Goal: Task Accomplishment & Management: Manage account settings

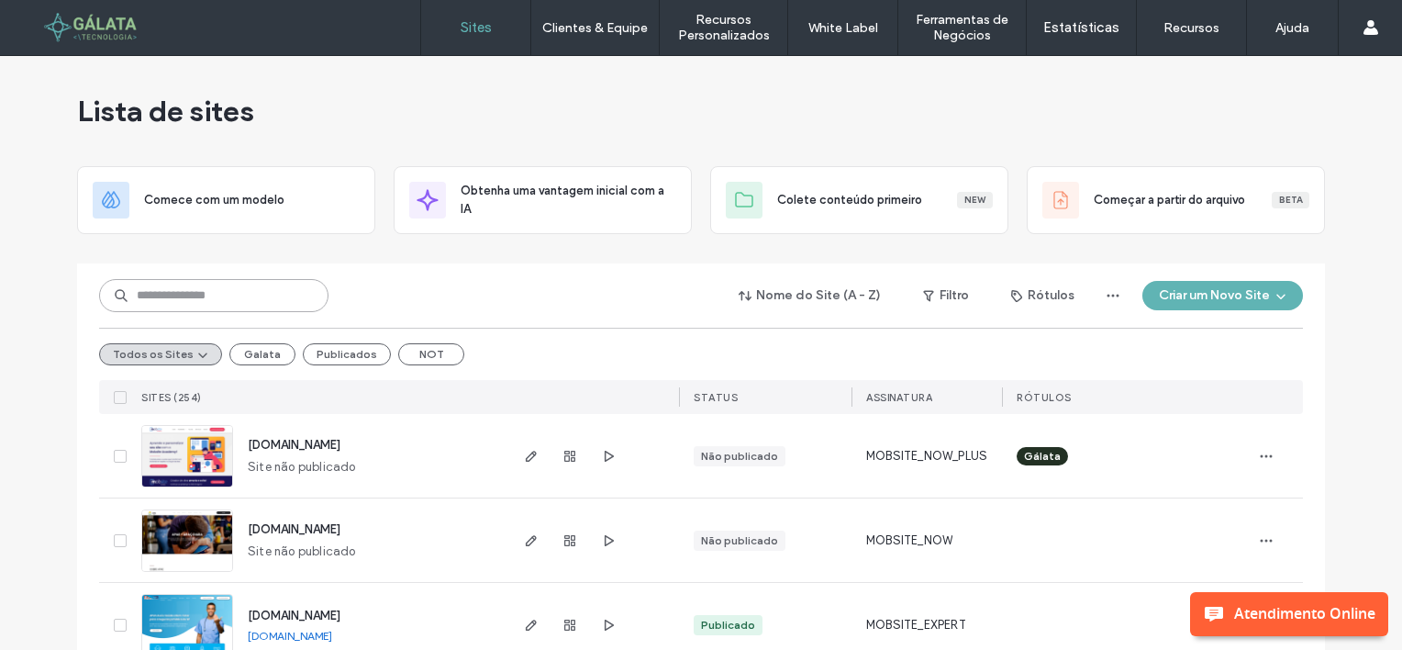
click at [154, 289] on input at bounding box center [213, 295] width 229 height 33
paste input "**********"
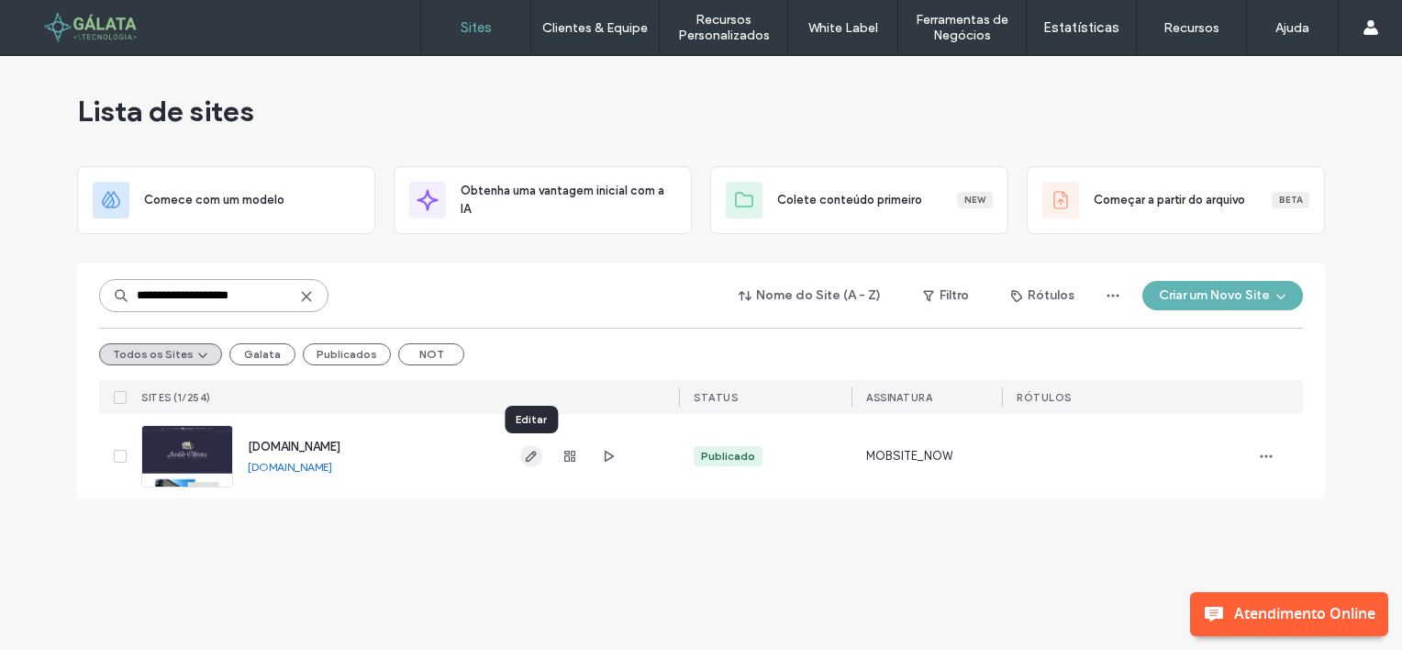
type input "**********"
click at [533, 454] on use "button" at bounding box center [531, 456] width 11 height 11
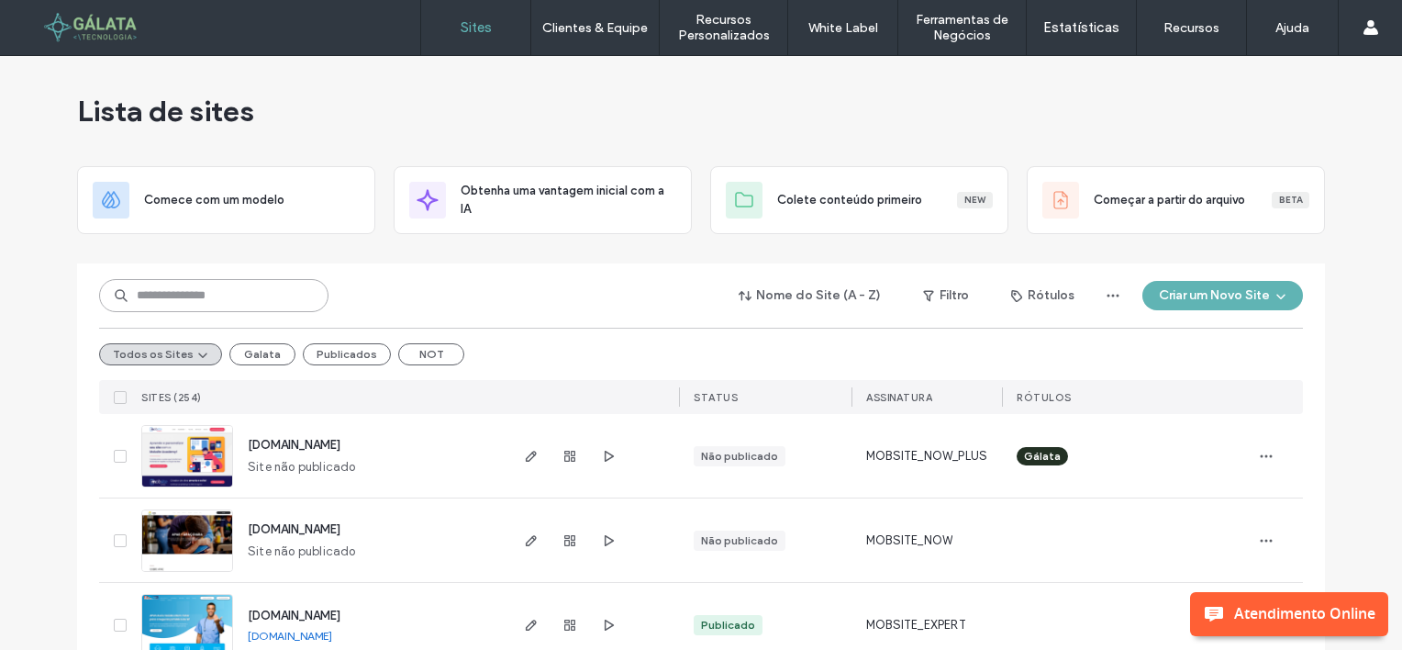
click at [178, 290] on input at bounding box center [213, 295] width 229 height 33
paste input "**********"
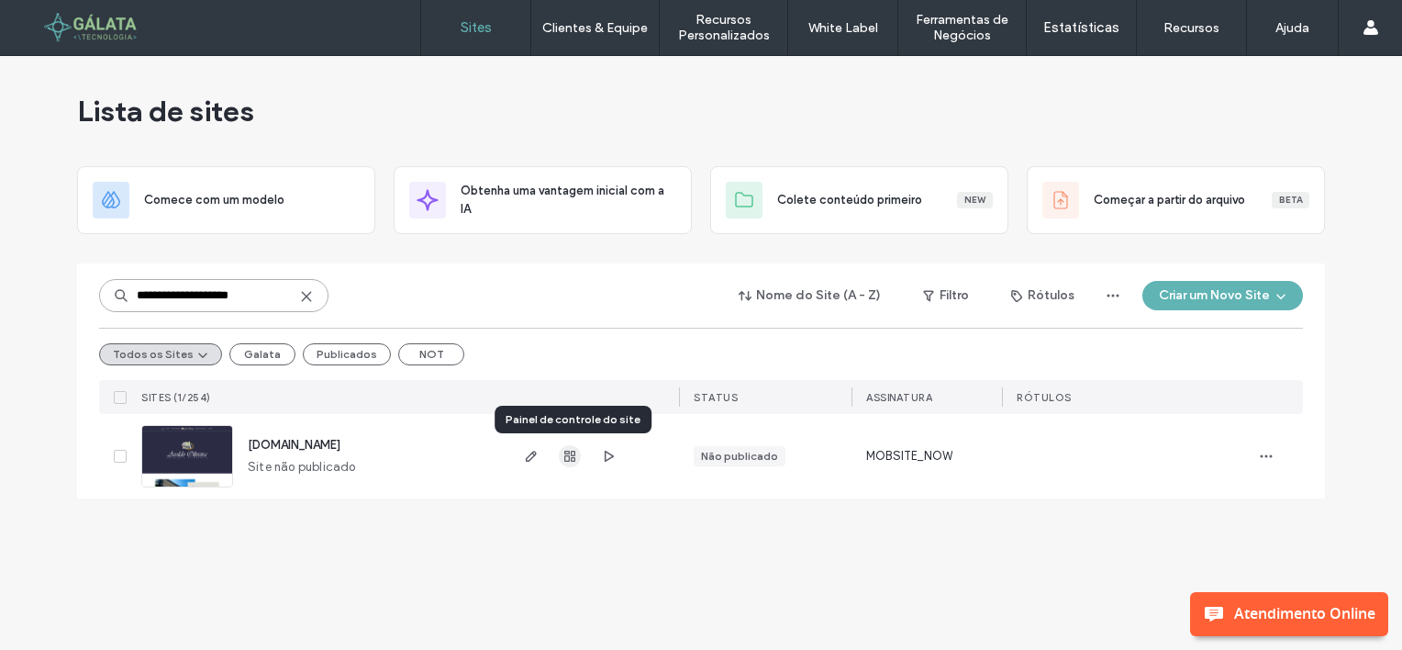
type input "**********"
click at [568, 460] on use "button" at bounding box center [569, 456] width 11 height 11
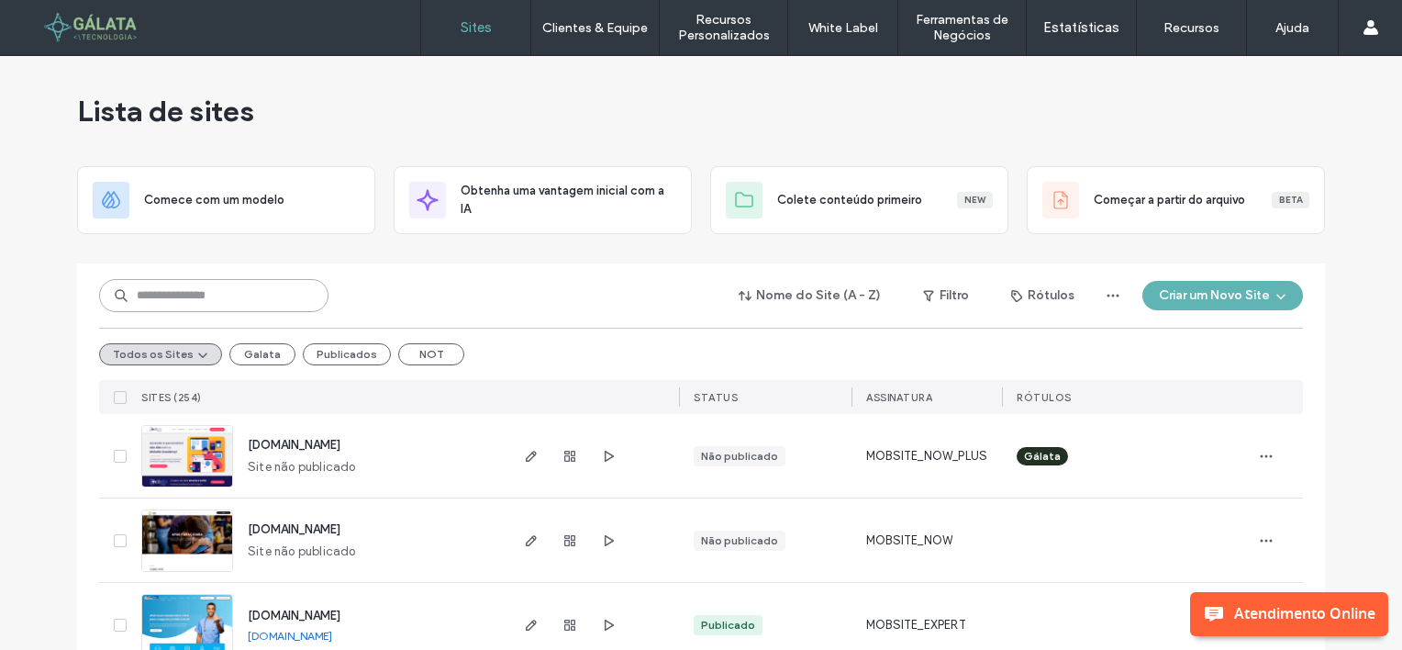
click at [173, 298] on input at bounding box center [213, 295] width 229 height 33
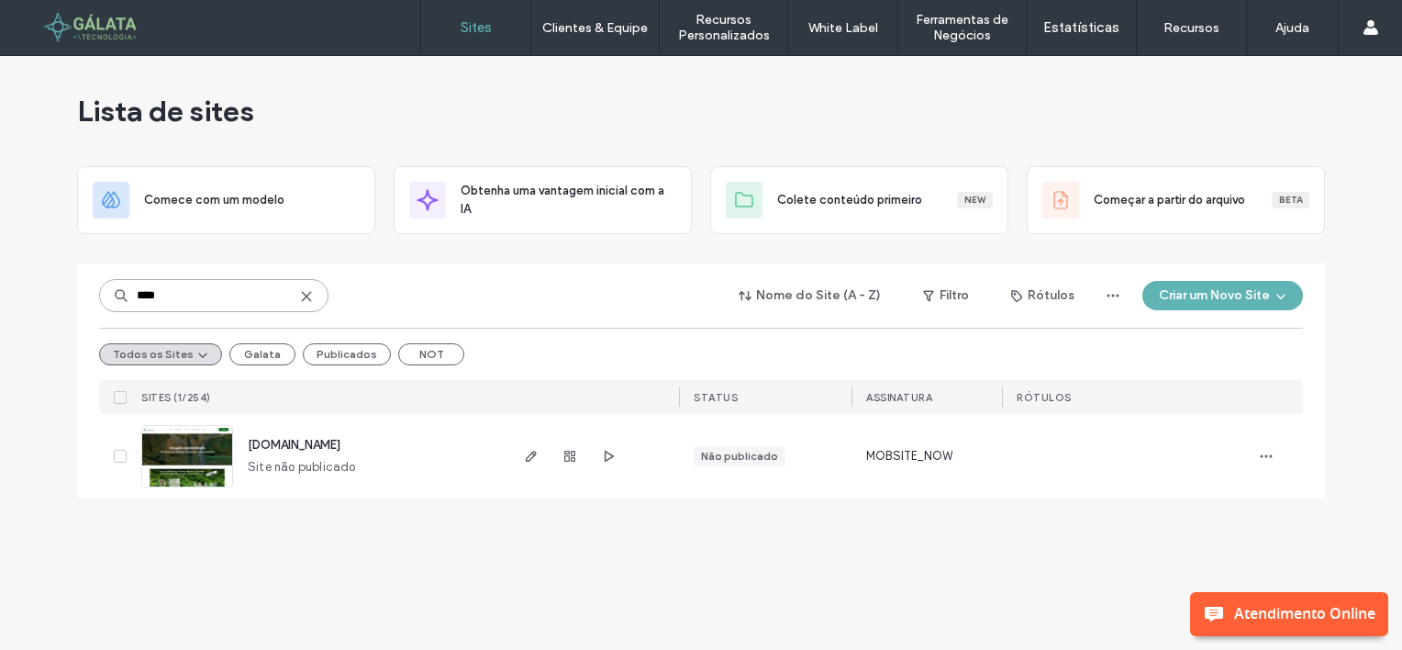
type input "****"
click at [566, 455] on use "button" at bounding box center [569, 456] width 11 height 11
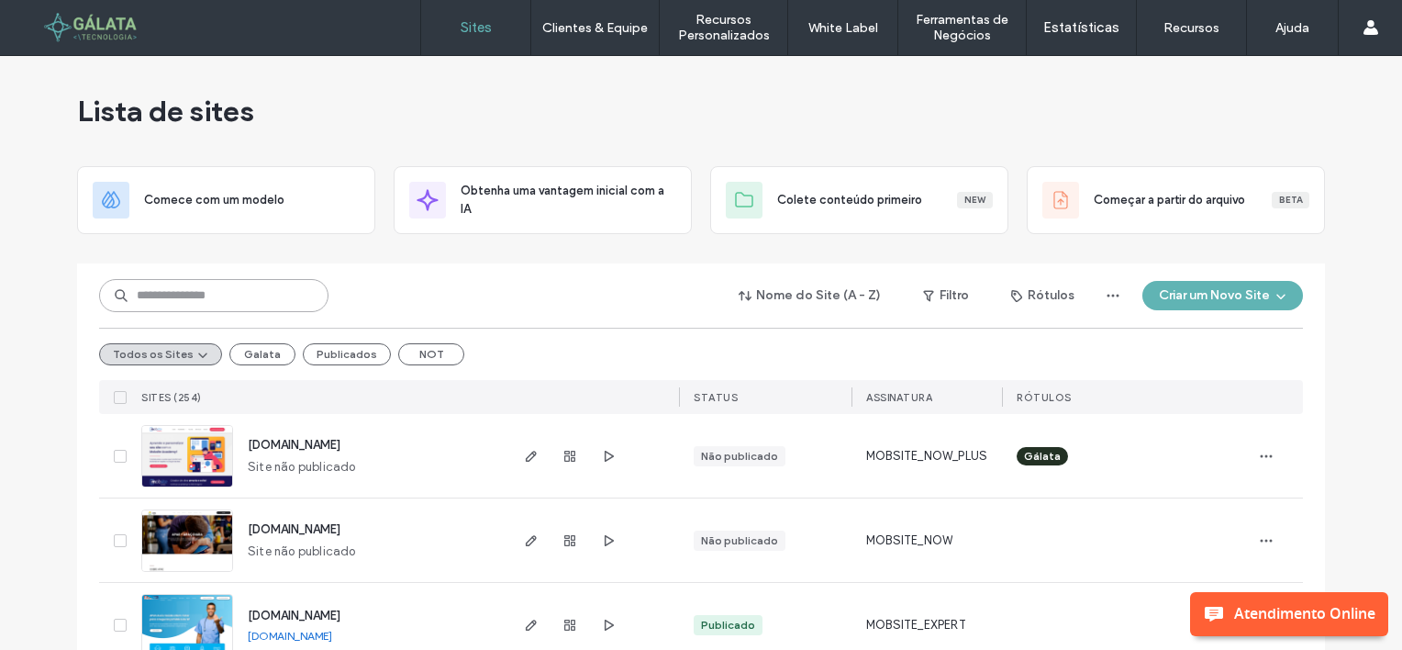
click at [189, 293] on input at bounding box center [213, 295] width 229 height 33
paste input "**********"
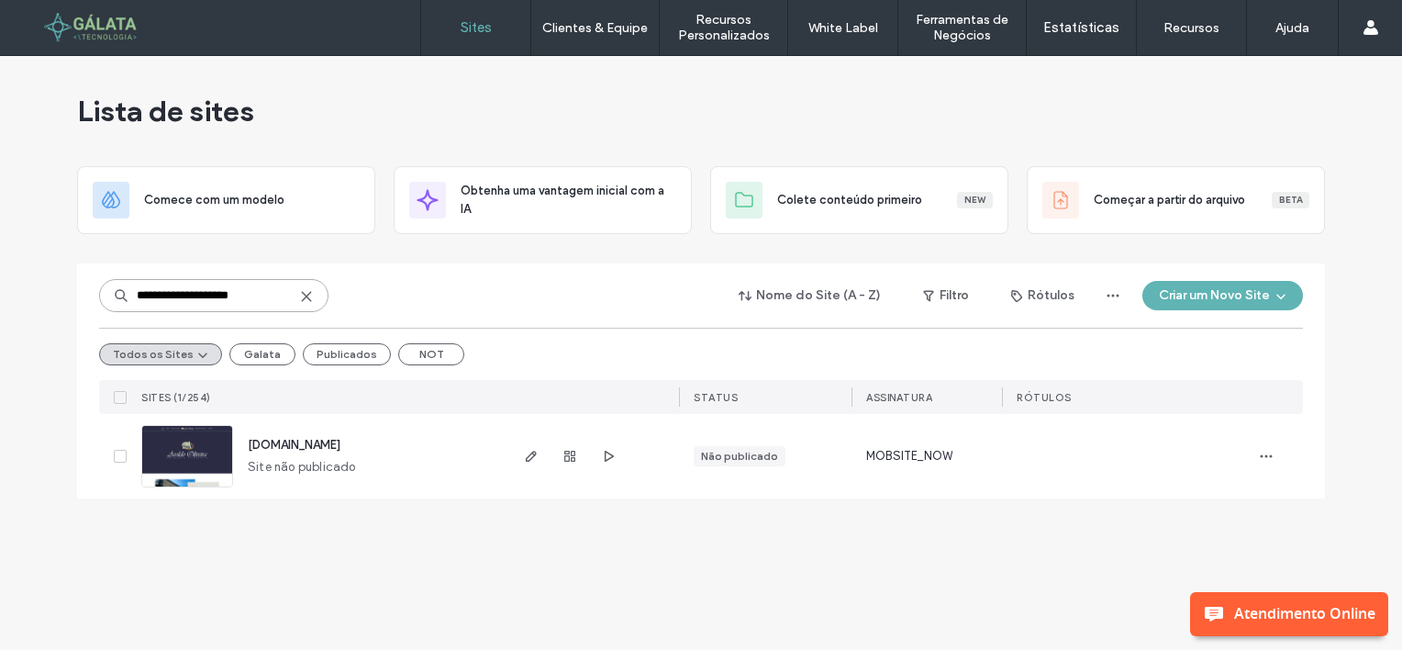
type input "**********"
click at [299, 290] on icon at bounding box center [306, 296] width 15 height 15
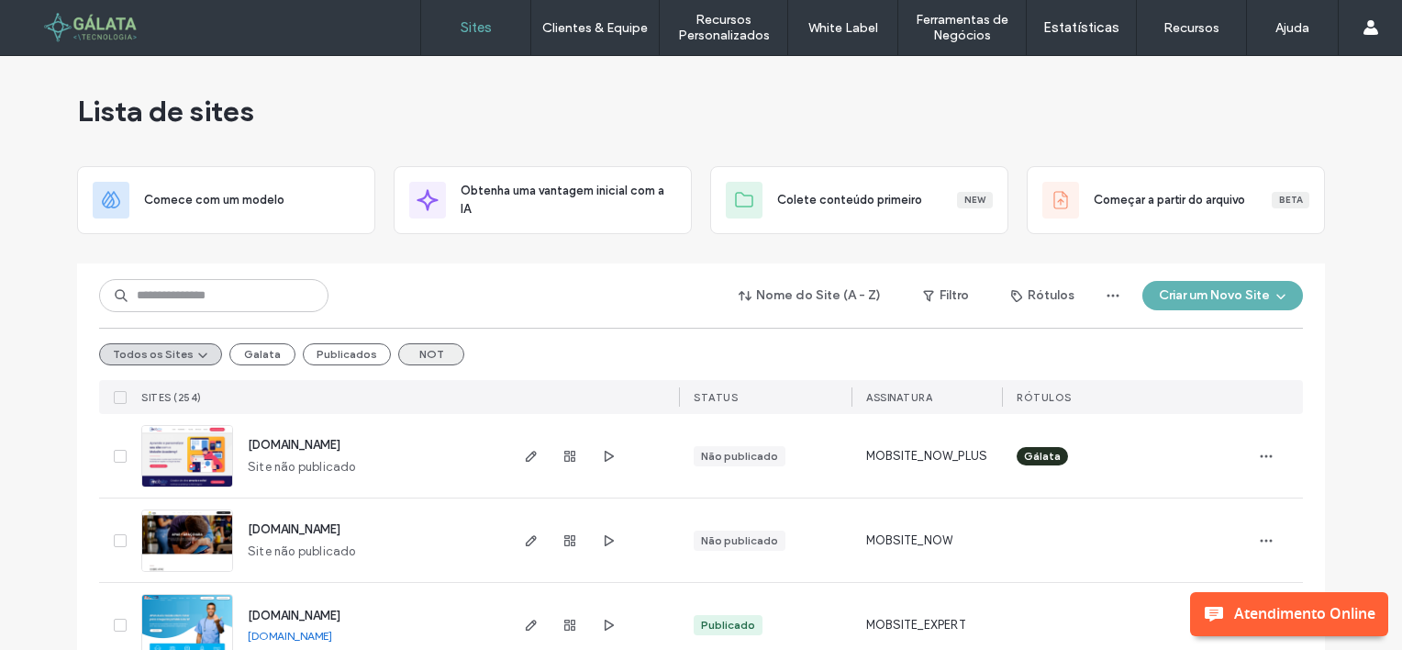
click at [425, 350] on button "NOT" at bounding box center [431, 354] width 66 height 22
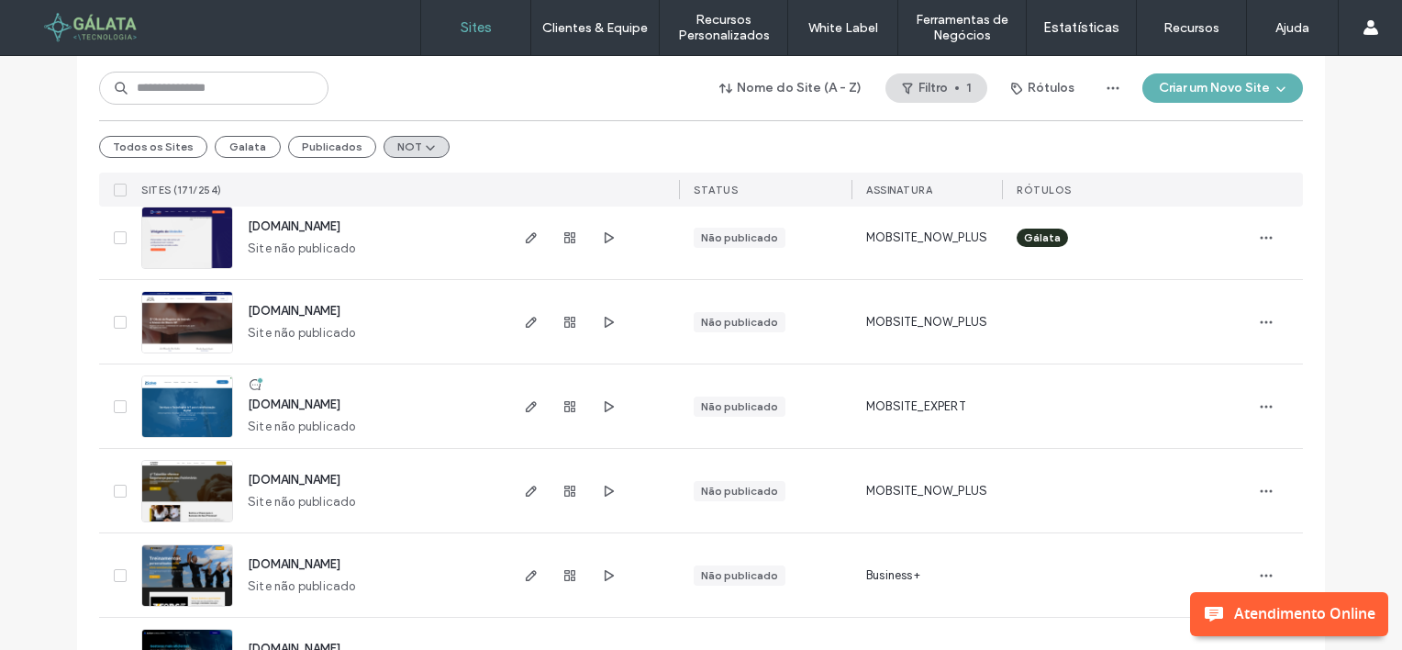
scroll to position [1285, 0]
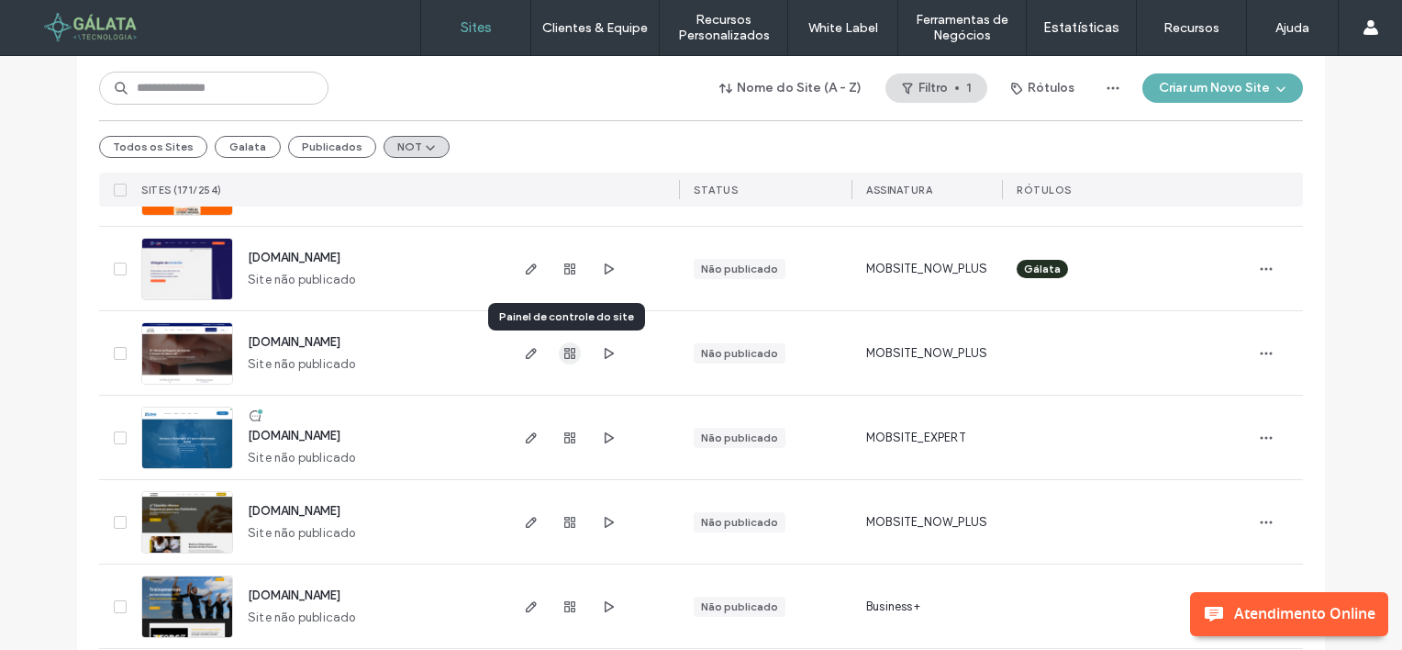
click at [564, 352] on use "button" at bounding box center [569, 353] width 11 height 11
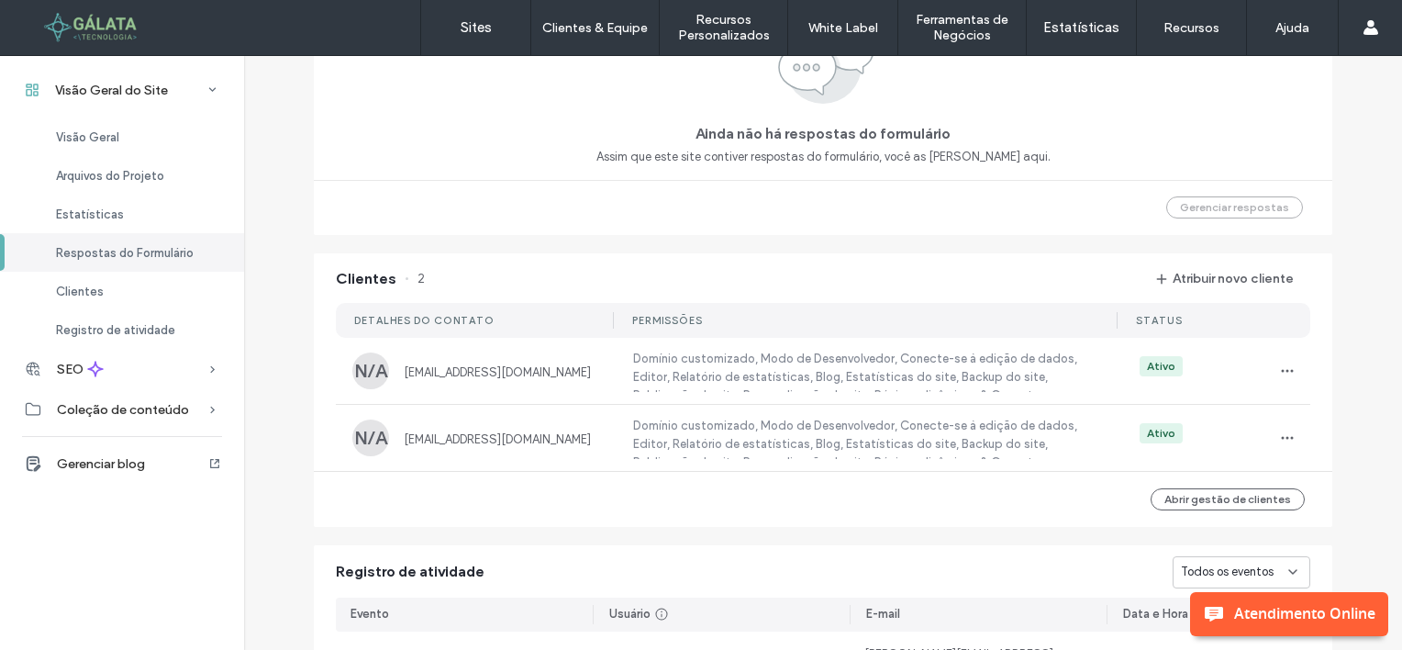
scroll to position [1376, 0]
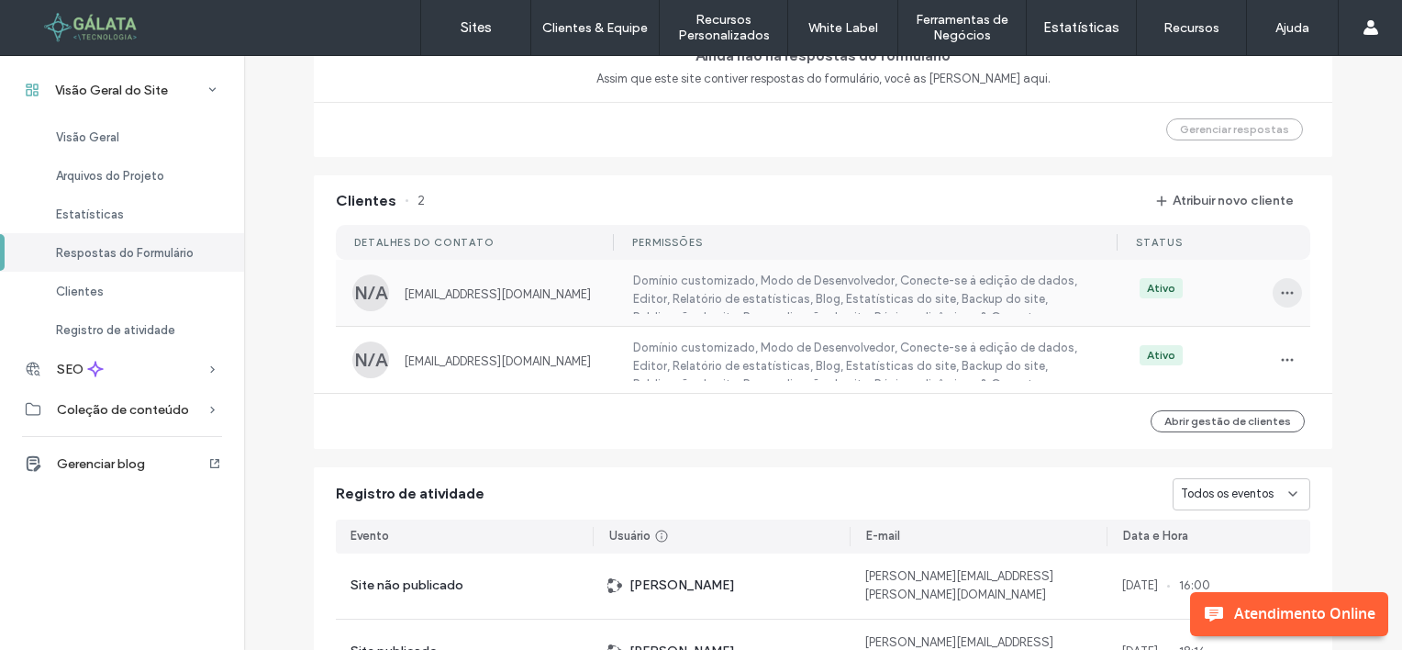
click at [1281, 290] on icon "button" at bounding box center [1287, 292] width 15 height 15
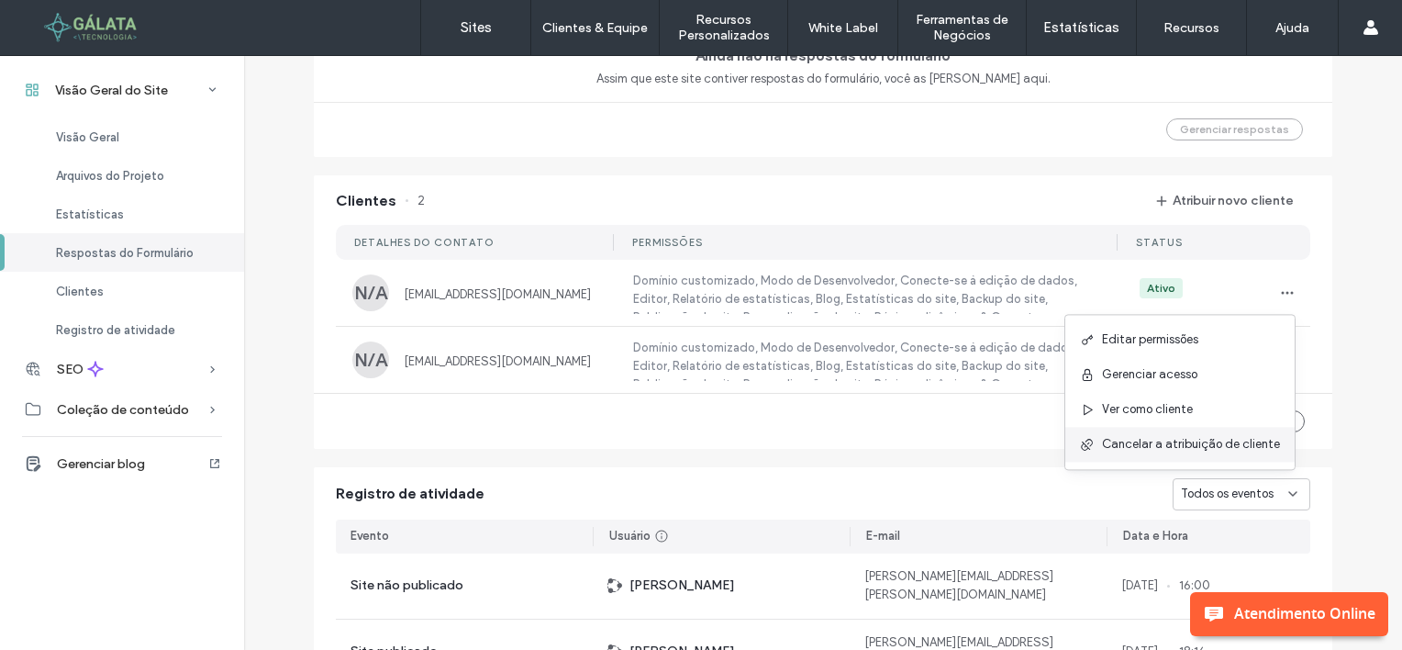
click at [1171, 440] on span "Cancelar a atribuição de cliente" at bounding box center [1191, 444] width 178 height 18
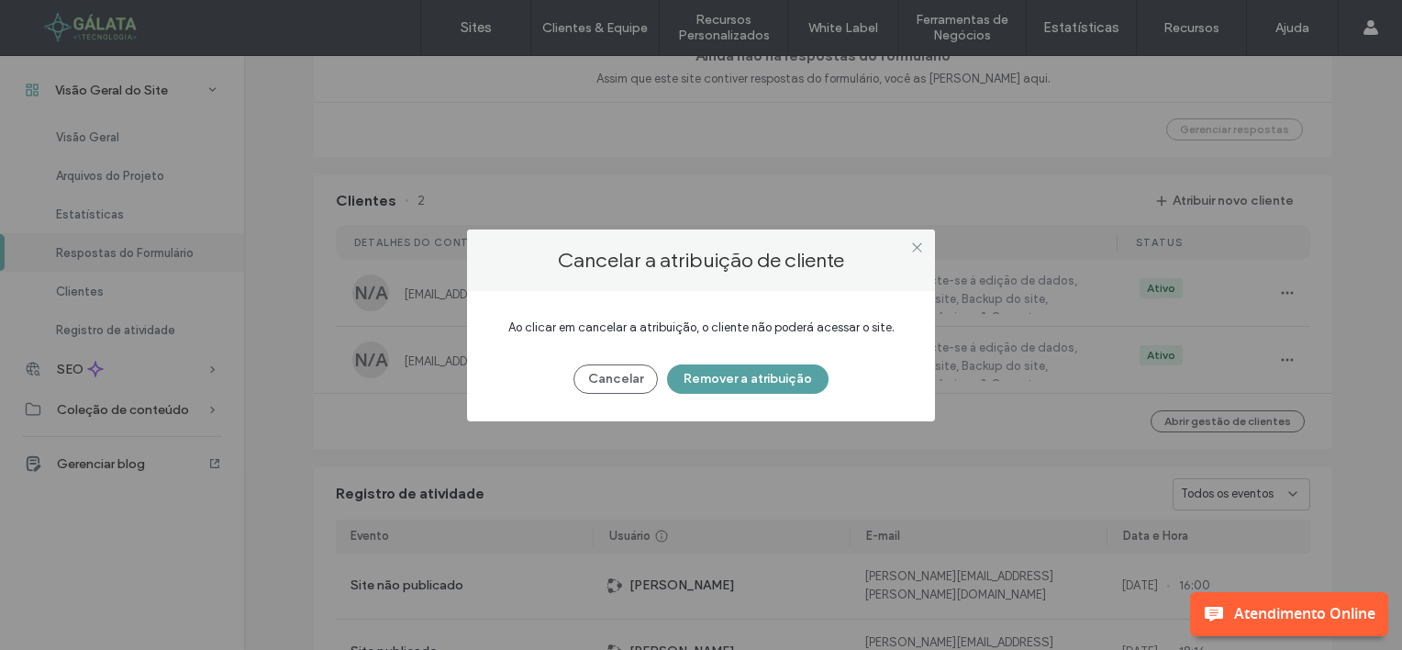
click at [703, 380] on button "Remover a atribuição" at bounding box center [748, 378] width 162 height 29
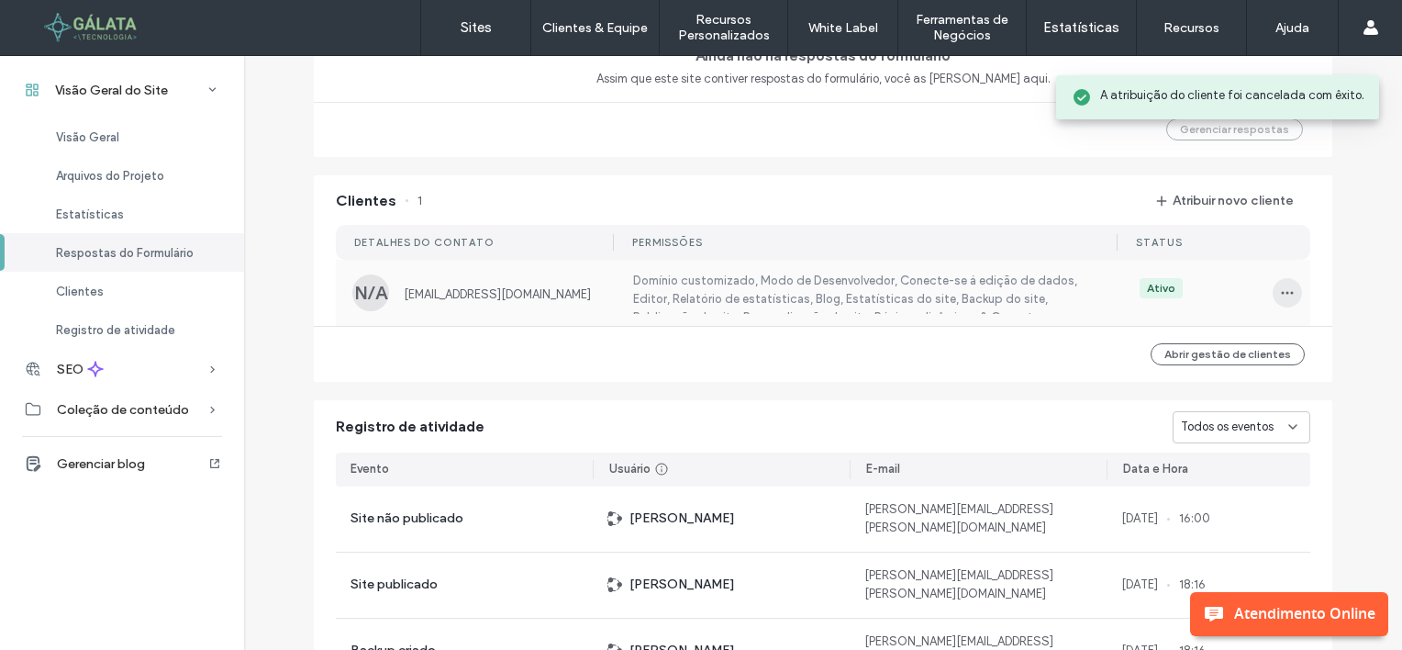
click at [1280, 297] on icon "button" at bounding box center [1287, 292] width 15 height 15
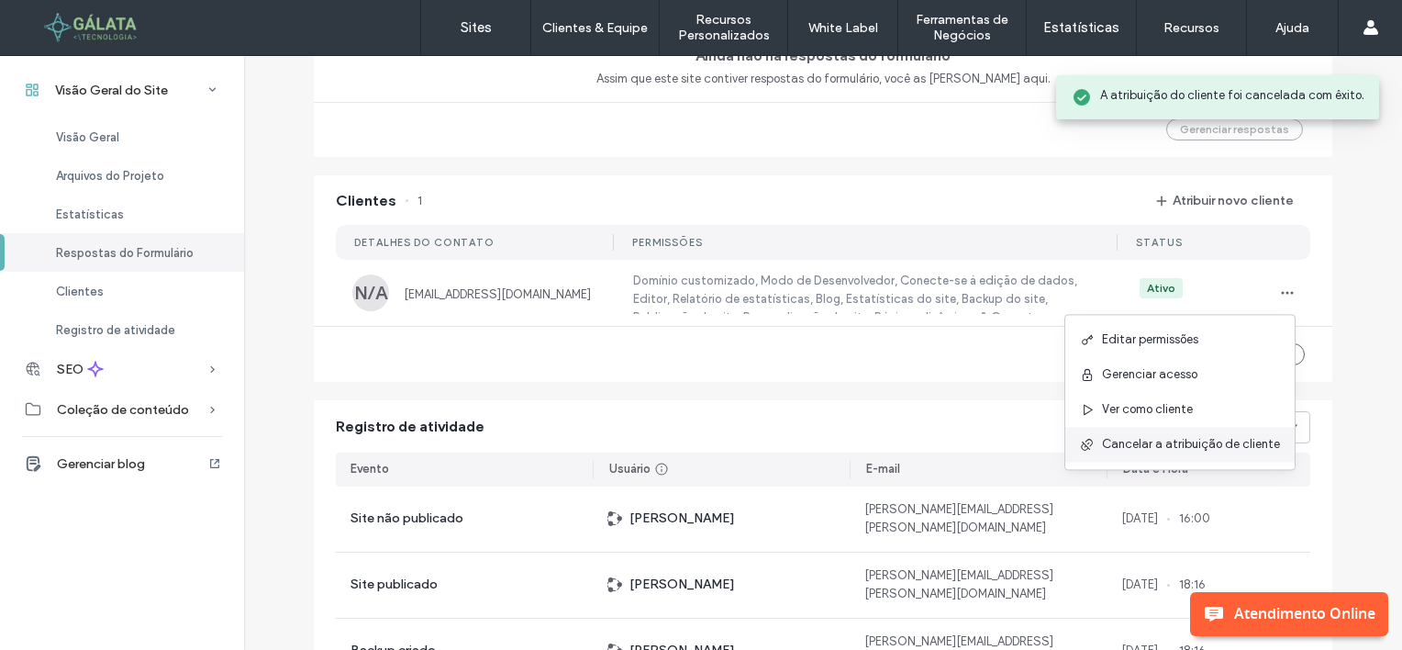
click at [1147, 440] on span "Cancelar a atribuição de cliente" at bounding box center [1191, 444] width 178 height 18
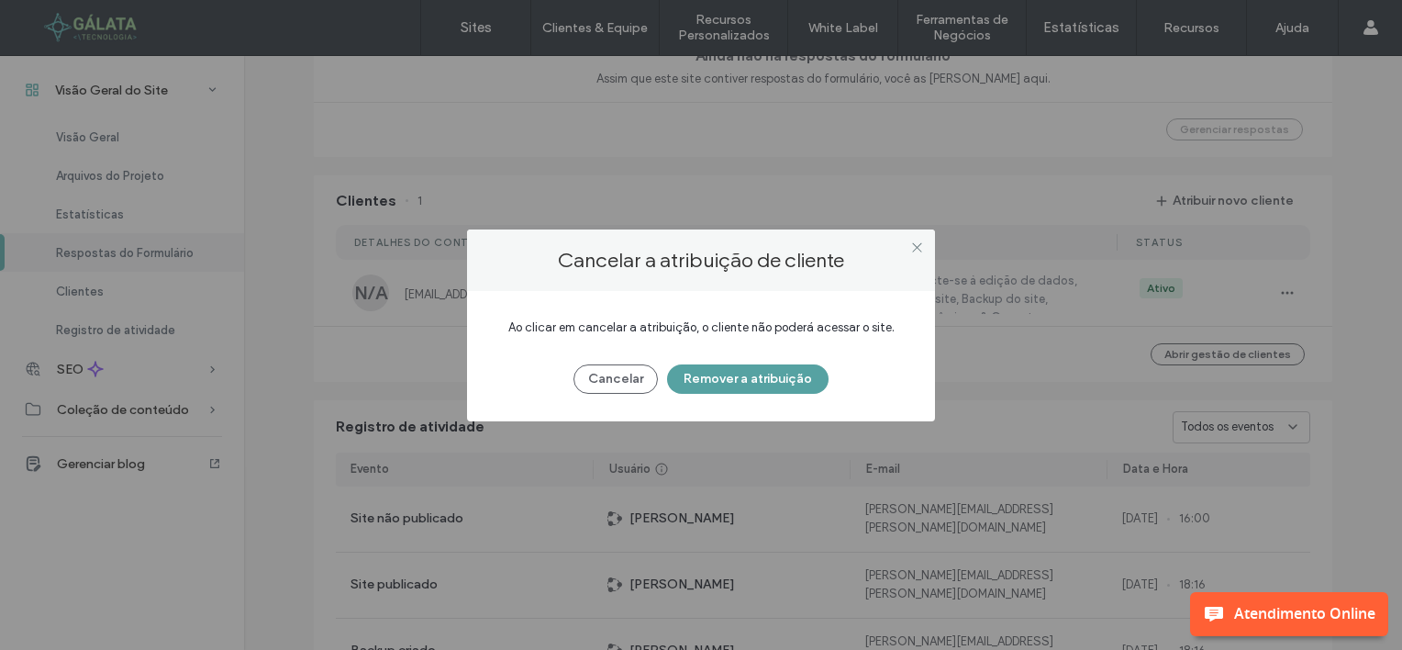
click at [740, 373] on button "Remover a atribuição" at bounding box center [748, 378] width 162 height 29
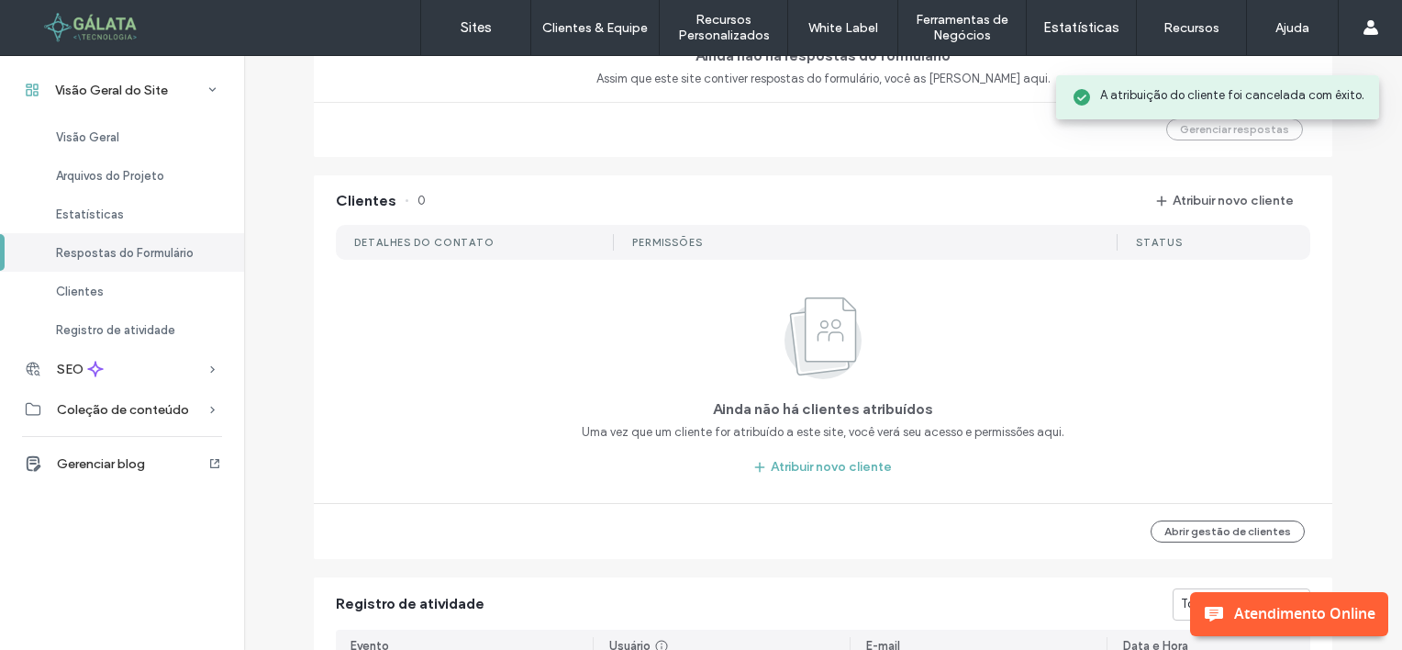
click at [95, 33] on div at bounding box center [118, 27] width 208 height 29
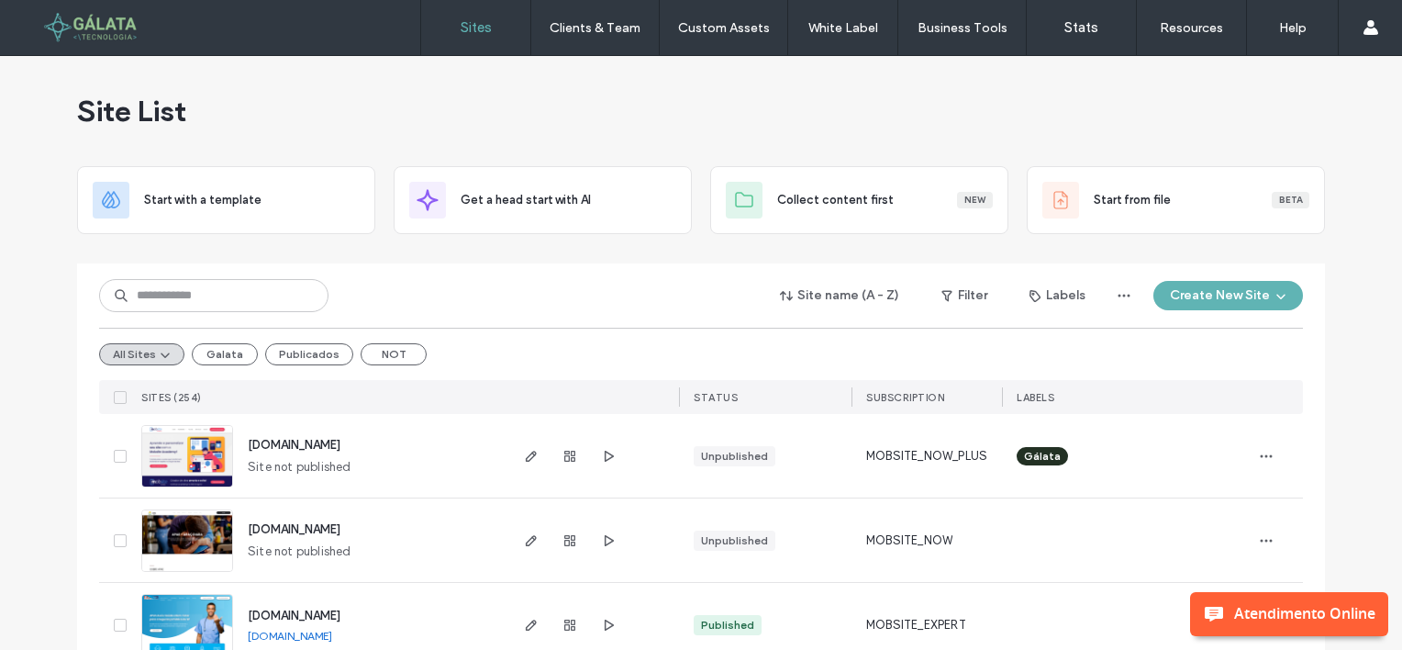
click at [375, 341] on div "All Sites Galata Publicados NOT" at bounding box center [701, 354] width 1204 height 52
click at [389, 345] on button "NOT" at bounding box center [394, 354] width 66 height 22
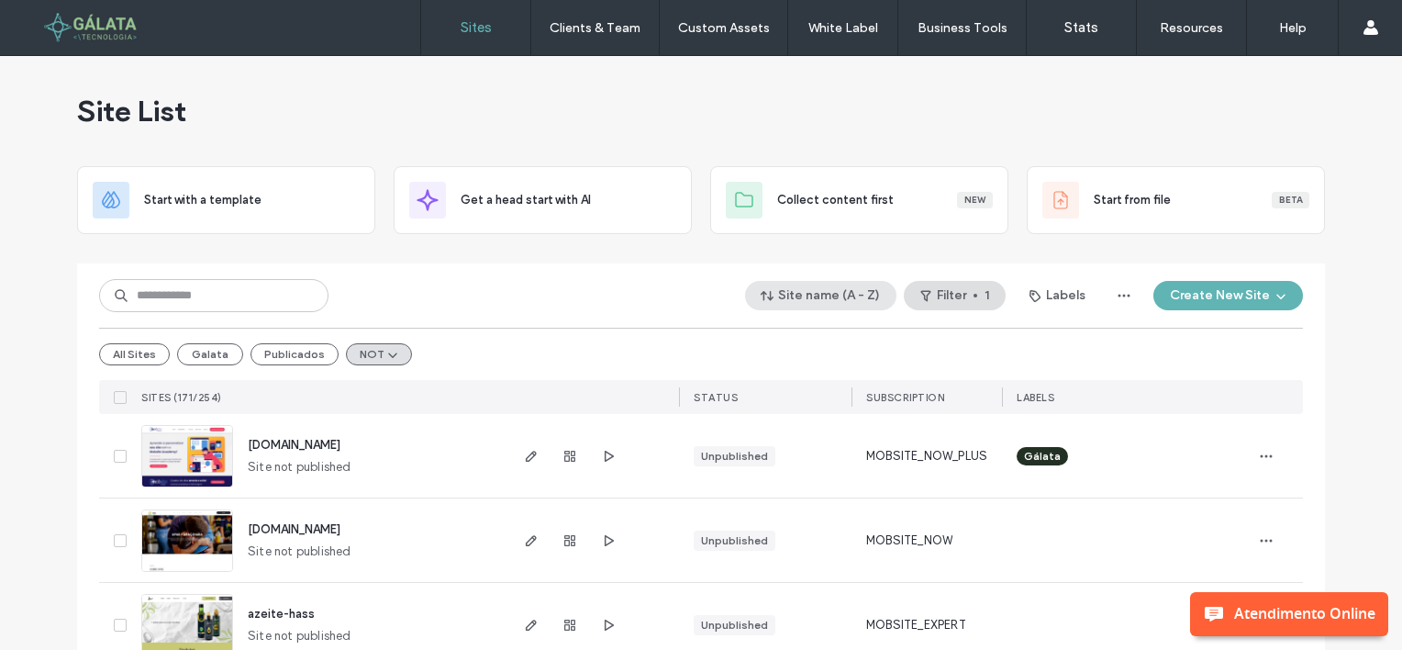
click at [807, 306] on button "Site name (A - Z)" at bounding box center [820, 295] width 151 height 29
click at [663, 286] on div "Site name (A - Z) Filter 1 Labels Create New Site" at bounding box center [701, 295] width 1204 height 35
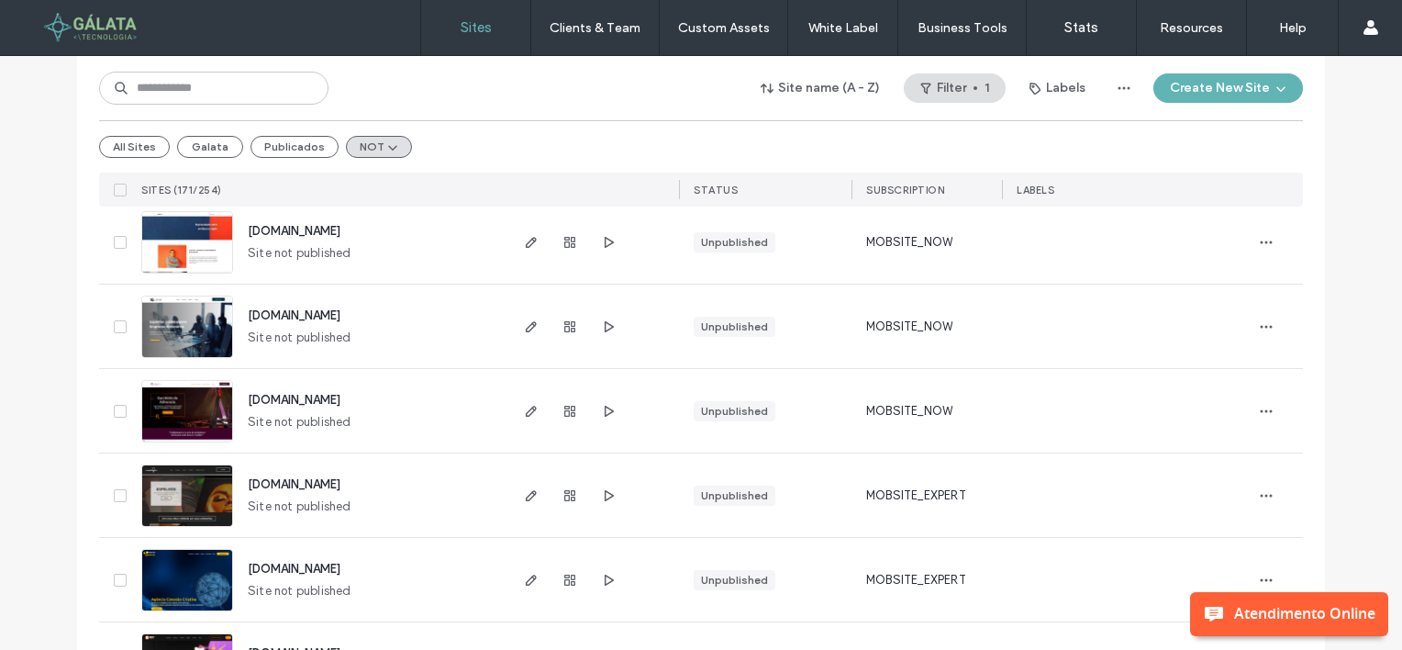
scroll to position [2019, 0]
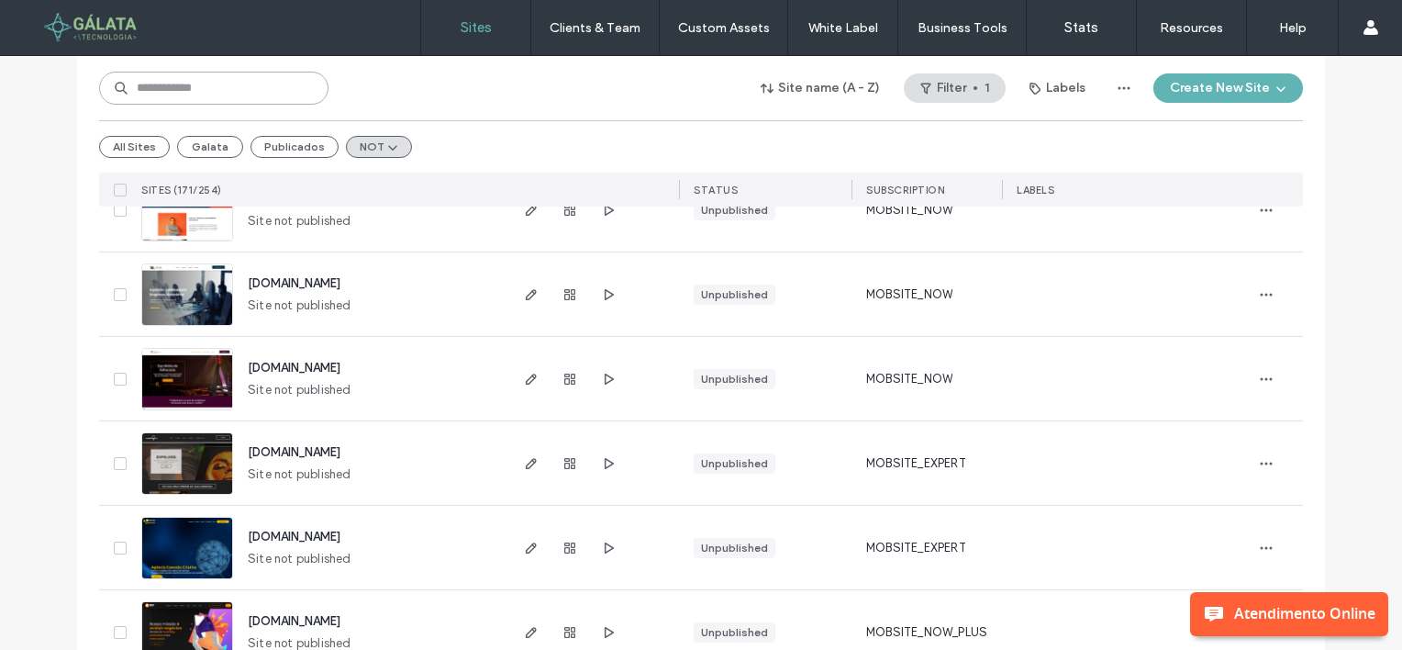
click at [150, 84] on input at bounding box center [213, 88] width 229 height 33
paste input "**********"
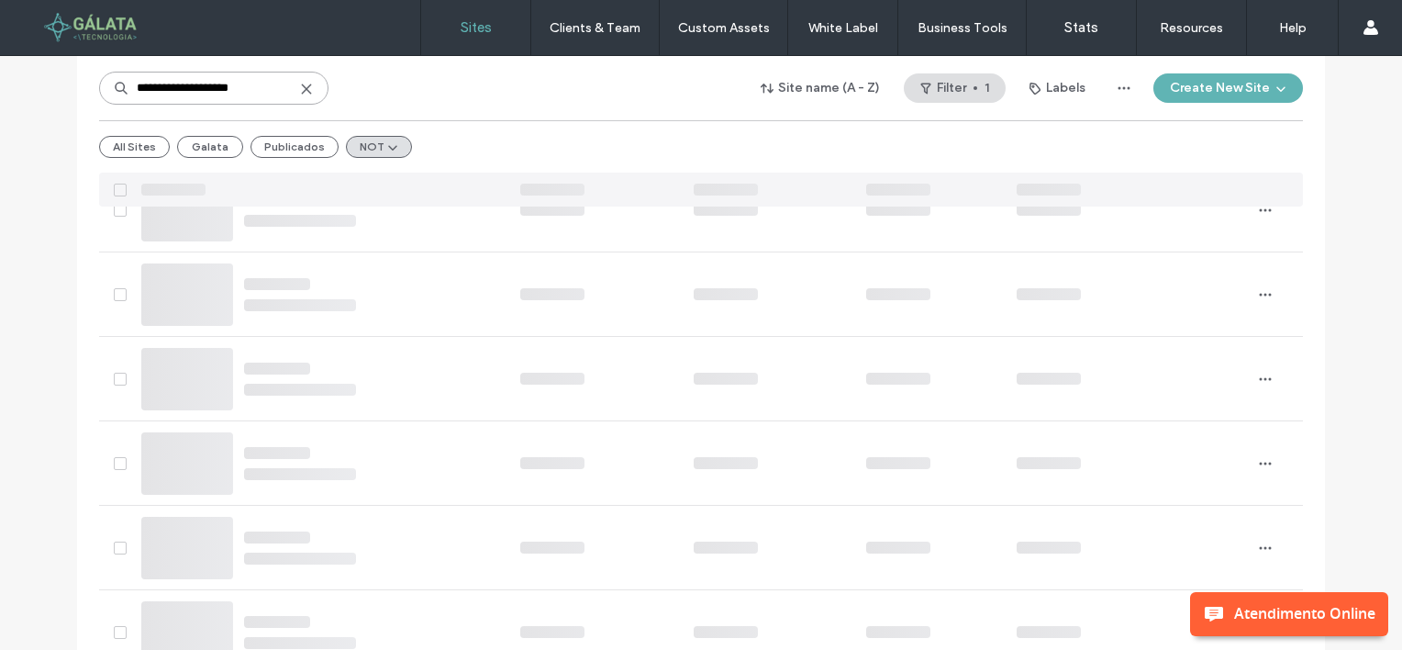
scroll to position [0, 0]
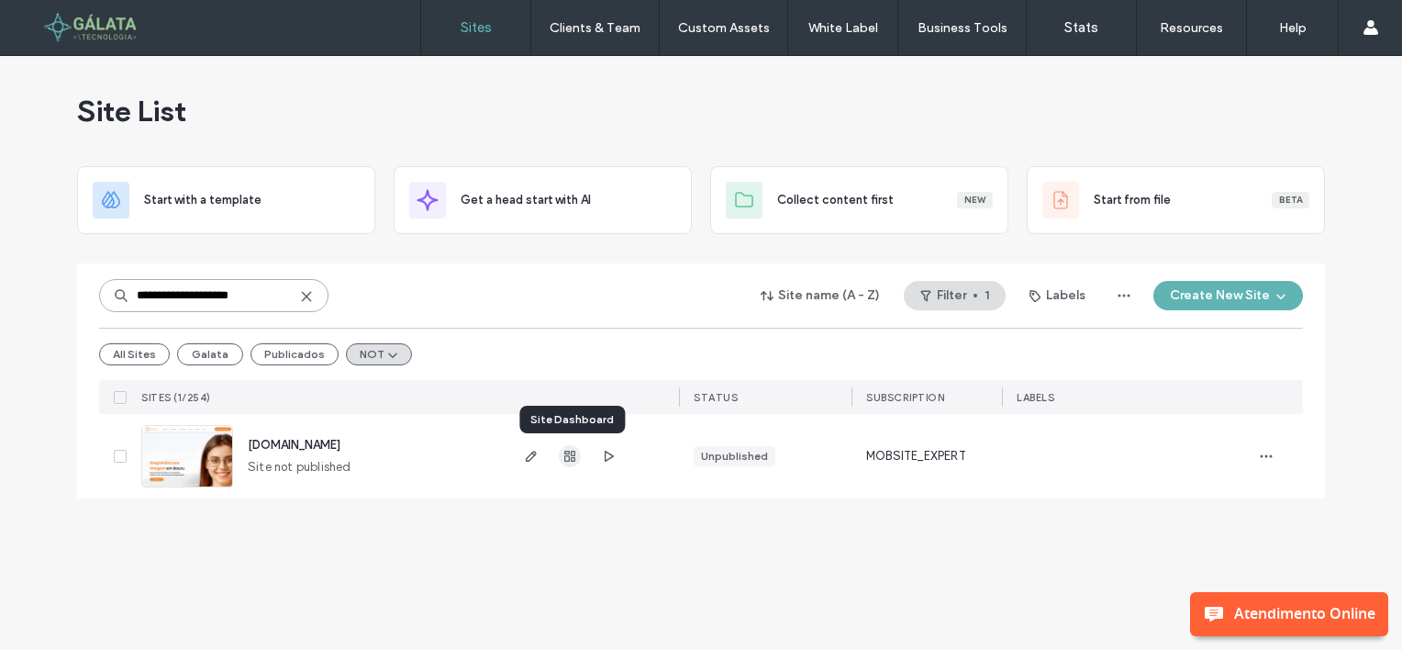
type input "**********"
click at [572, 451] on use "button" at bounding box center [569, 456] width 11 height 11
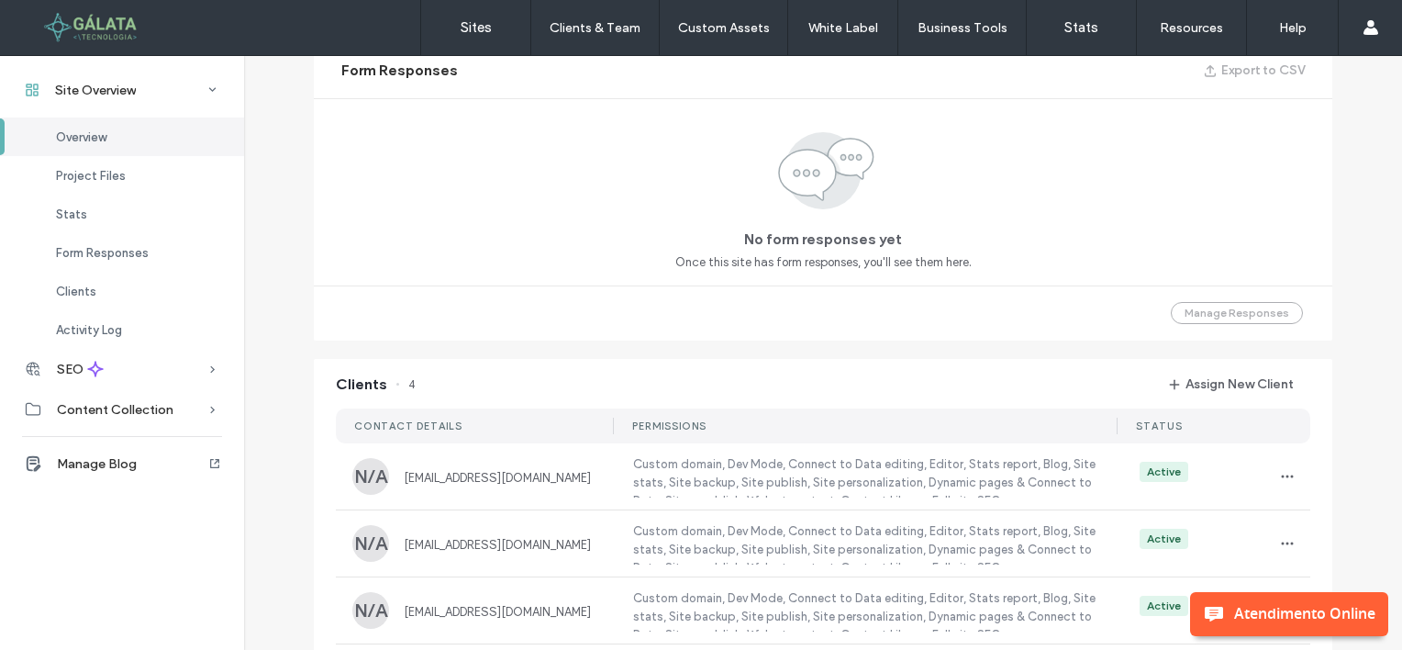
scroll to position [1468, 0]
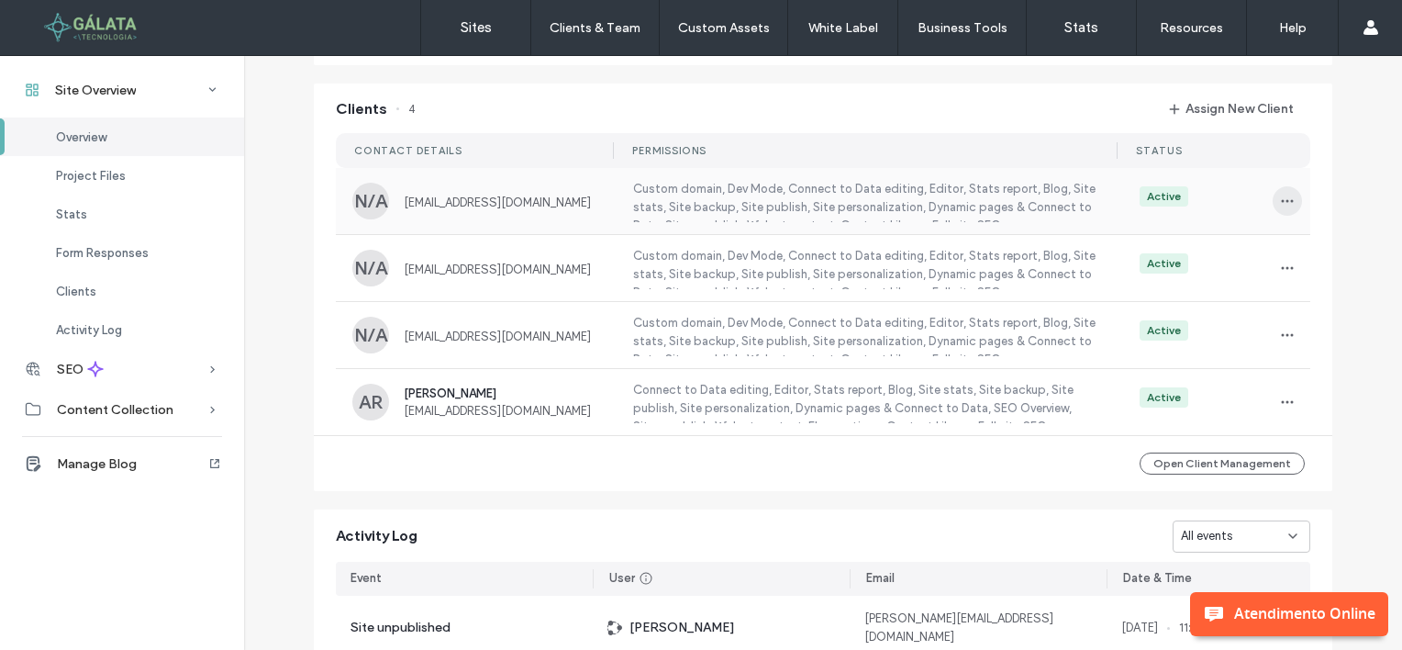
click at [1280, 204] on icon "button" at bounding box center [1287, 201] width 15 height 15
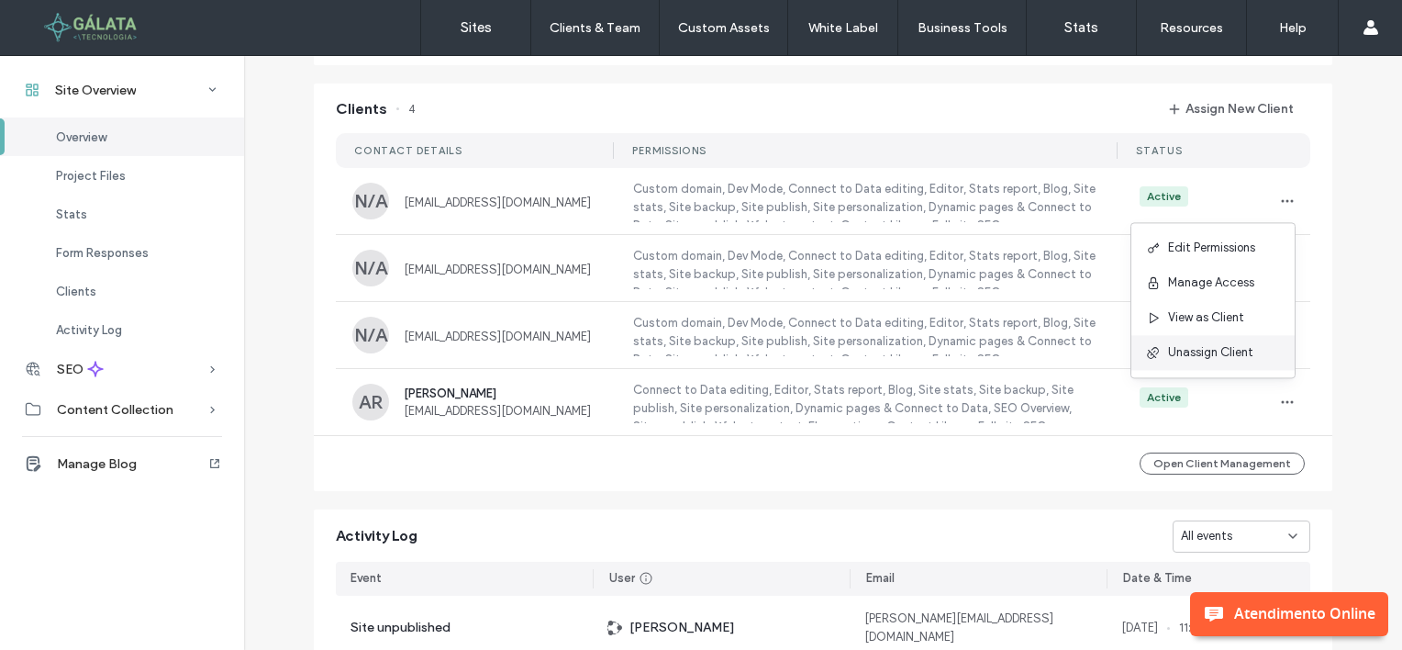
click at [1201, 352] on span "Unassign Client" at bounding box center [1210, 352] width 85 height 18
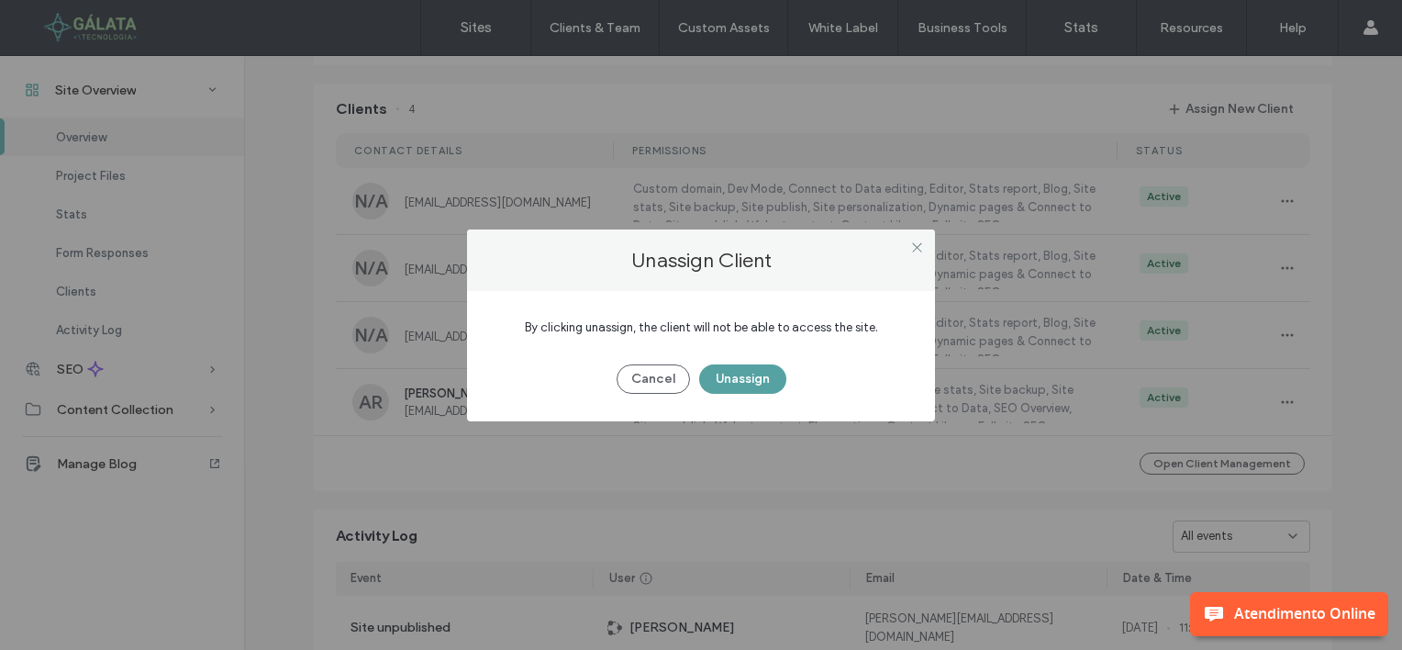
click at [747, 381] on button "Unassign" at bounding box center [742, 378] width 87 height 29
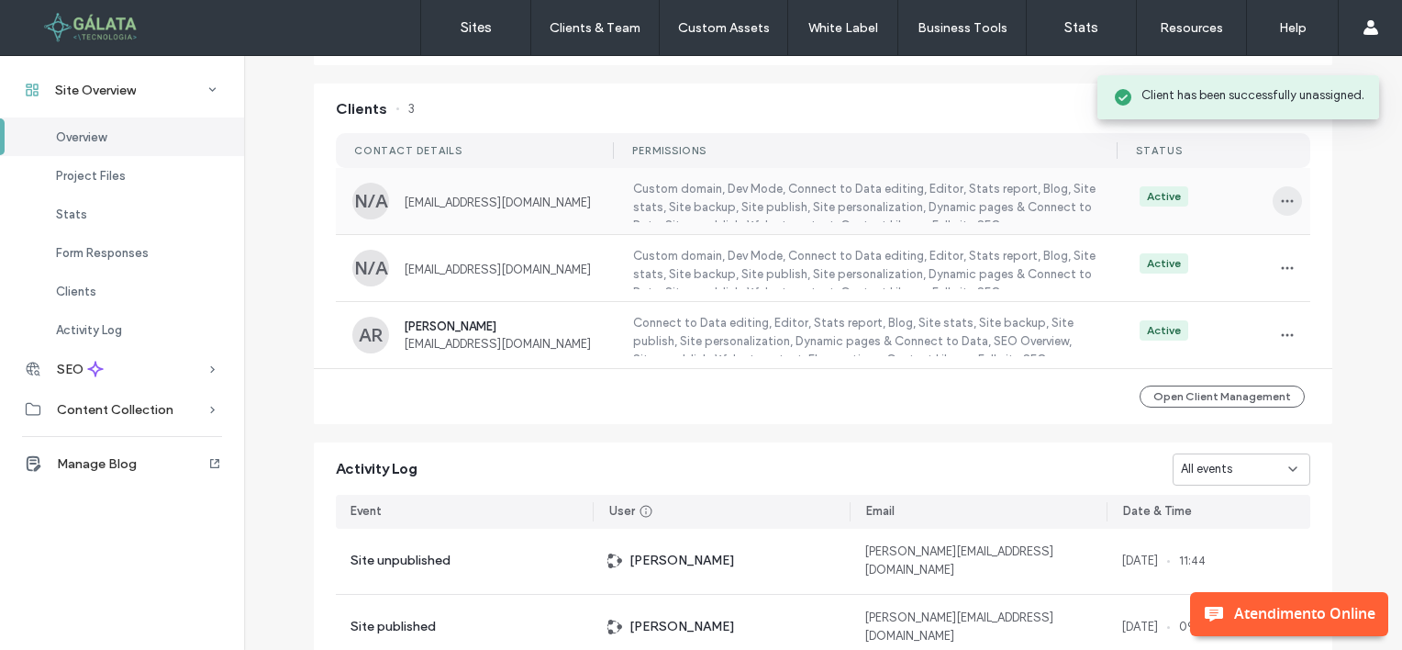
click at [1282, 202] on icon "button" at bounding box center [1287, 201] width 15 height 15
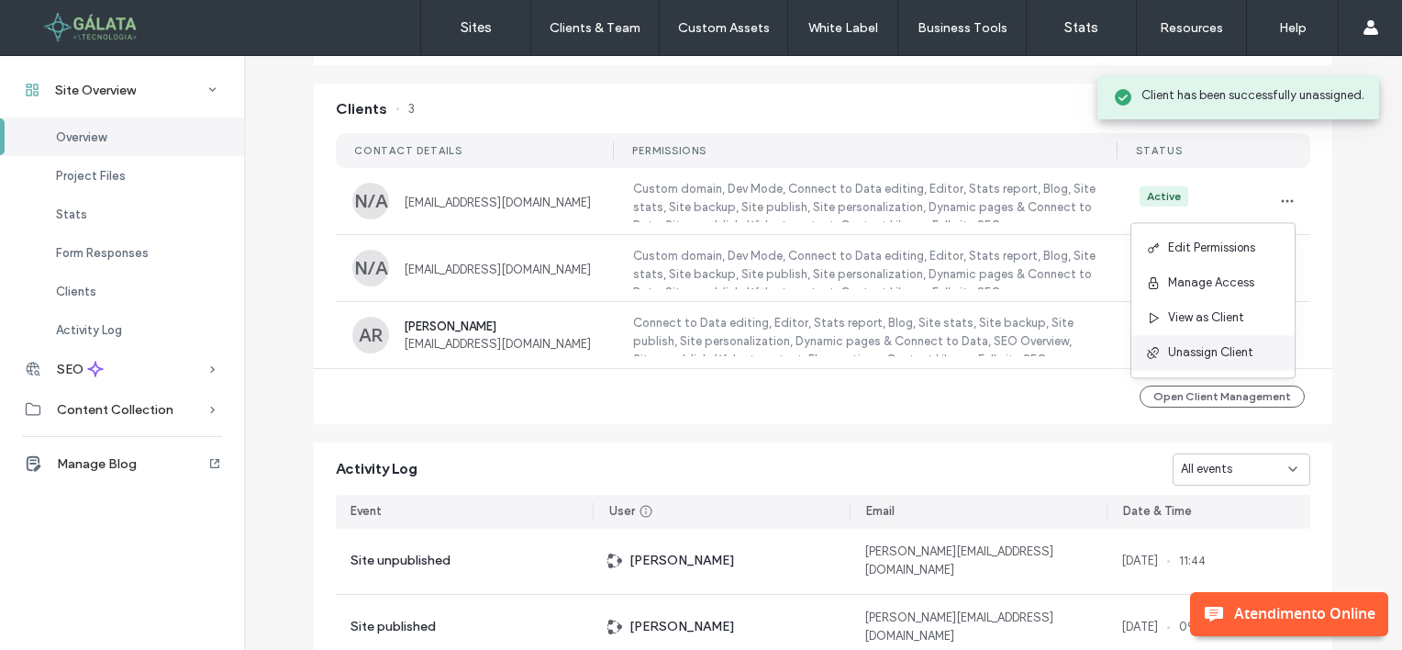
click at [1188, 352] on span "Unassign Client" at bounding box center [1210, 352] width 85 height 18
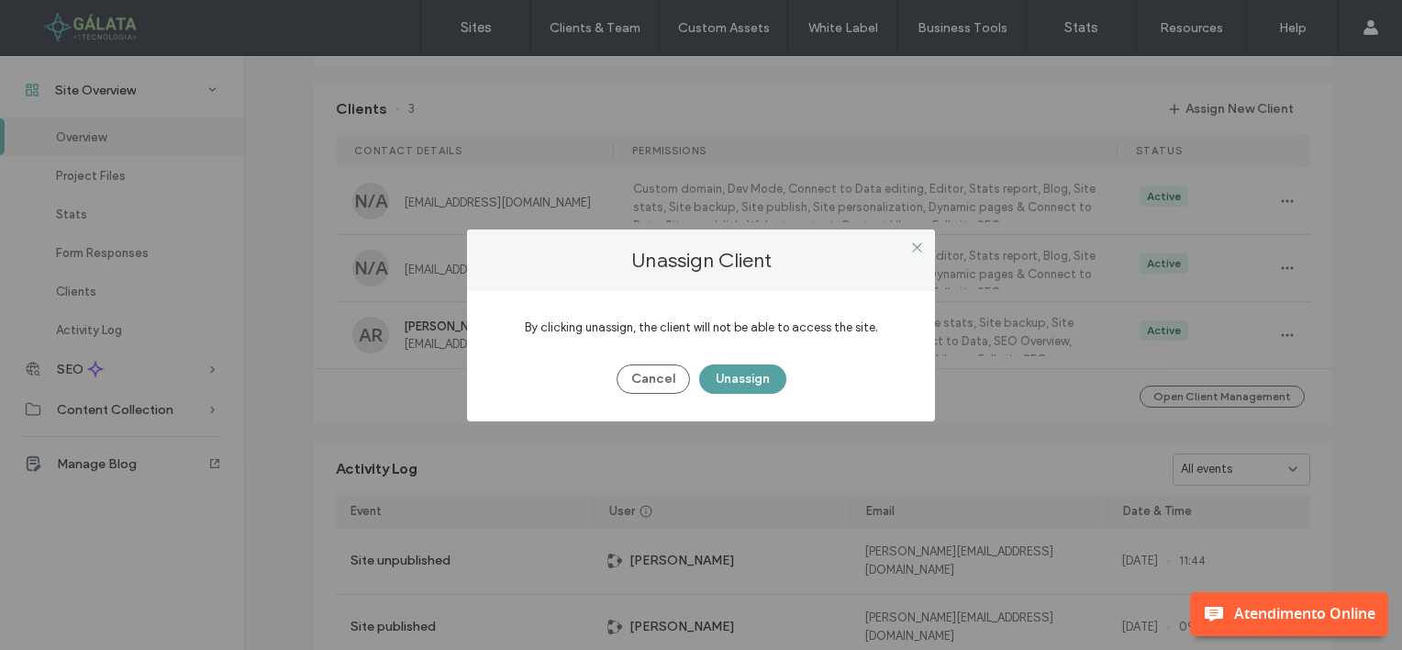
click at [742, 382] on button "Unassign" at bounding box center [742, 378] width 87 height 29
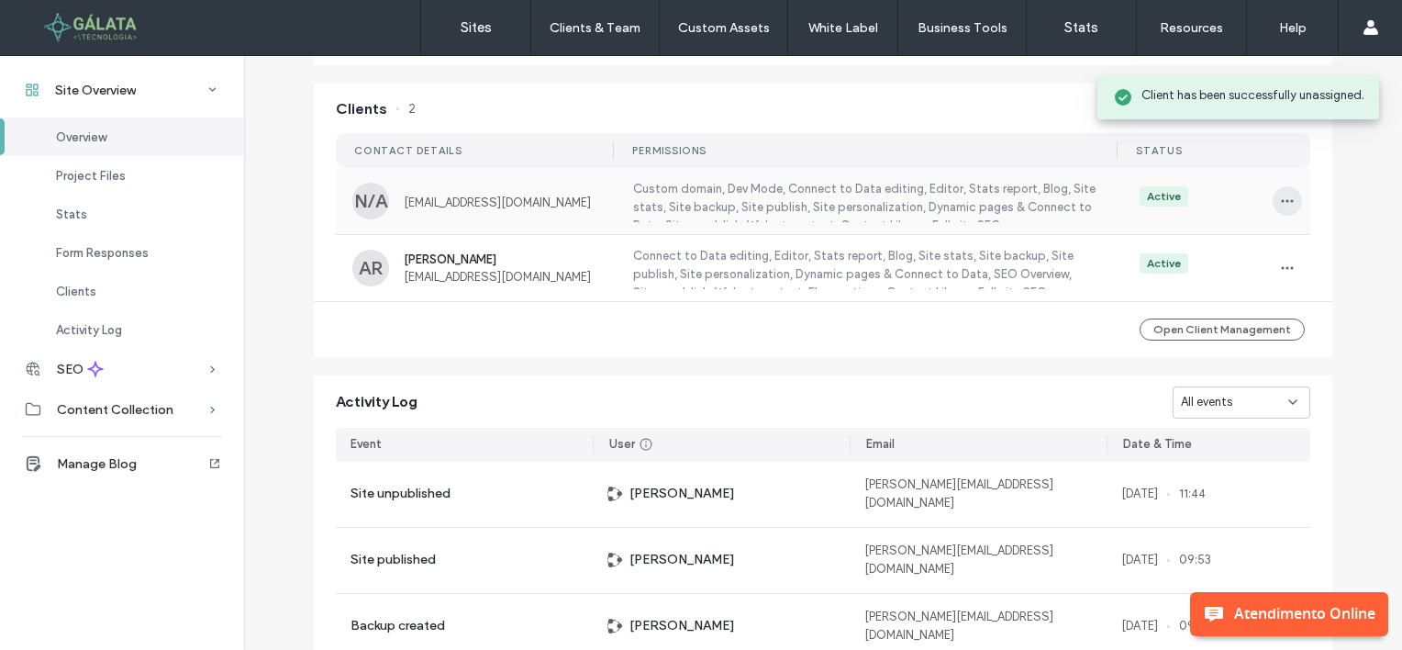
click at [1281, 197] on icon "button" at bounding box center [1287, 201] width 15 height 15
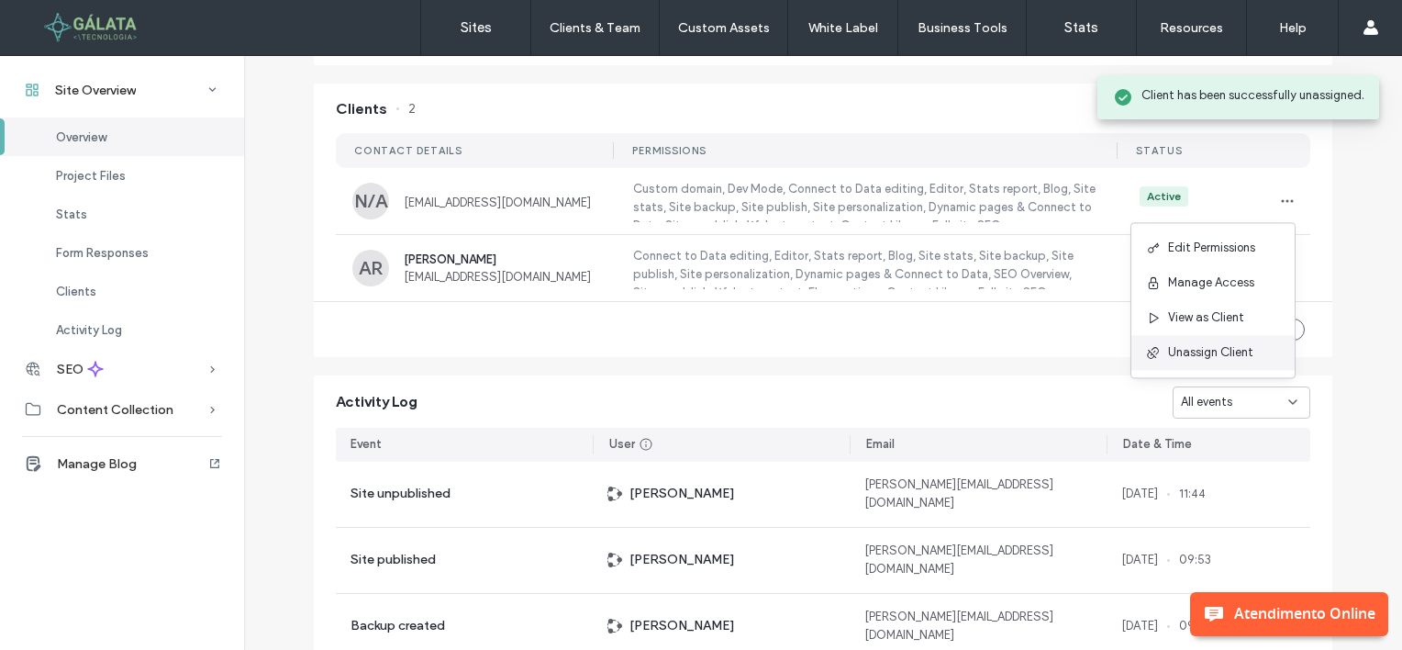
click at [1176, 348] on span "Unassign Client" at bounding box center [1210, 352] width 85 height 18
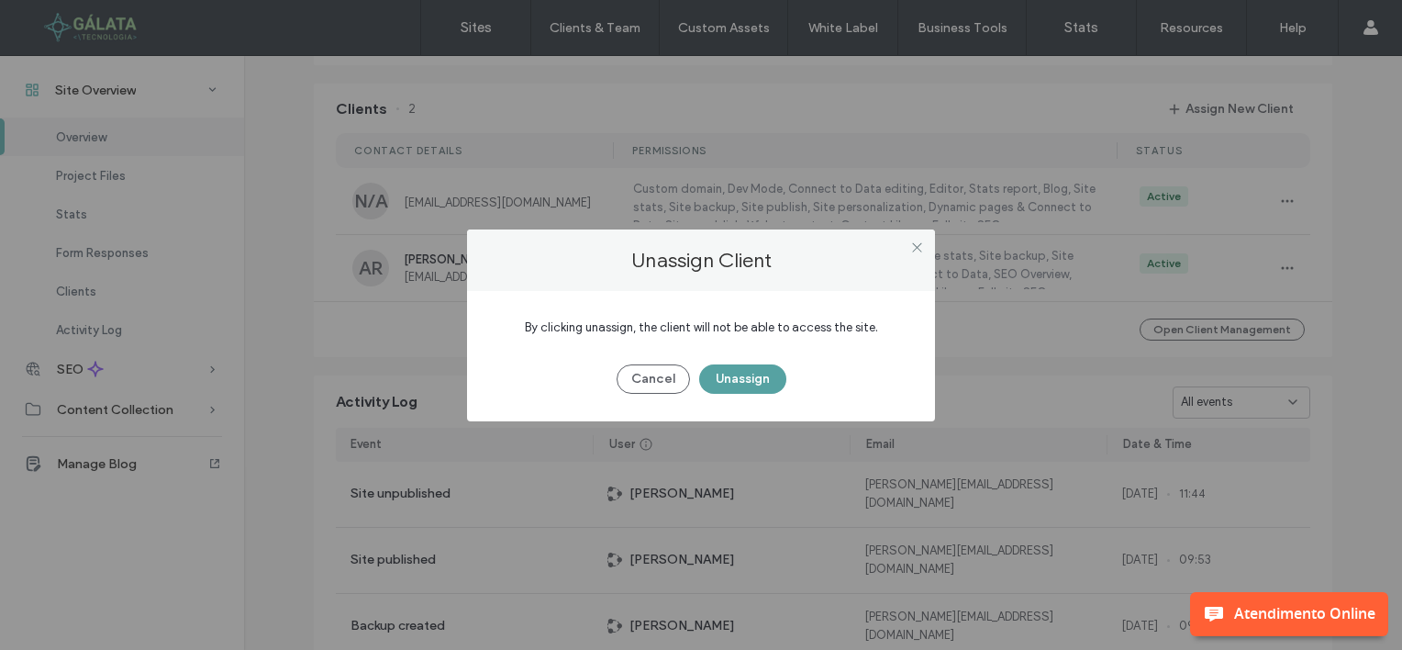
click at [760, 380] on button "Unassign" at bounding box center [742, 378] width 87 height 29
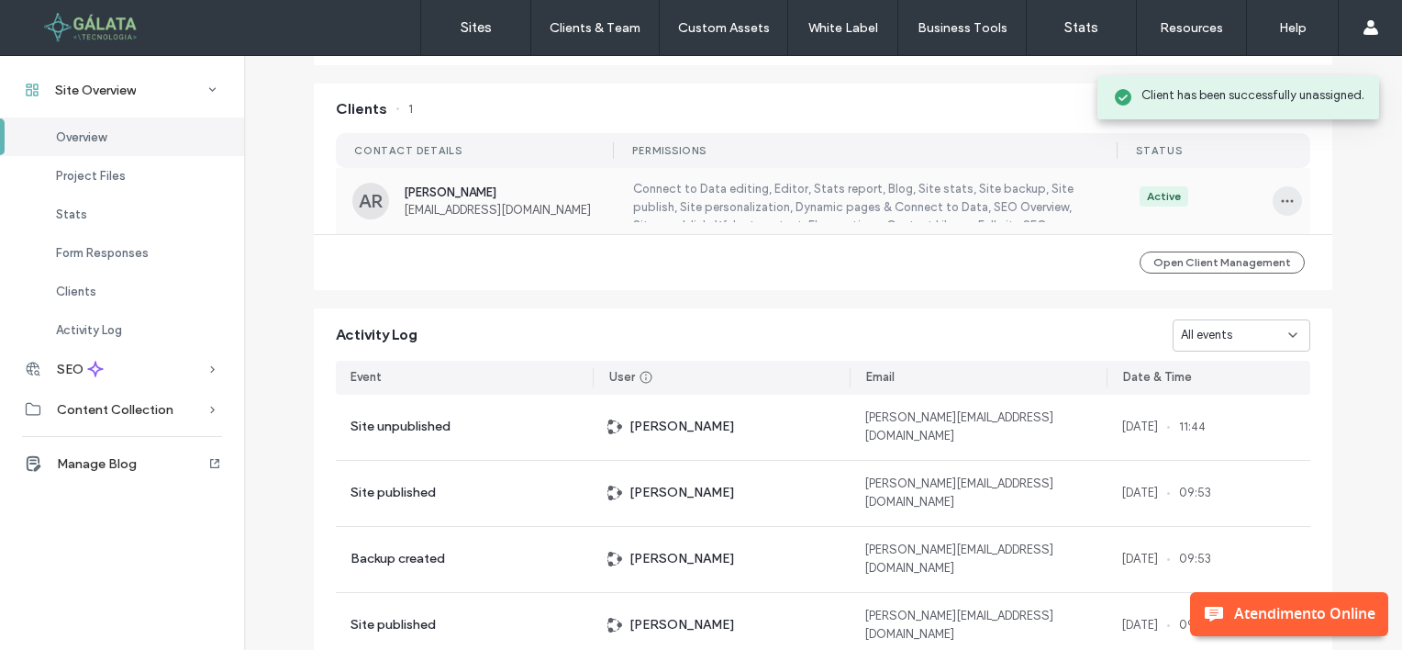
click at [1282, 202] on icon "button" at bounding box center [1287, 201] width 15 height 15
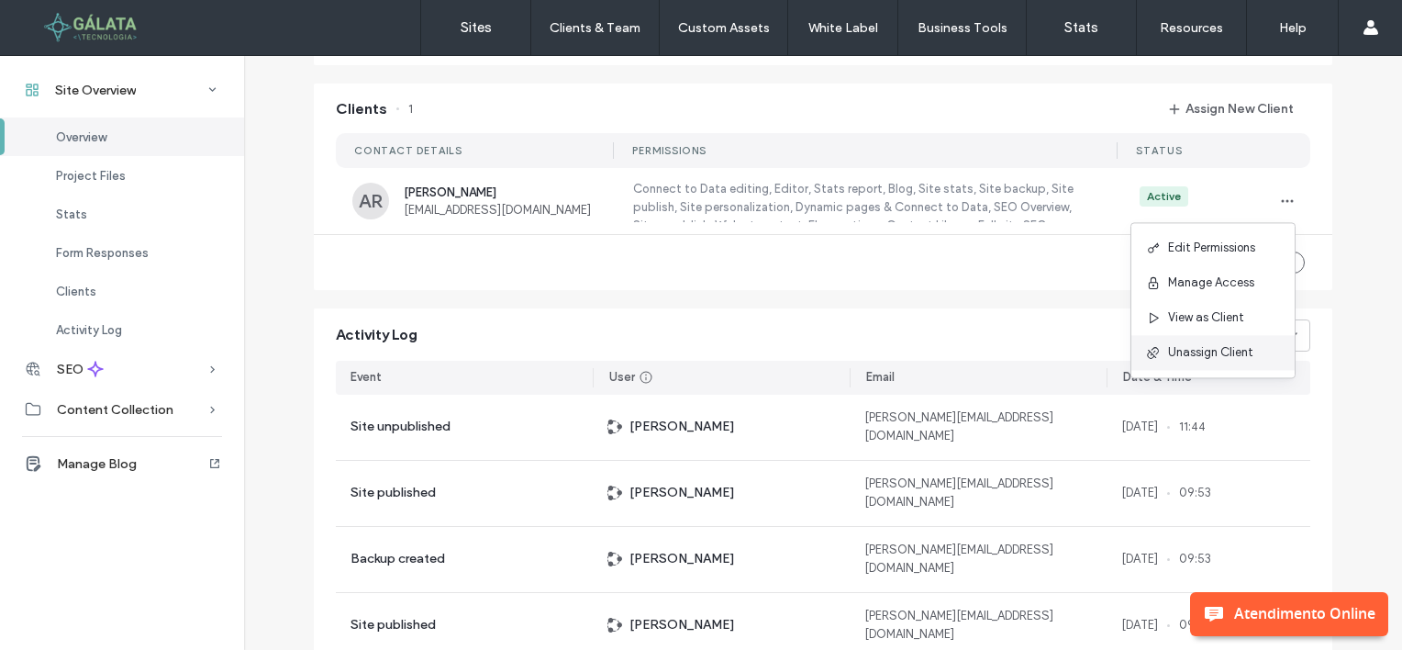
click at [1181, 356] on span "Unassign Client" at bounding box center [1210, 352] width 85 height 18
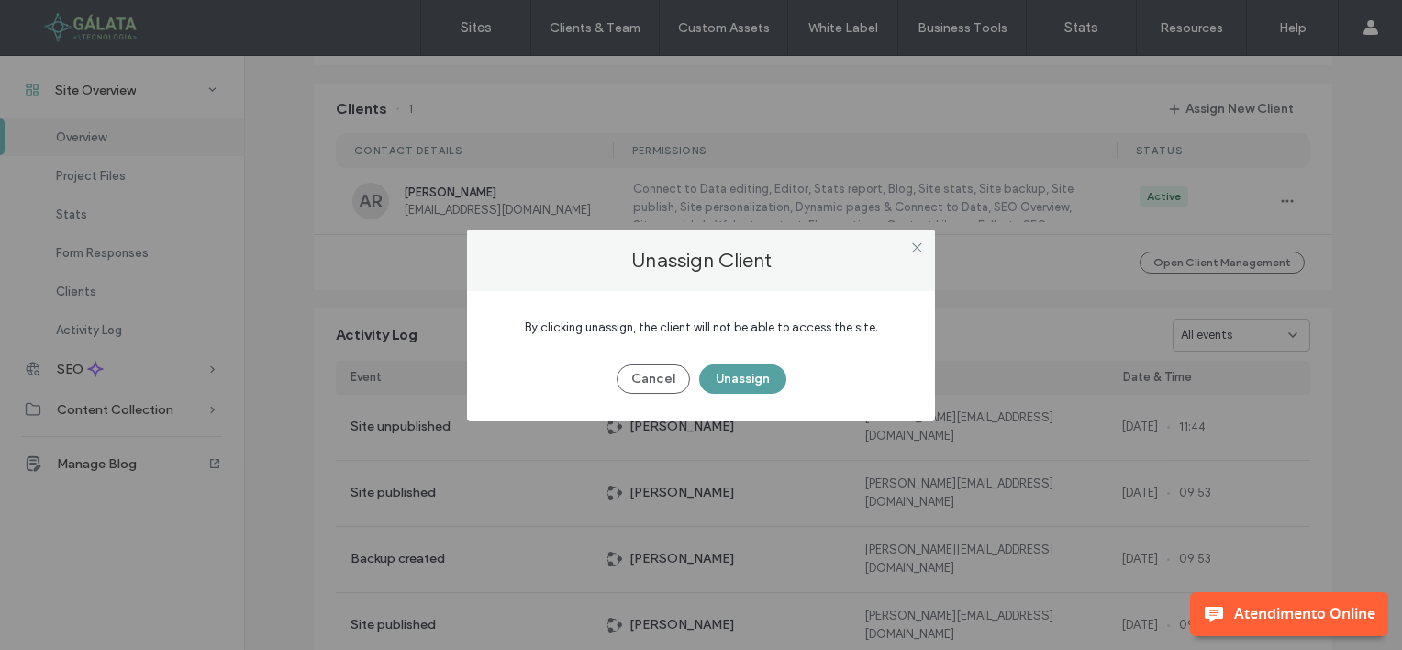
click at [761, 382] on button "Unassign" at bounding box center [742, 378] width 87 height 29
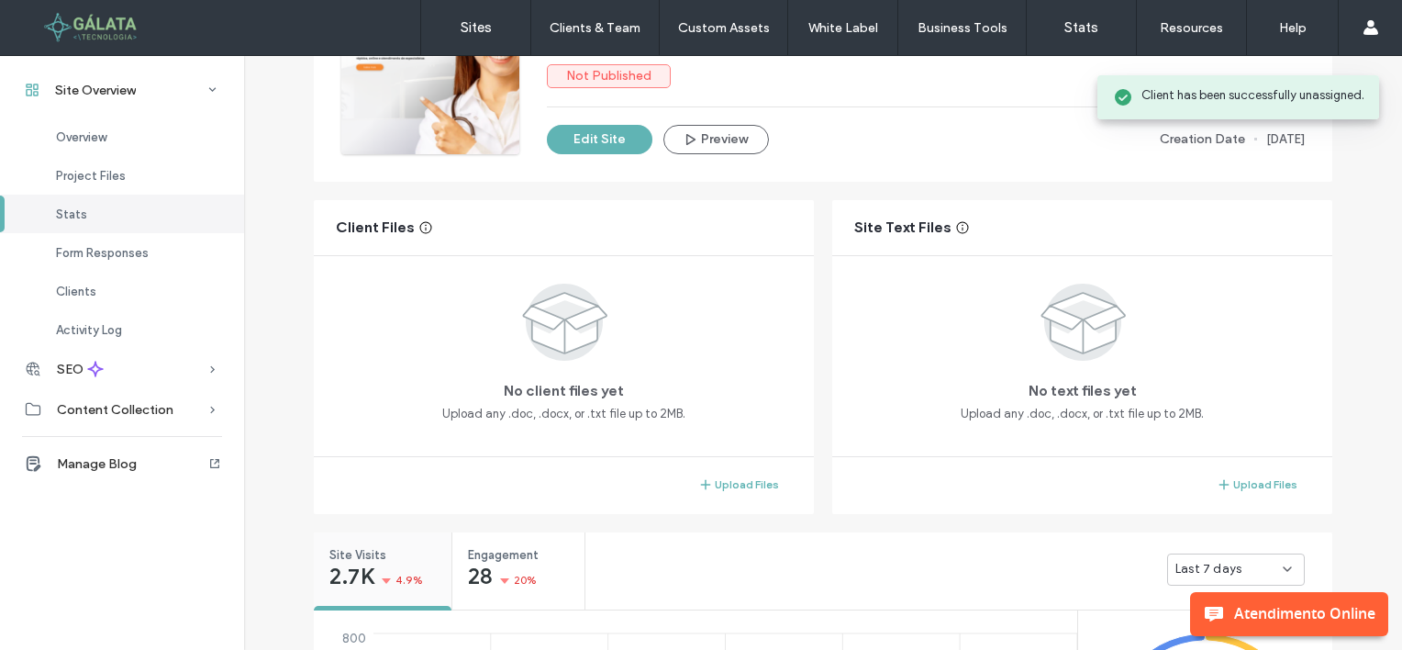
scroll to position [184, 0]
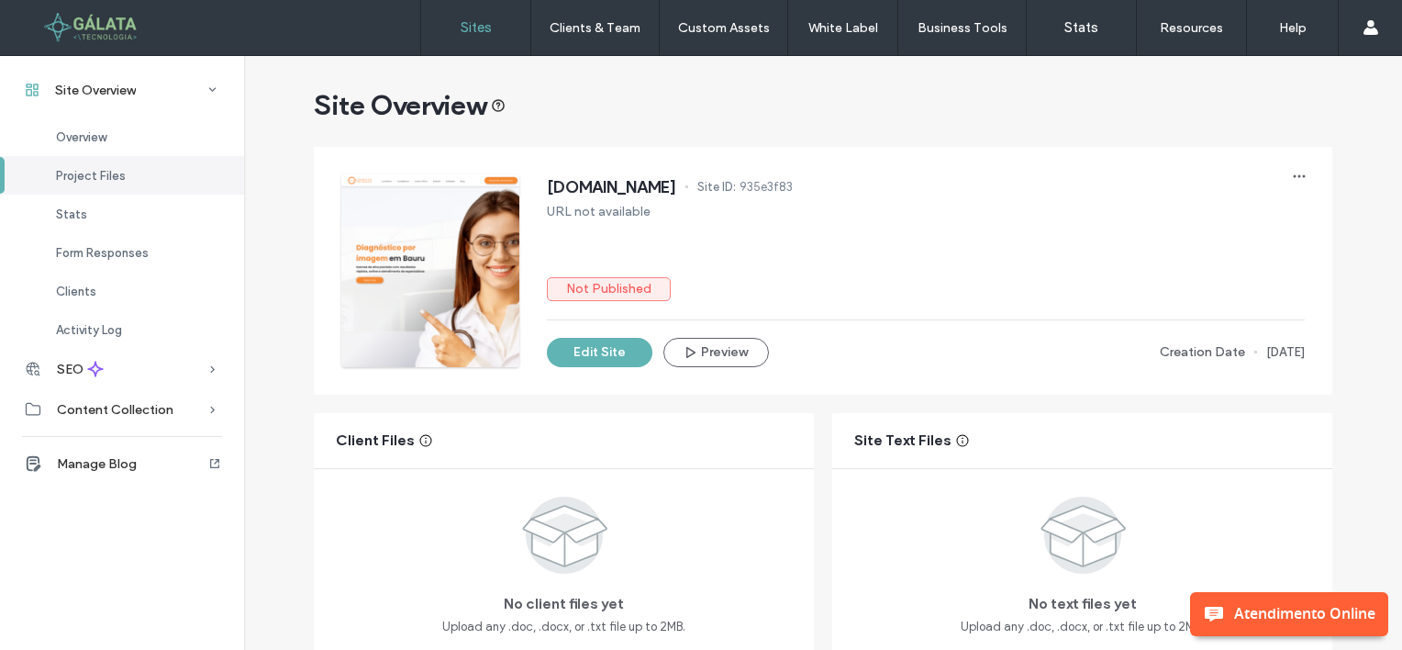
click at [456, 32] on link "Sites" at bounding box center [475, 27] width 109 height 55
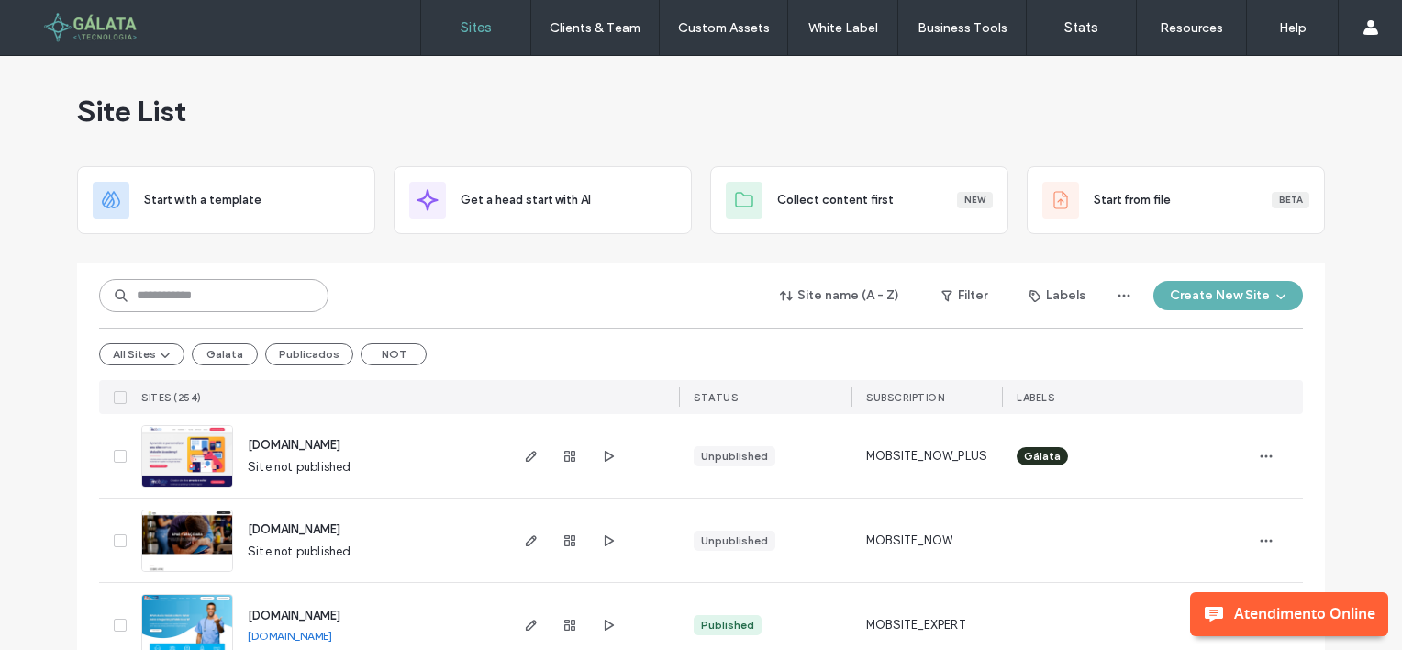
click at [193, 290] on input at bounding box center [213, 295] width 229 height 33
paste input "**********"
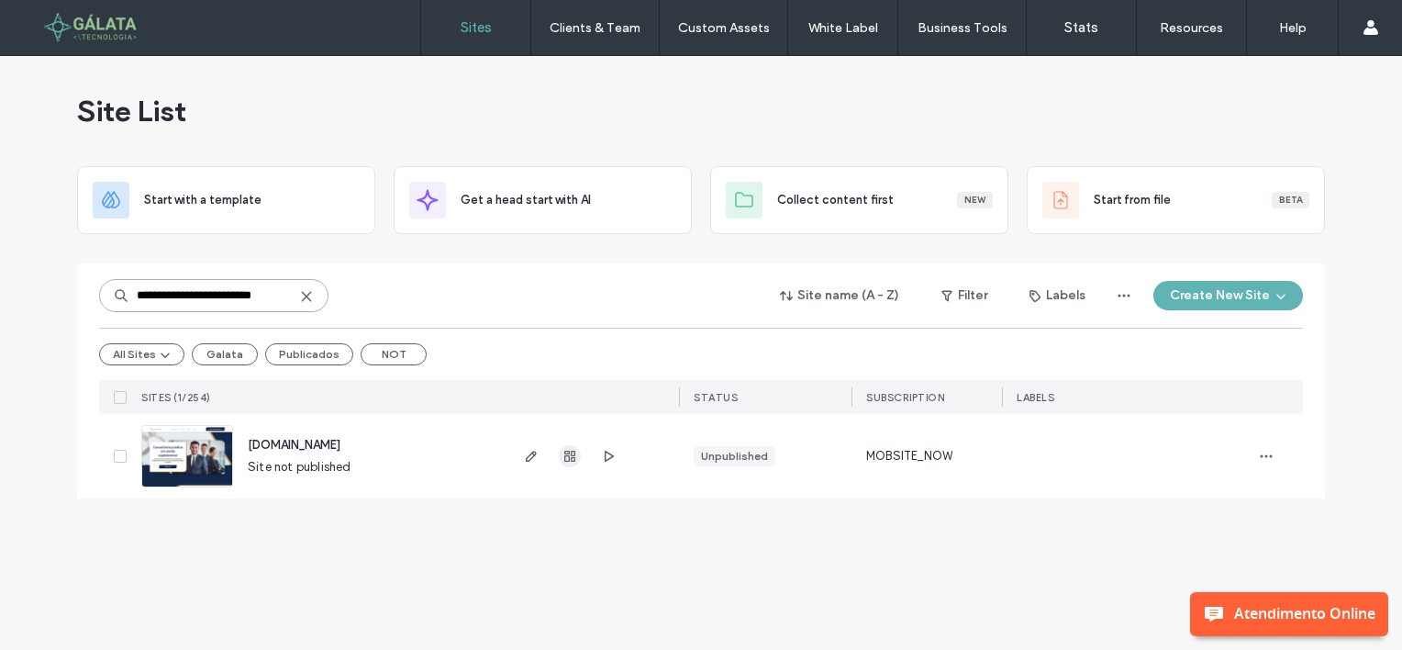
type input "**********"
click at [566, 449] on icon "button" at bounding box center [570, 456] width 15 height 15
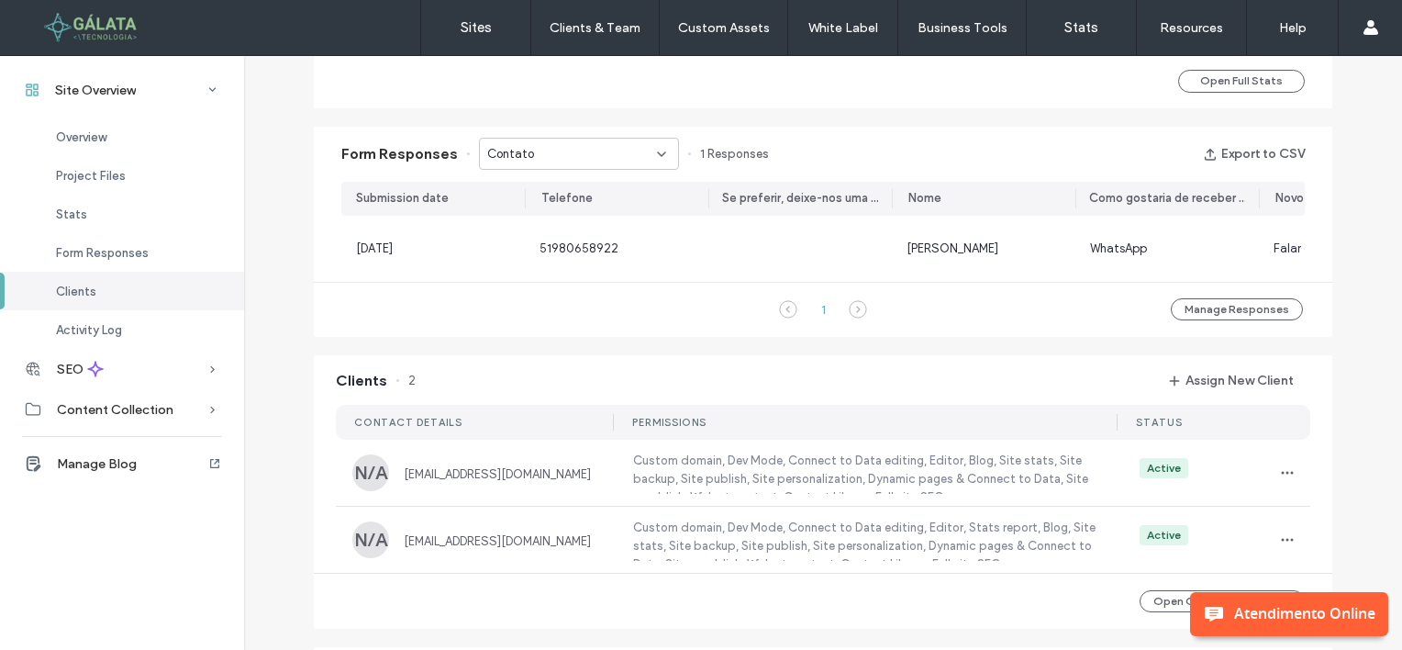
scroll to position [1101, 0]
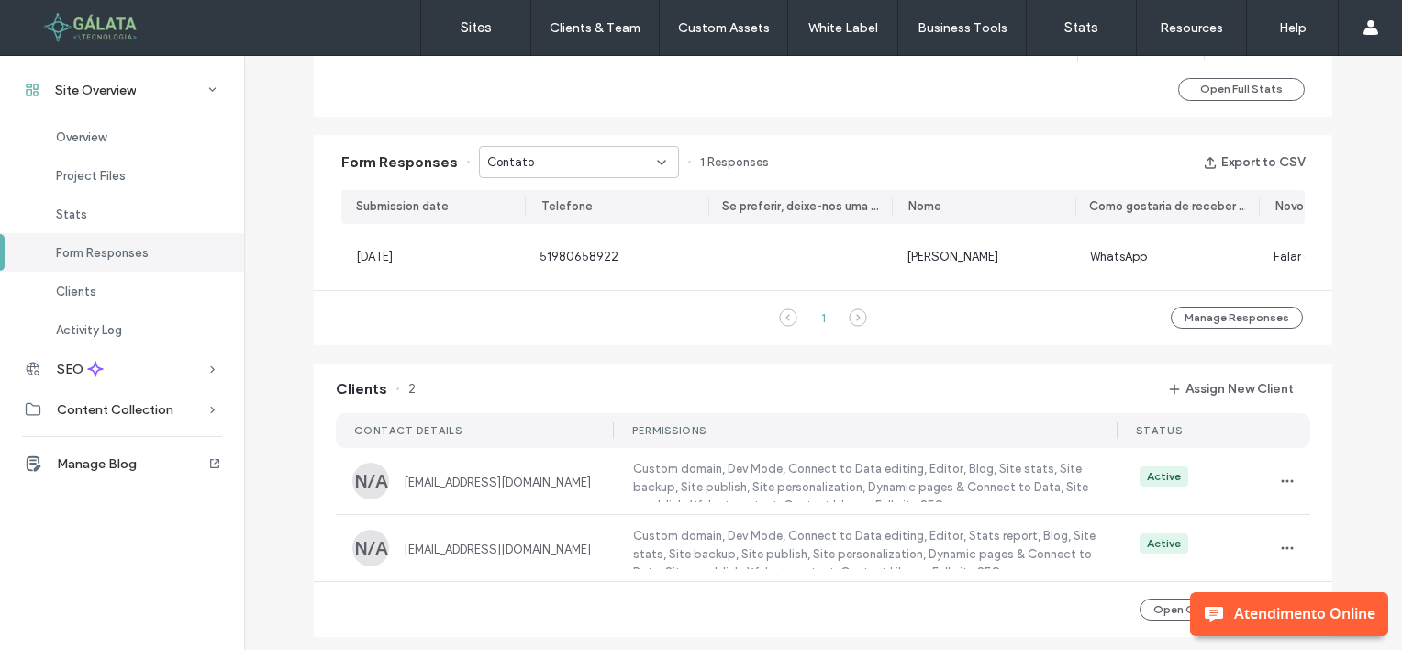
scroll to position [1285, 0]
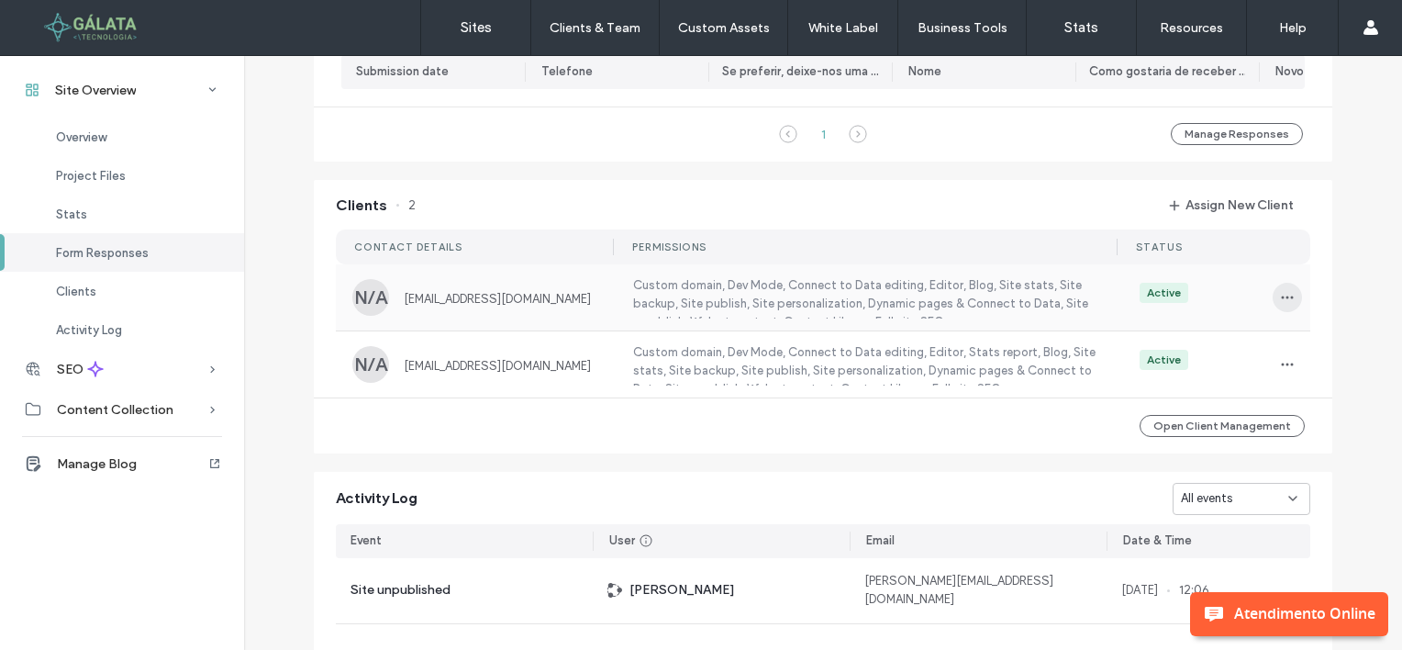
click at [1280, 305] on icon "button" at bounding box center [1287, 297] width 15 height 15
click at [1172, 459] on span "Unassign Client" at bounding box center [1210, 457] width 85 height 18
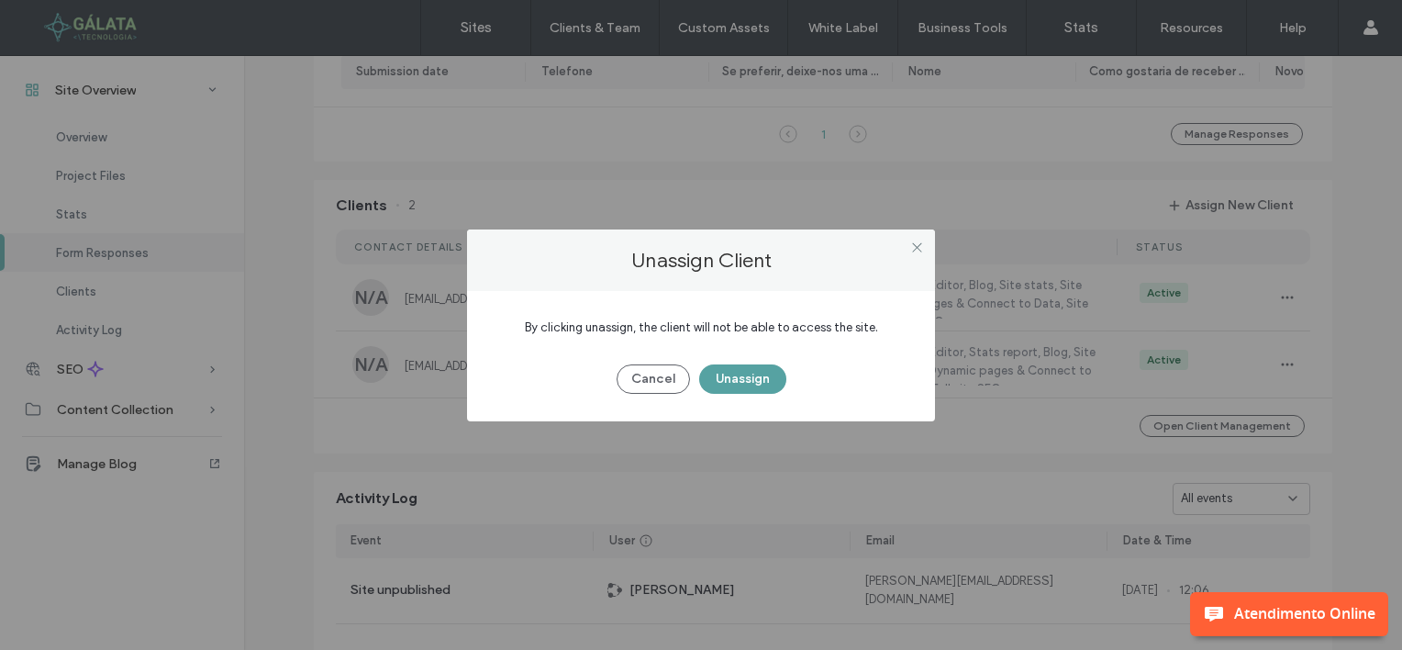
click at [734, 375] on button "Unassign" at bounding box center [742, 378] width 87 height 29
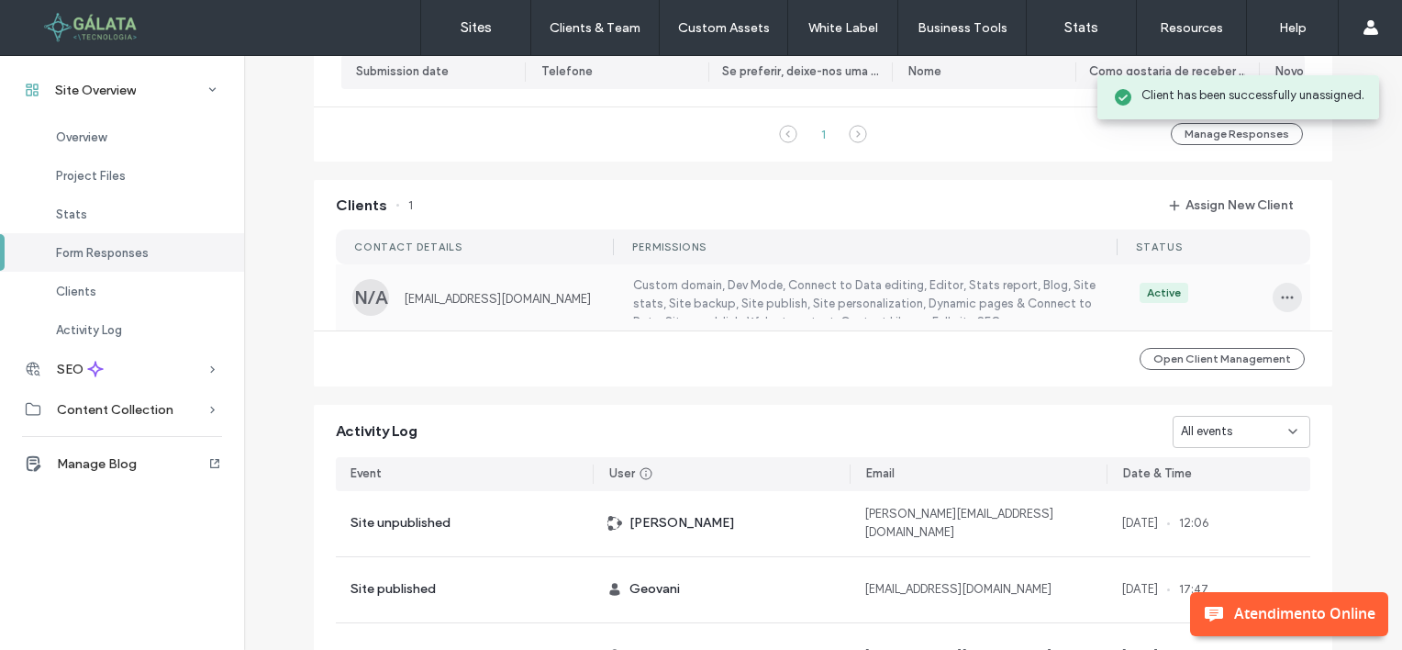
click at [1280, 305] on icon "button" at bounding box center [1287, 297] width 15 height 15
click at [1175, 457] on span "Unassign Client" at bounding box center [1210, 457] width 85 height 18
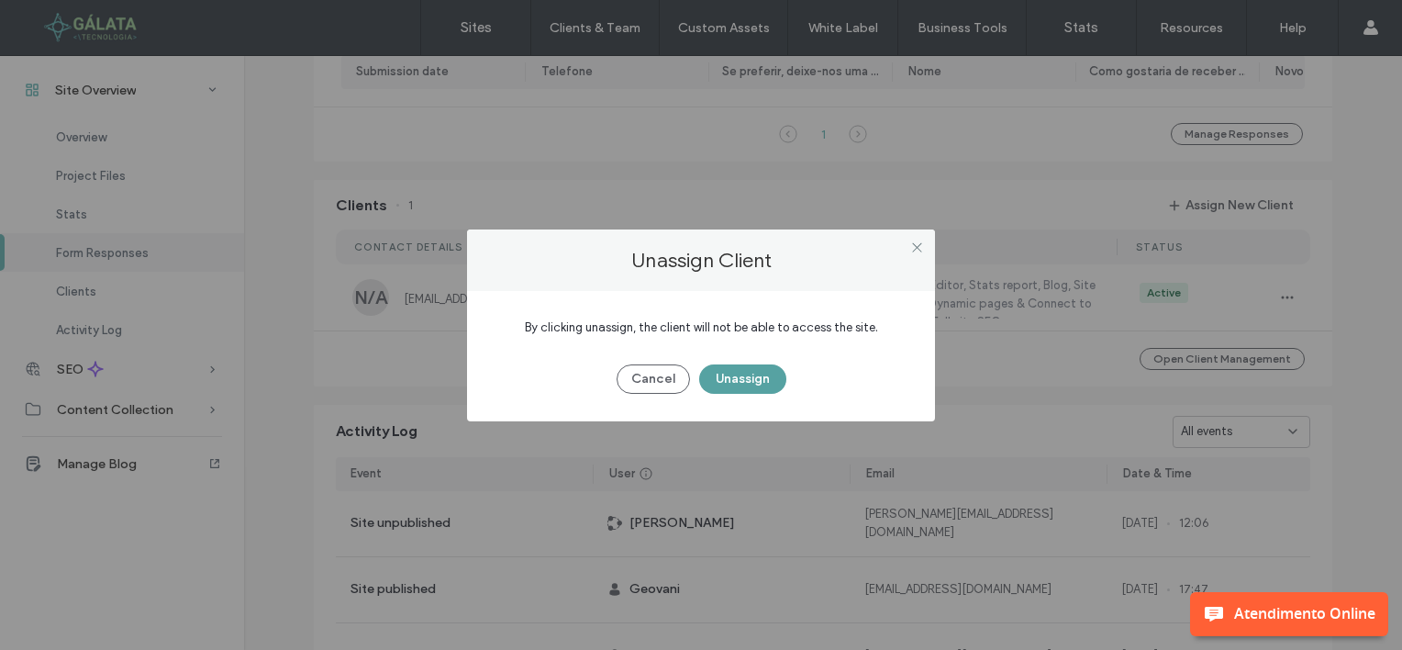
click at [737, 374] on button "Unassign" at bounding box center [742, 378] width 87 height 29
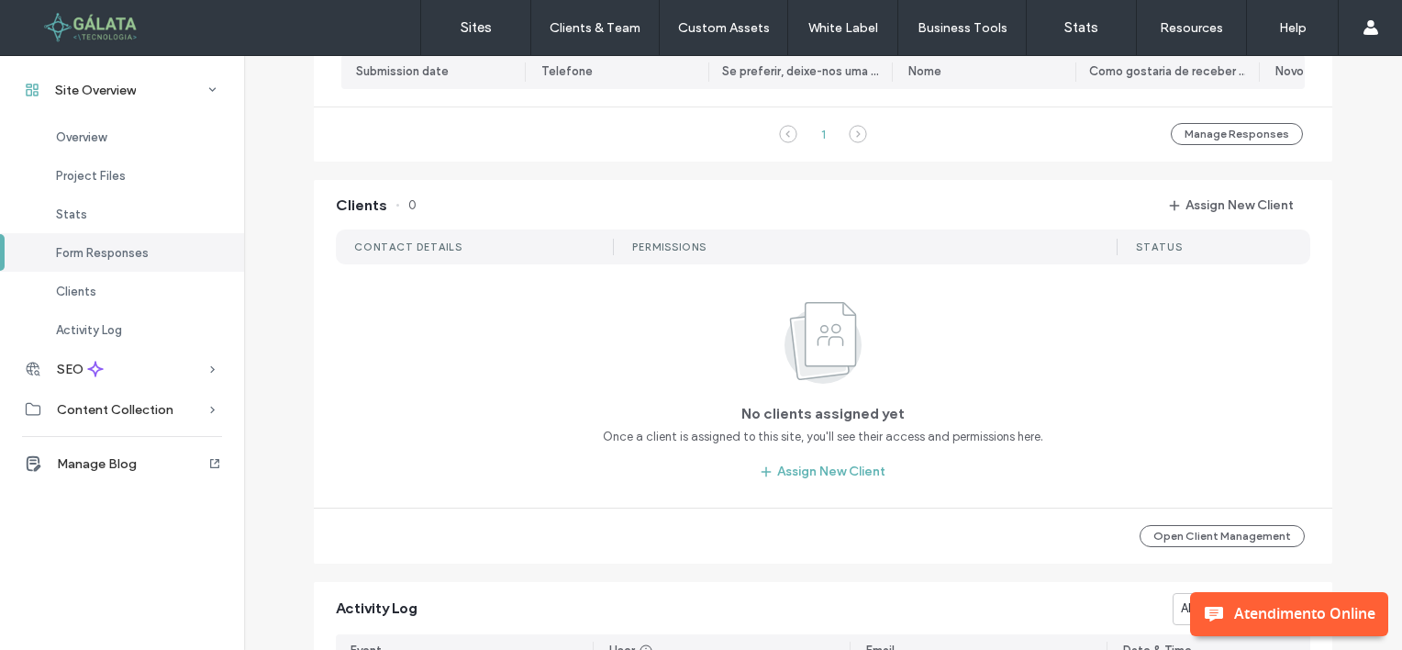
click at [469, 187] on div "Clients 0 Assign New Client" at bounding box center [823, 200] width 1019 height 40
click at [475, 15] on link "Sites" at bounding box center [475, 27] width 109 height 55
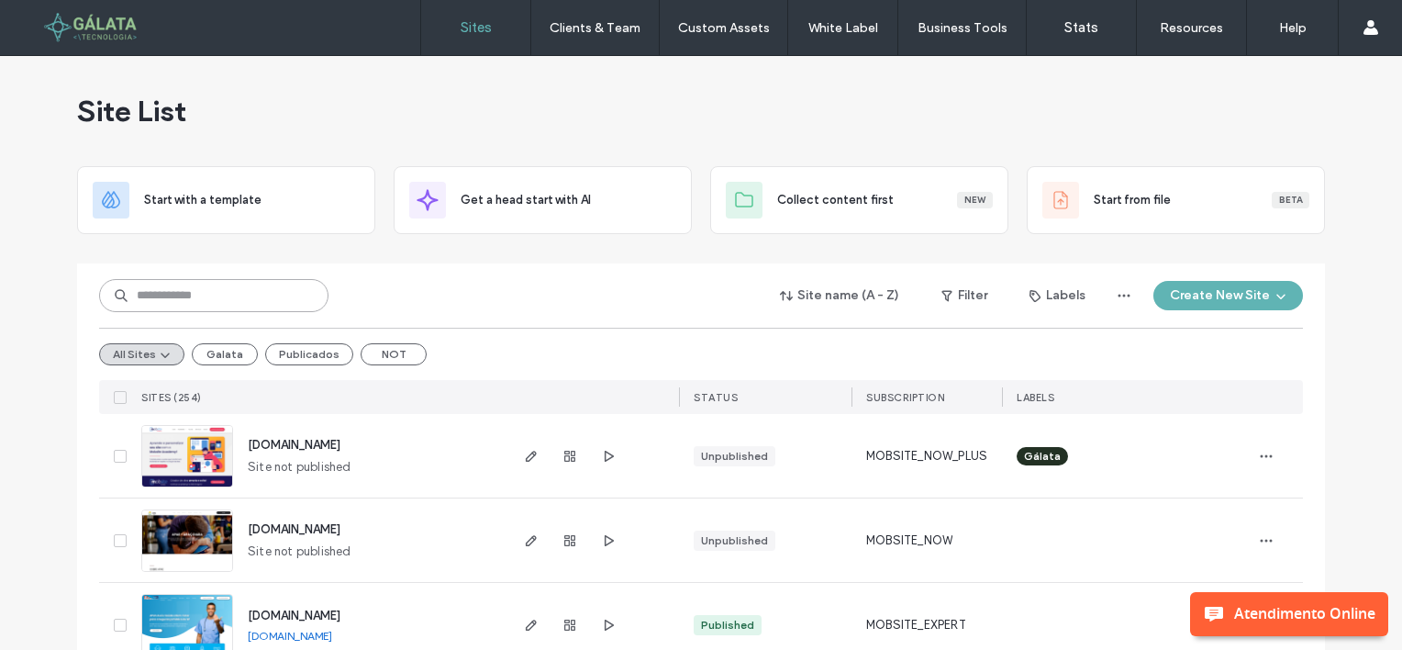
click at [178, 297] on input at bounding box center [213, 295] width 229 height 33
paste input "**********"
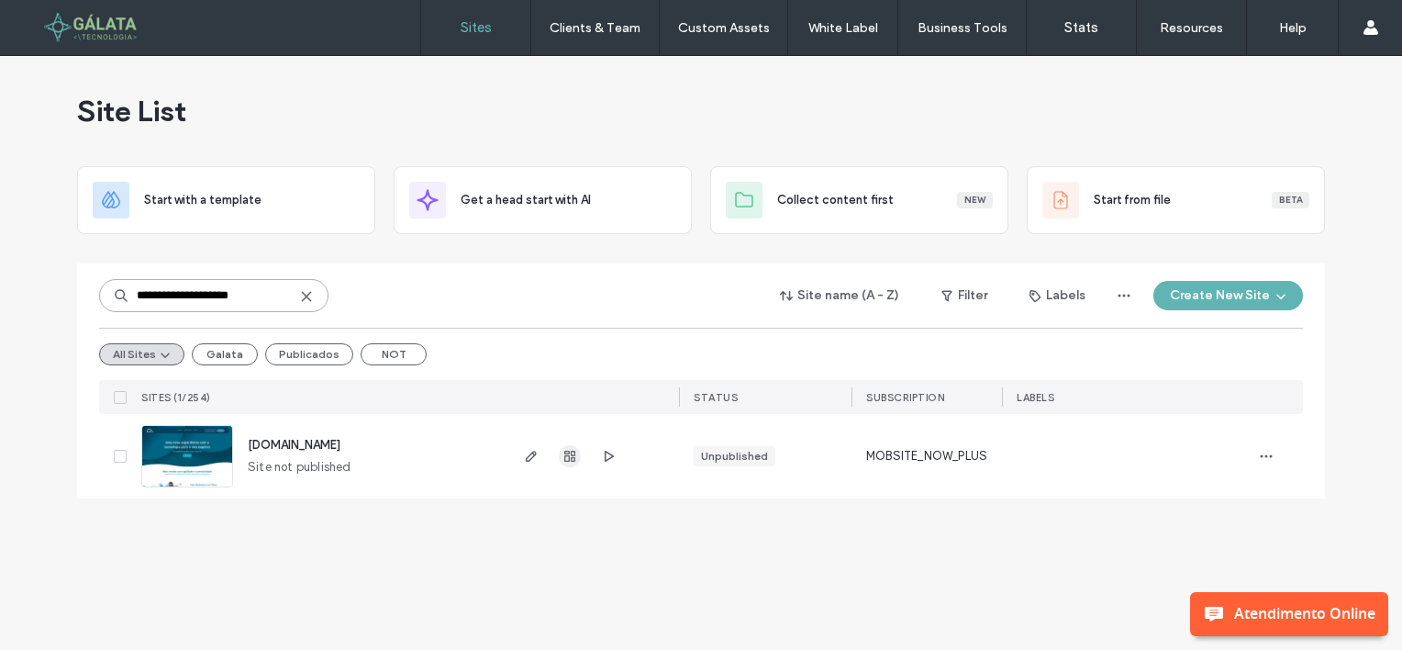
type input "**********"
click at [569, 456] on use "button" at bounding box center [569, 456] width 11 height 11
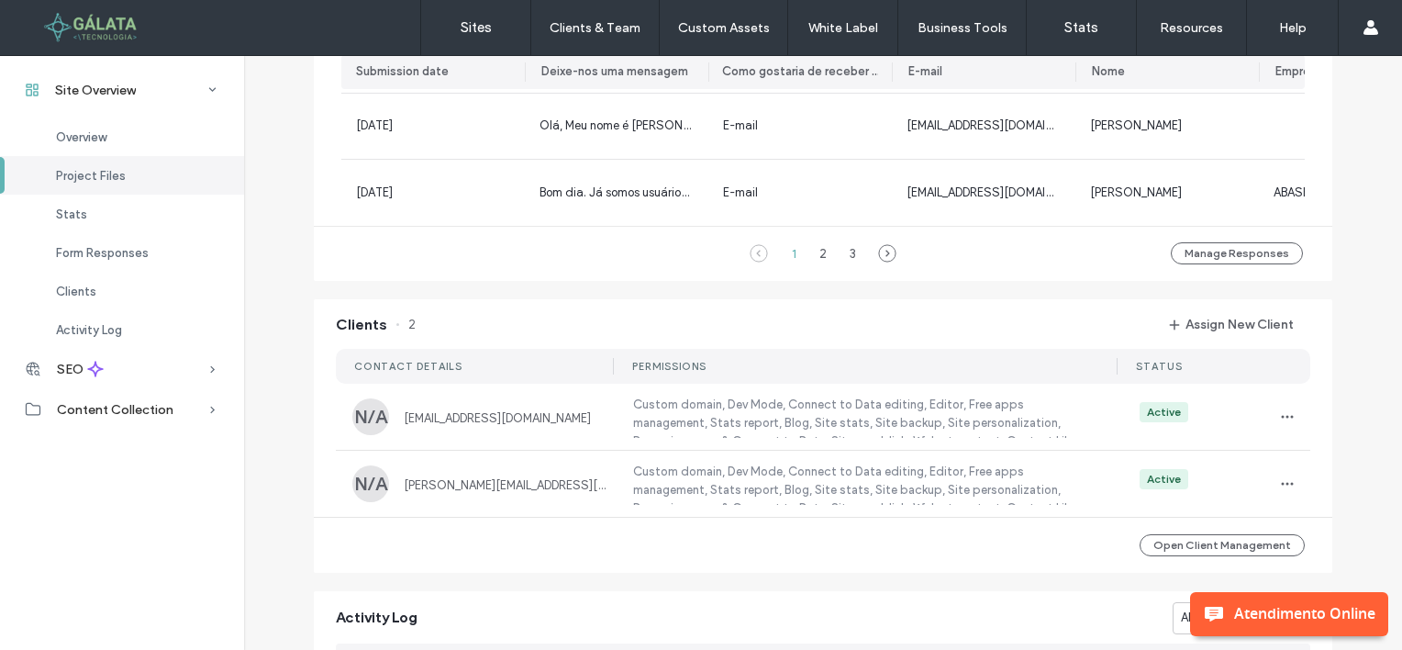
scroll to position [1560, 0]
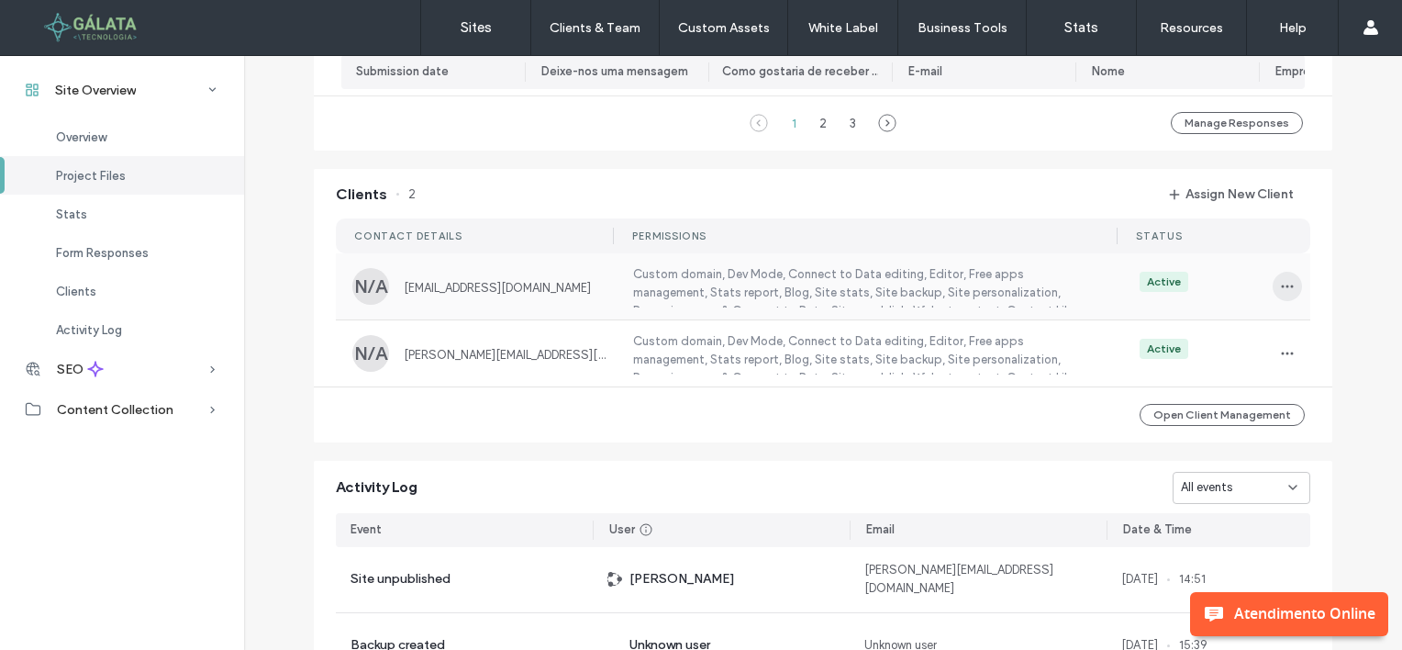
click at [1280, 294] on icon "button" at bounding box center [1287, 286] width 15 height 15
click at [1163, 443] on span at bounding box center [1157, 446] width 22 height 20
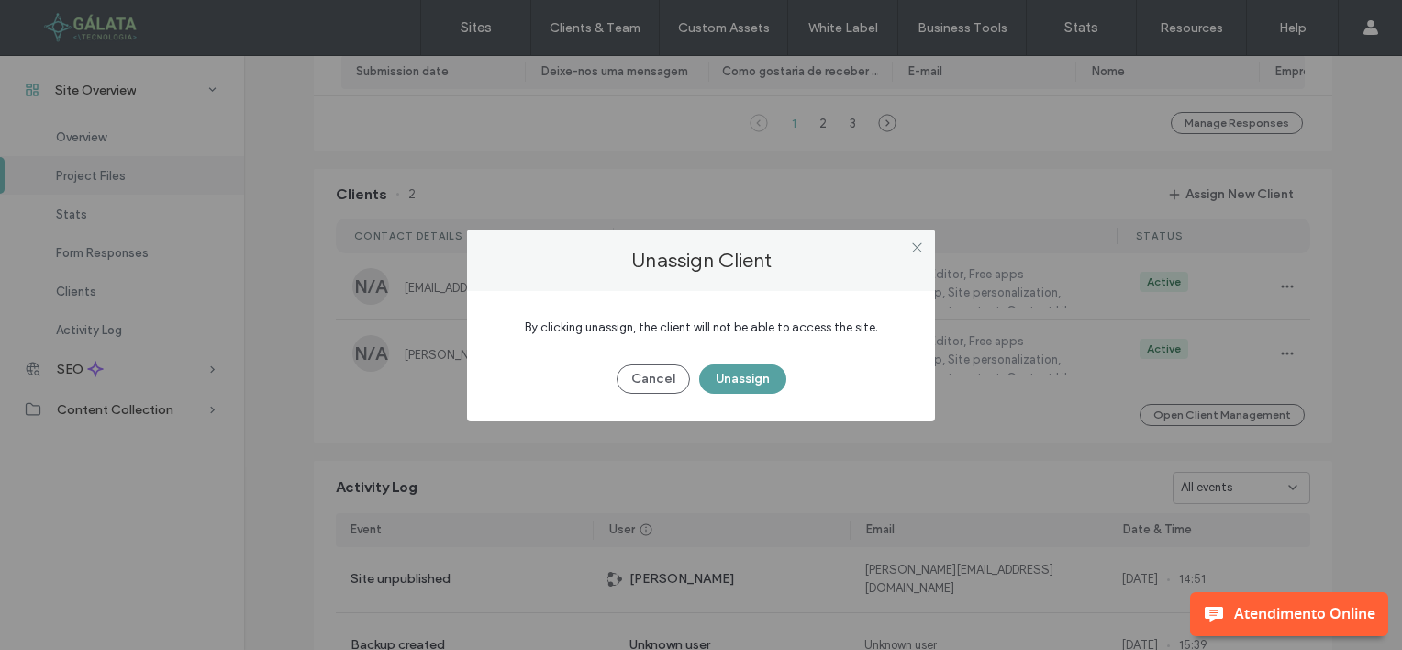
click at [741, 372] on button "Unassign" at bounding box center [742, 378] width 87 height 29
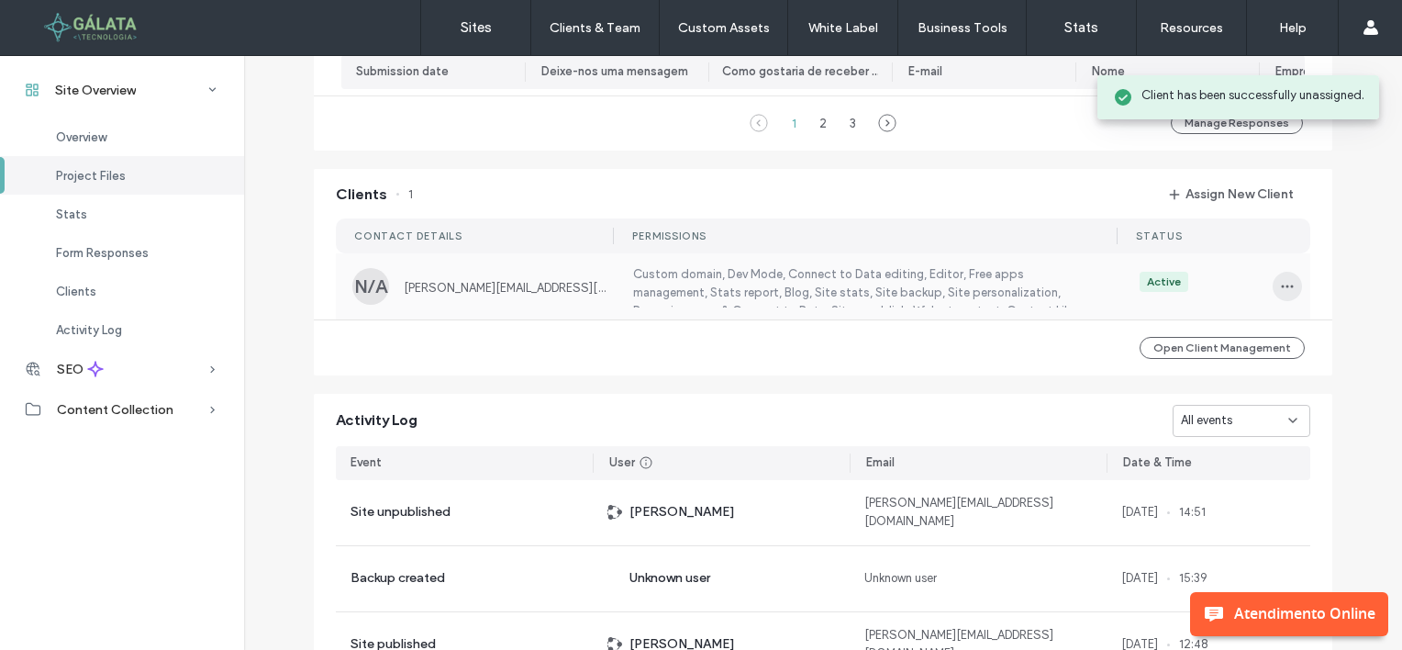
click at [1280, 294] on icon "button" at bounding box center [1287, 286] width 15 height 15
click at [1175, 452] on span "Unassign Client" at bounding box center [1210, 446] width 85 height 18
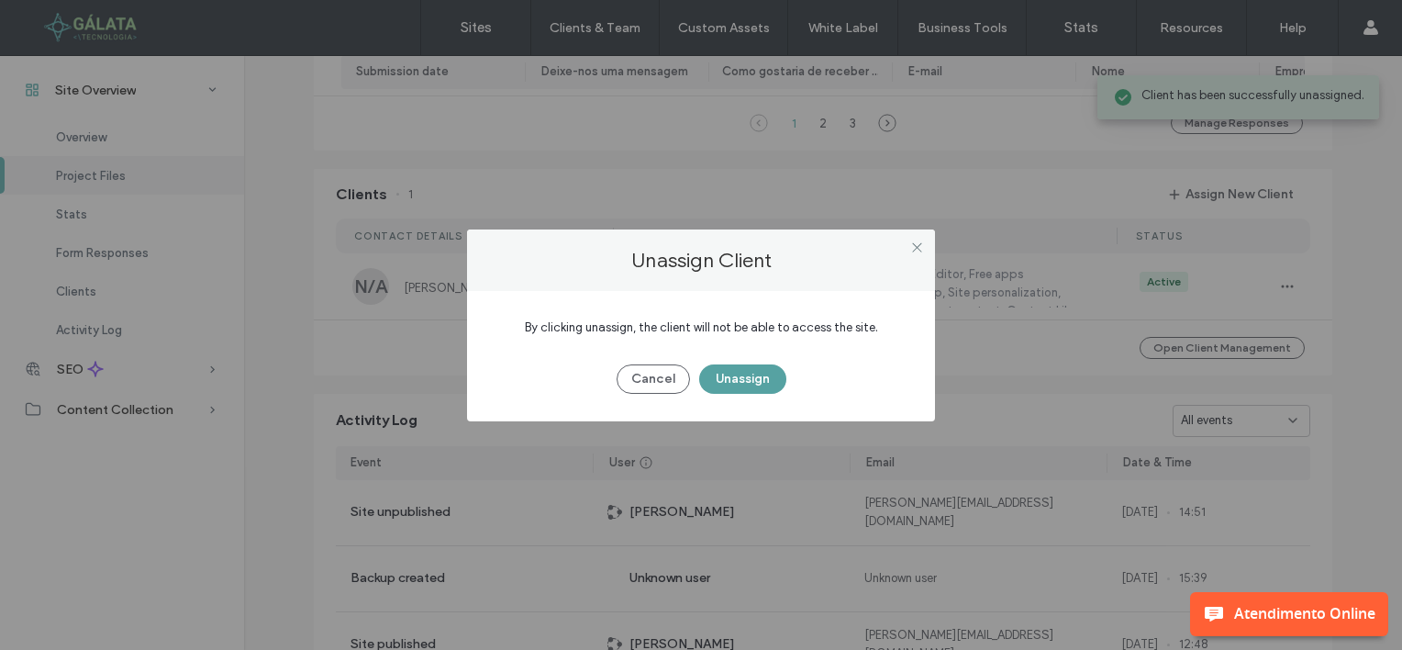
click at [749, 378] on button "Unassign" at bounding box center [742, 378] width 87 height 29
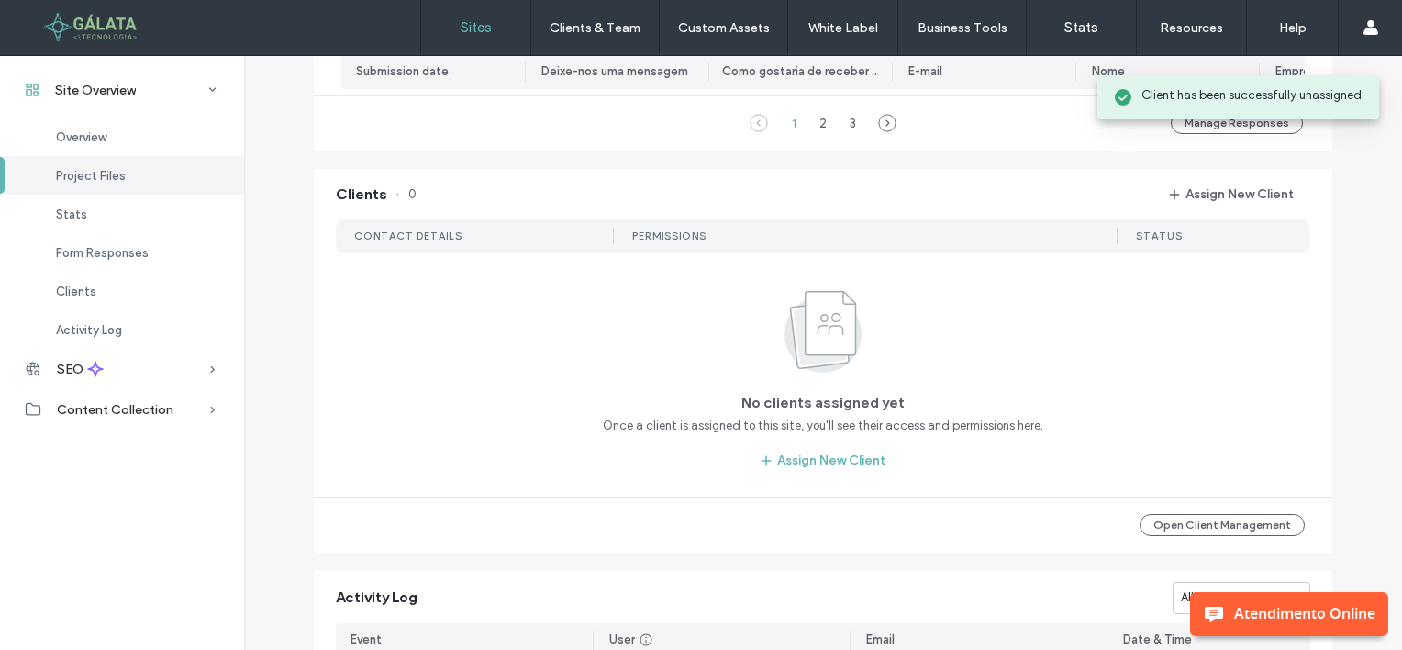
click at [461, 36] on label "Sites" at bounding box center [476, 27] width 31 height 17
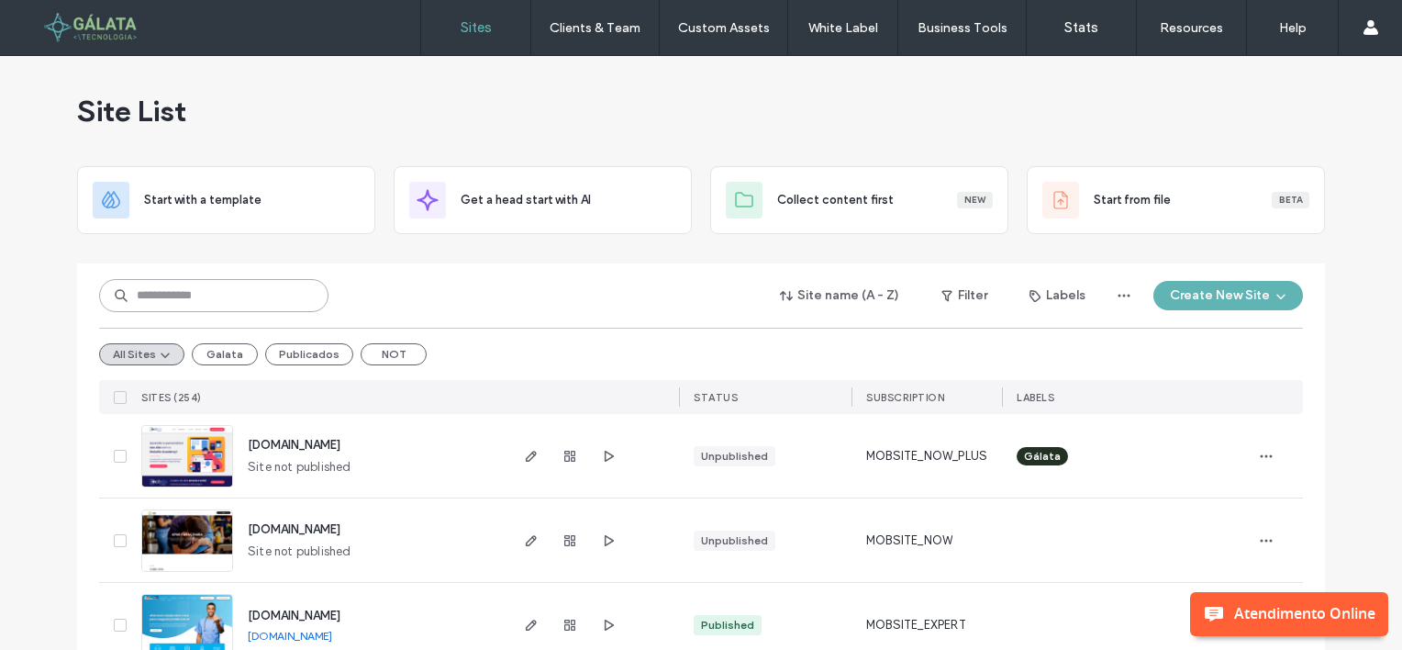
click at [262, 286] on input at bounding box center [213, 295] width 229 height 33
paste input "**********"
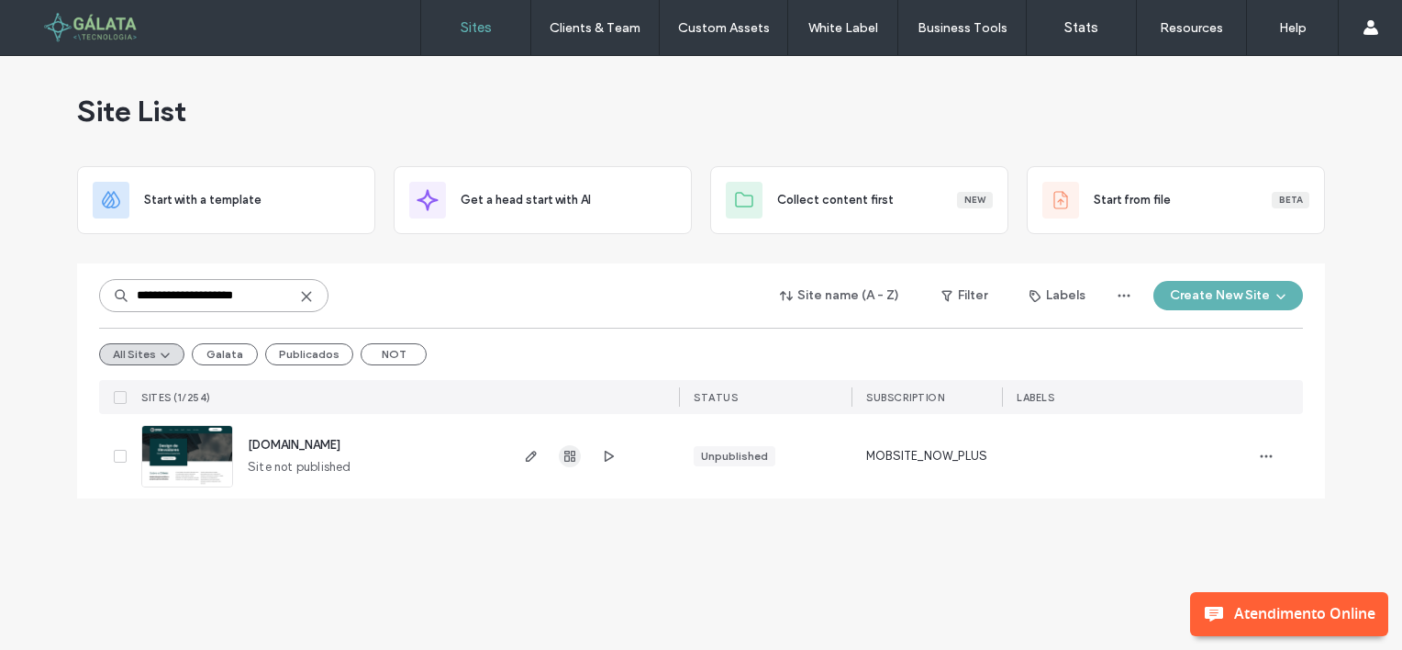
type input "**********"
click at [563, 454] on icon "button" at bounding box center [570, 456] width 15 height 15
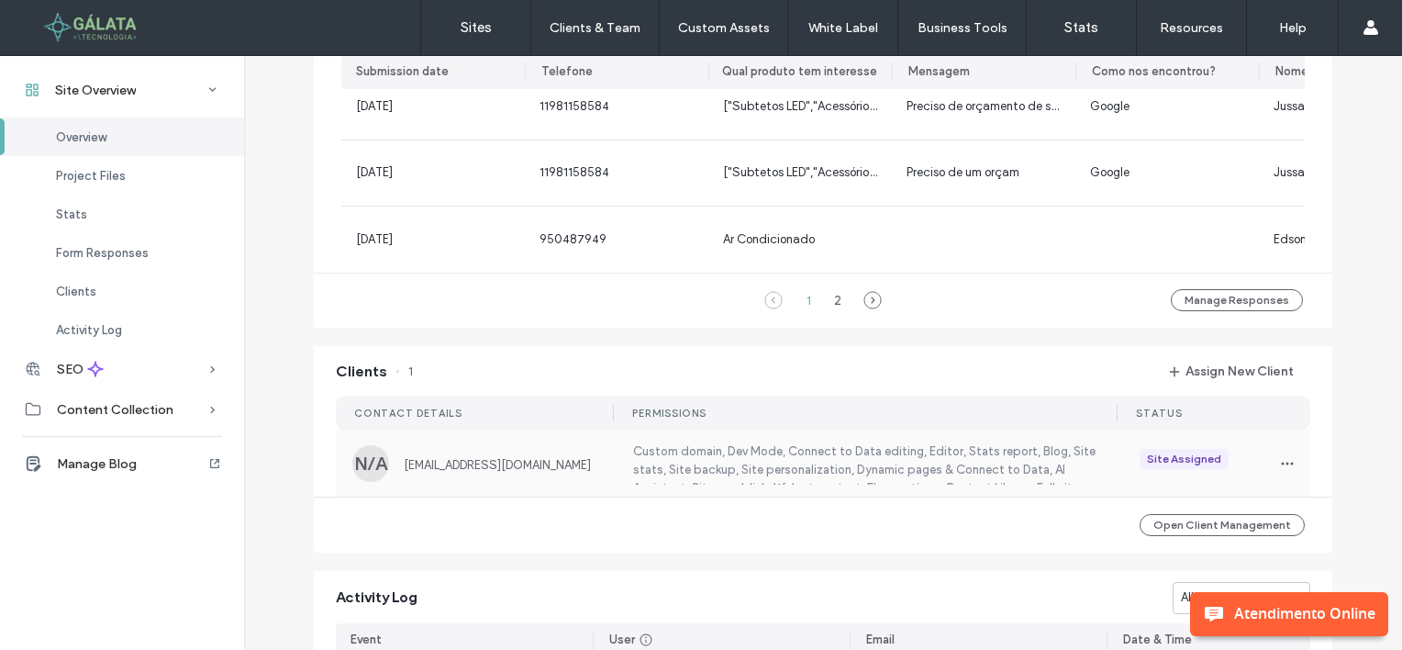
scroll to position [1468, 0]
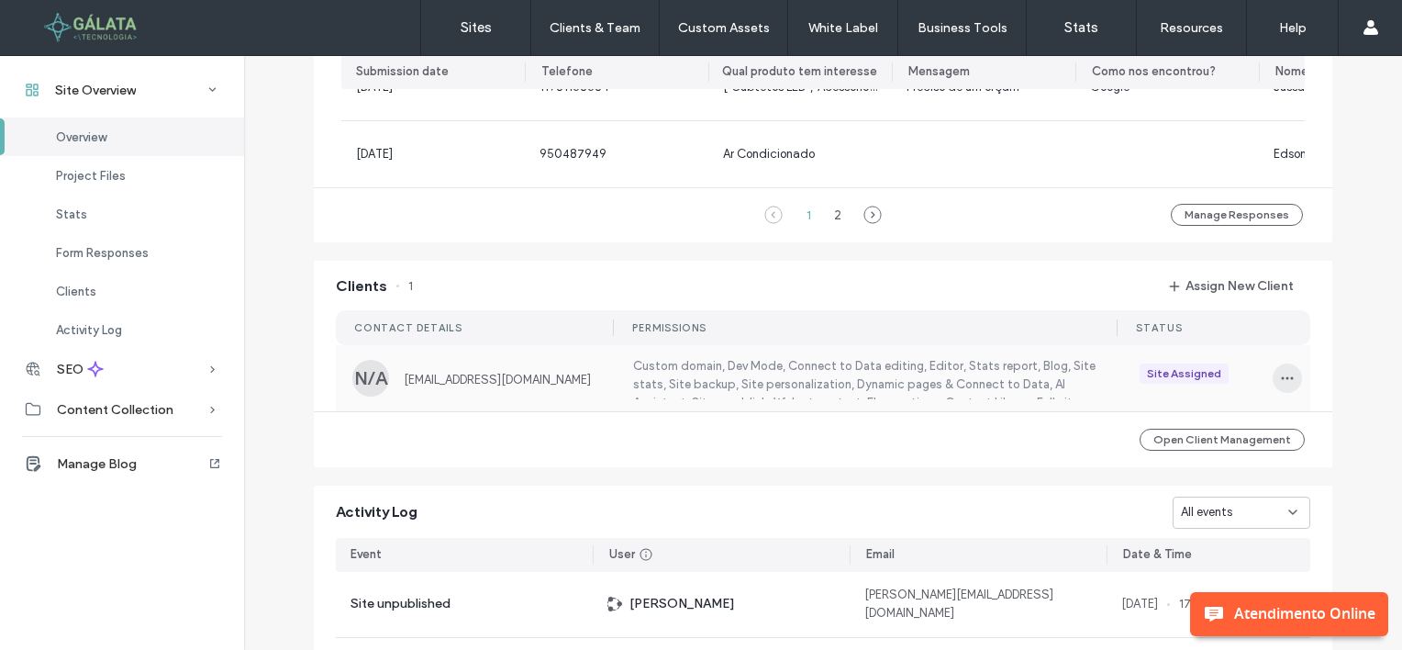
click at [1278, 393] on span "button" at bounding box center [1287, 377] width 29 height 29
click at [1186, 531] on span "Unassign Client" at bounding box center [1210, 538] width 85 height 18
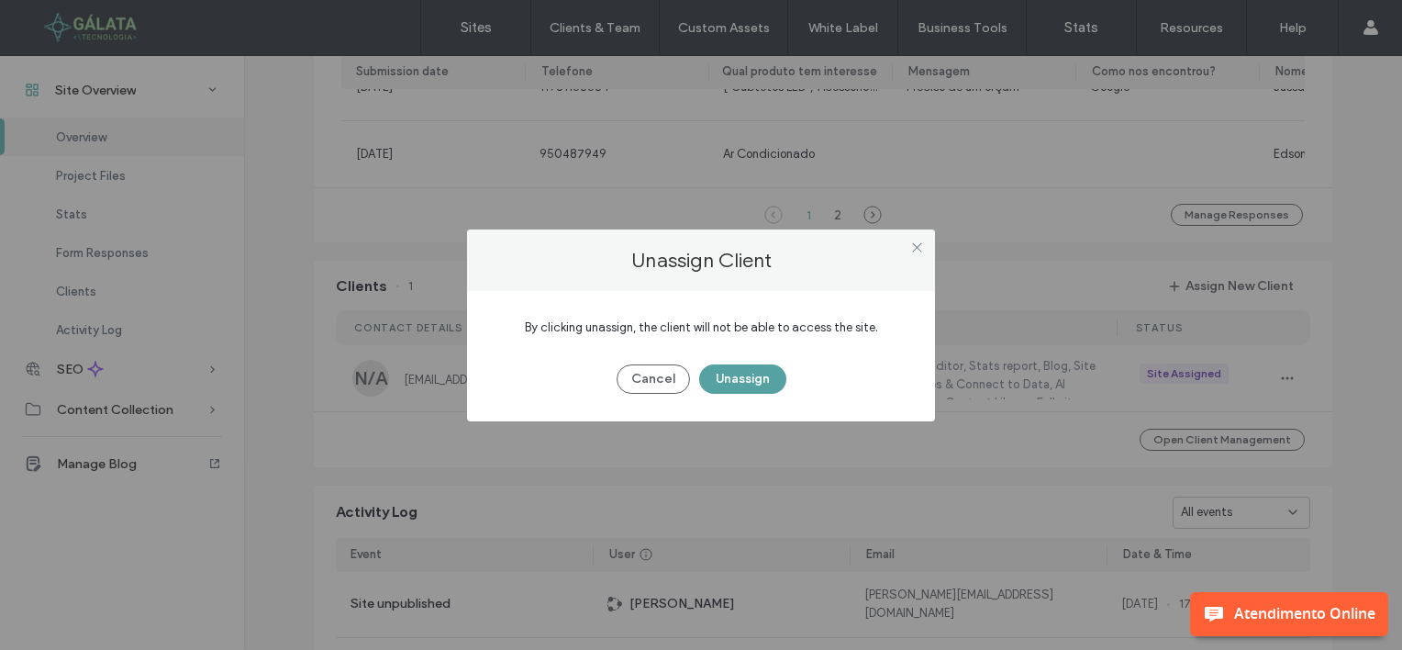
click at [743, 378] on button "Unassign" at bounding box center [742, 378] width 87 height 29
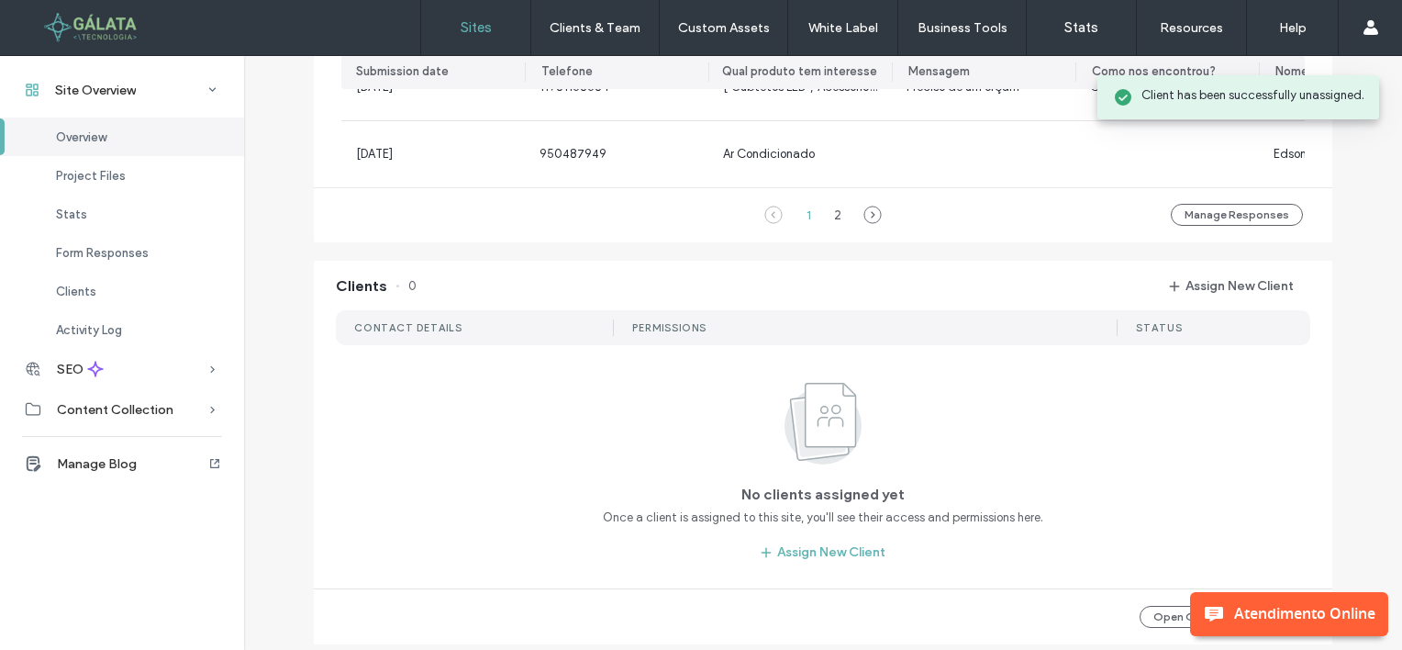
click at [482, 33] on label "Sites" at bounding box center [476, 27] width 31 height 17
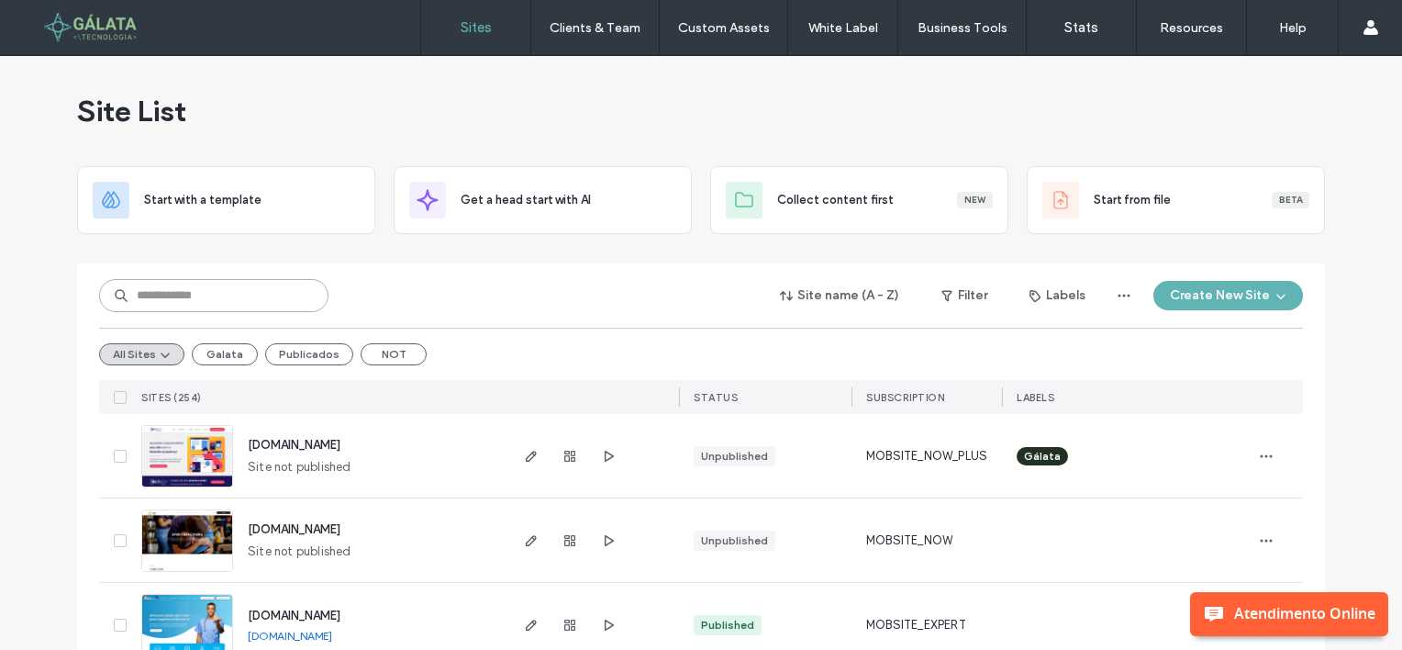
click at [158, 298] on input at bounding box center [213, 295] width 229 height 33
paste input "**********"
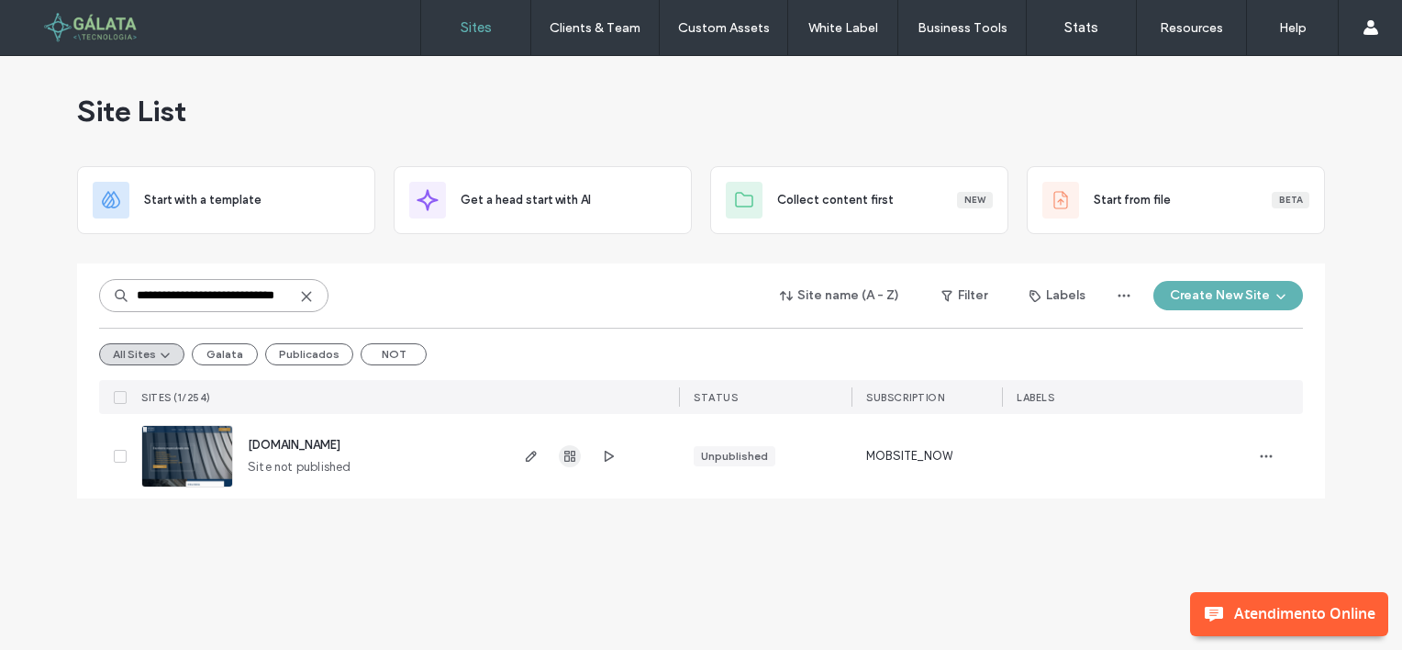
type input "**********"
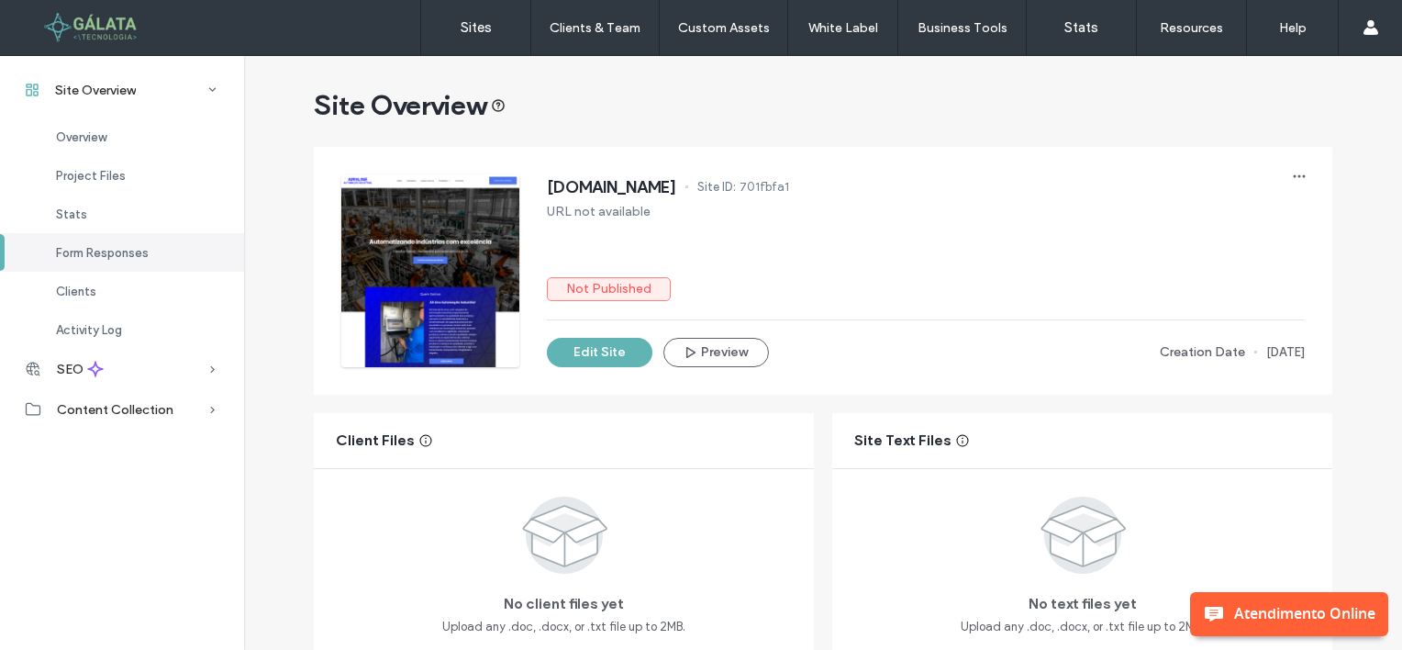
scroll to position [1285, 0]
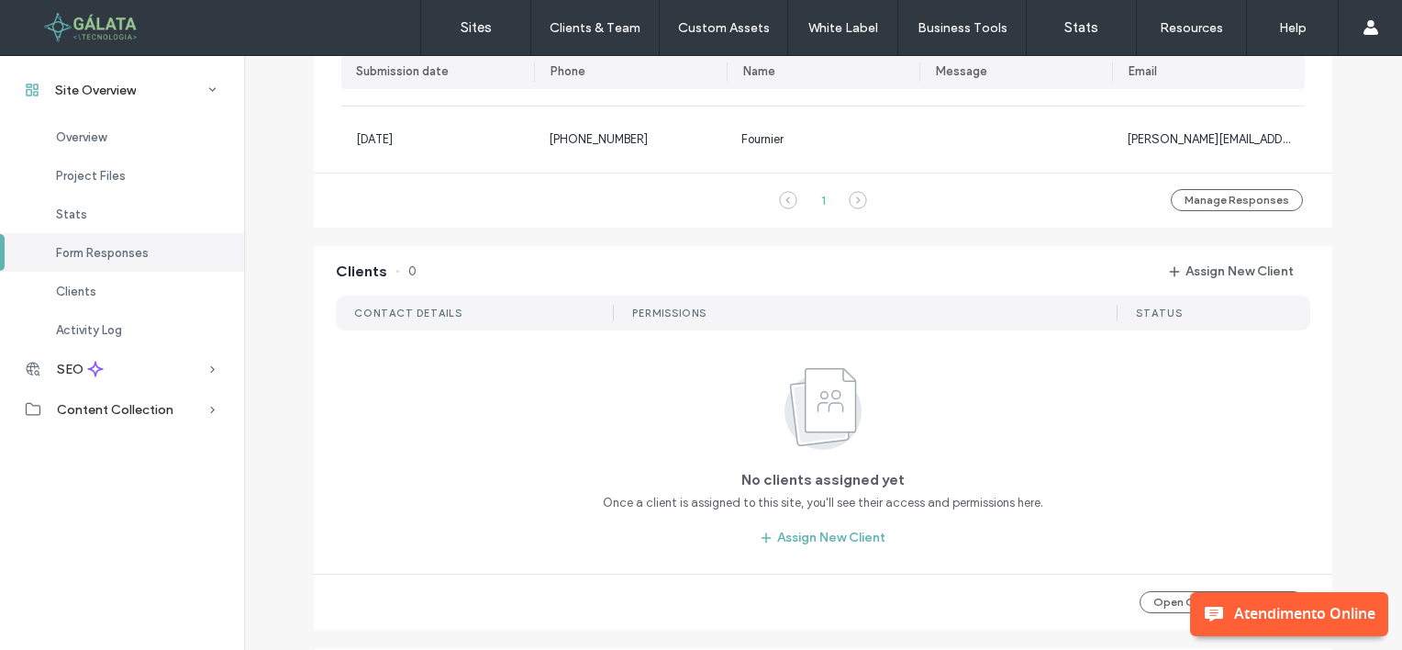
click at [536, 226] on div "1 Manage Responses" at bounding box center [823, 200] width 1019 height 55
drag, startPoint x: 477, startPoint y: 26, endPoint x: 492, endPoint y: 51, distance: 29.6
click at [477, 26] on label "Sites" at bounding box center [476, 27] width 31 height 17
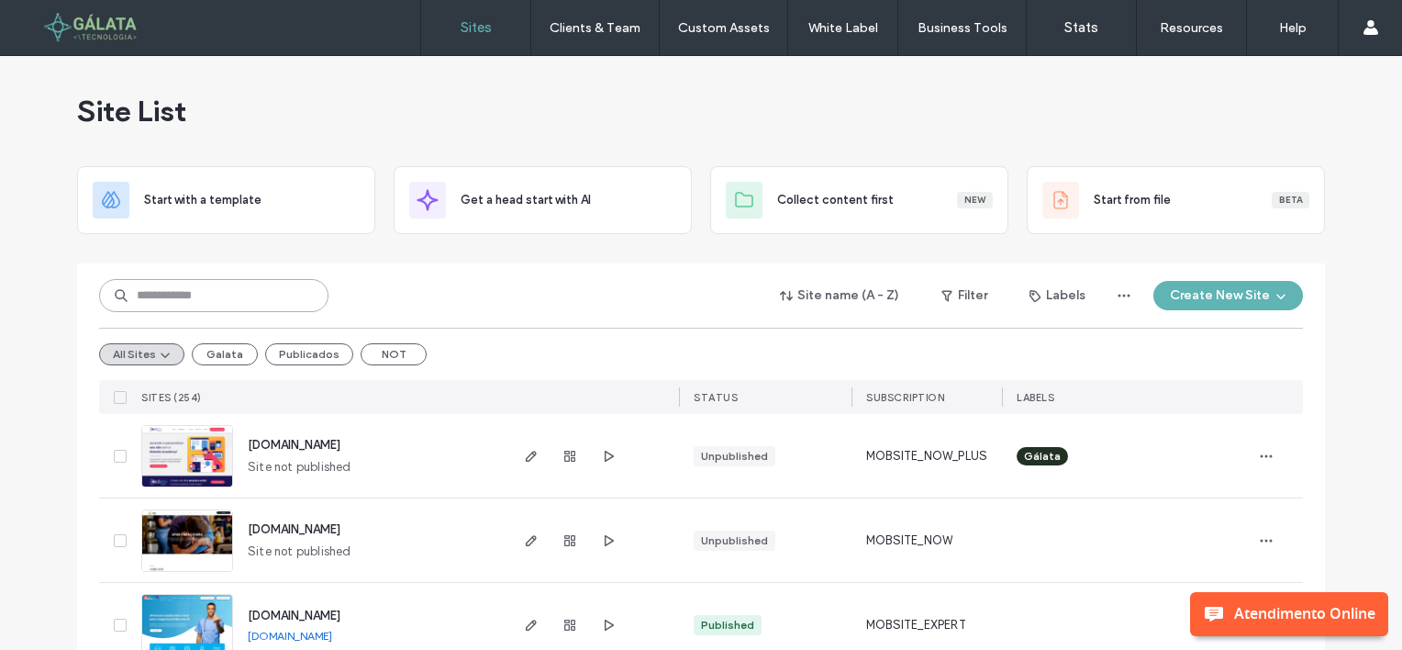
click at [160, 299] on input at bounding box center [213, 295] width 229 height 33
paste input "**********"
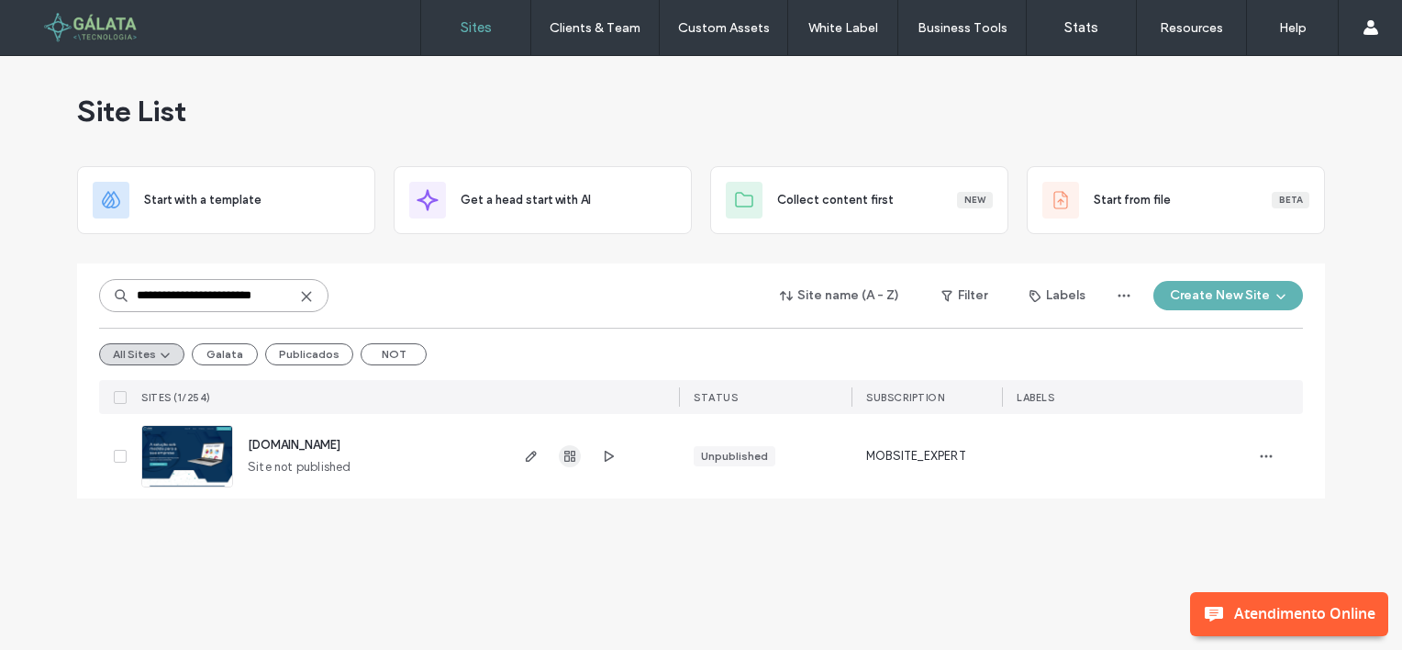
type input "**********"
click at [569, 457] on use "button" at bounding box center [569, 456] width 11 height 11
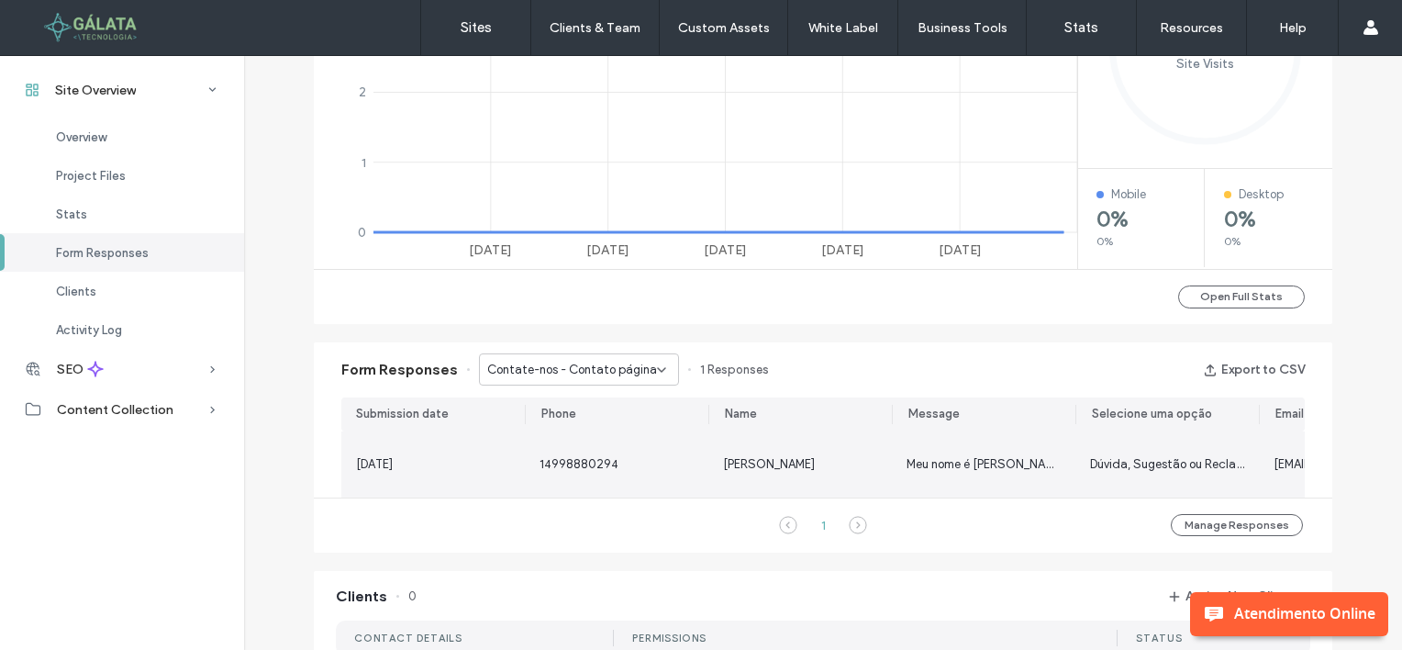
scroll to position [1101, 0]
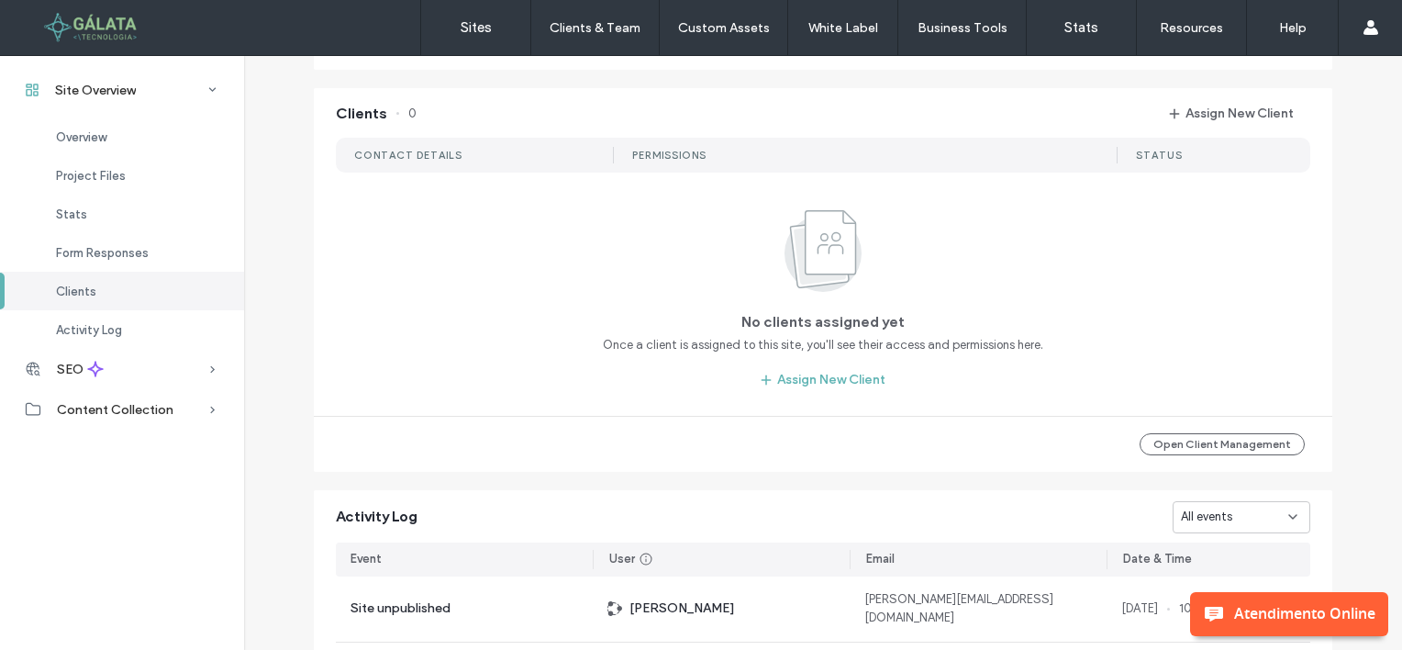
scroll to position [1285, 0]
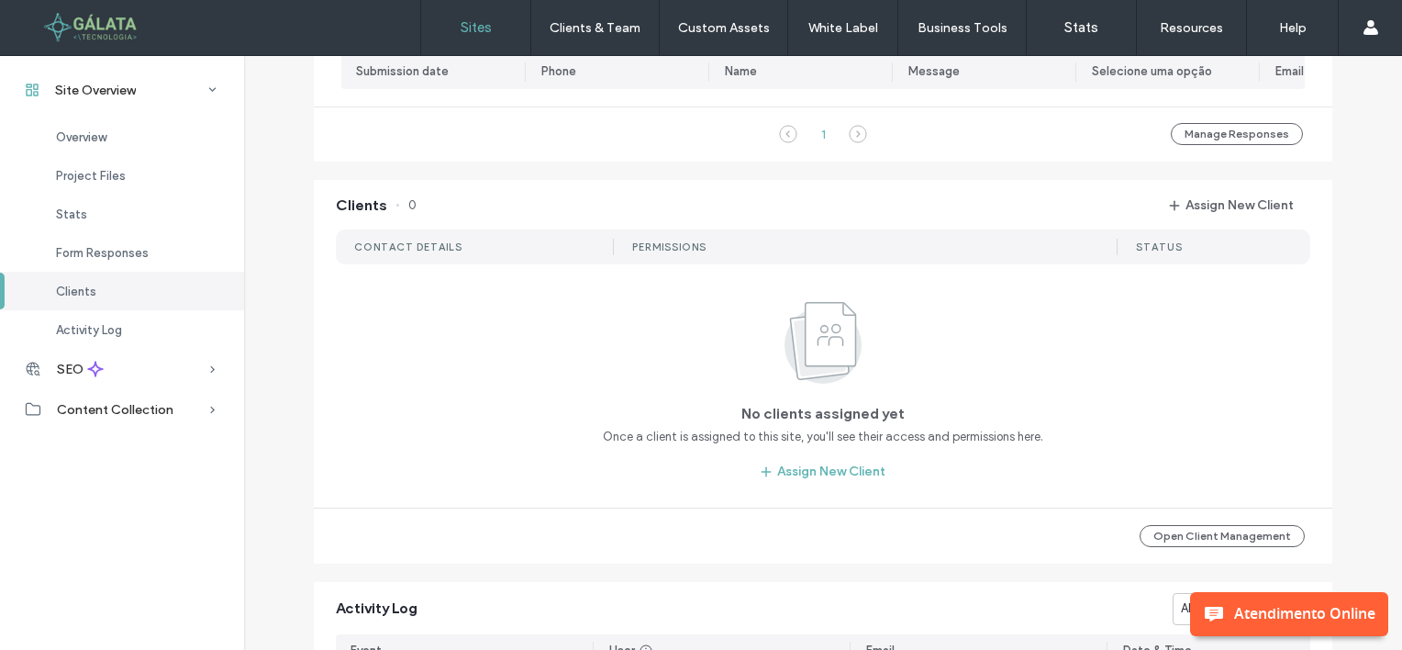
click at [458, 36] on link "Sites" at bounding box center [475, 27] width 109 height 55
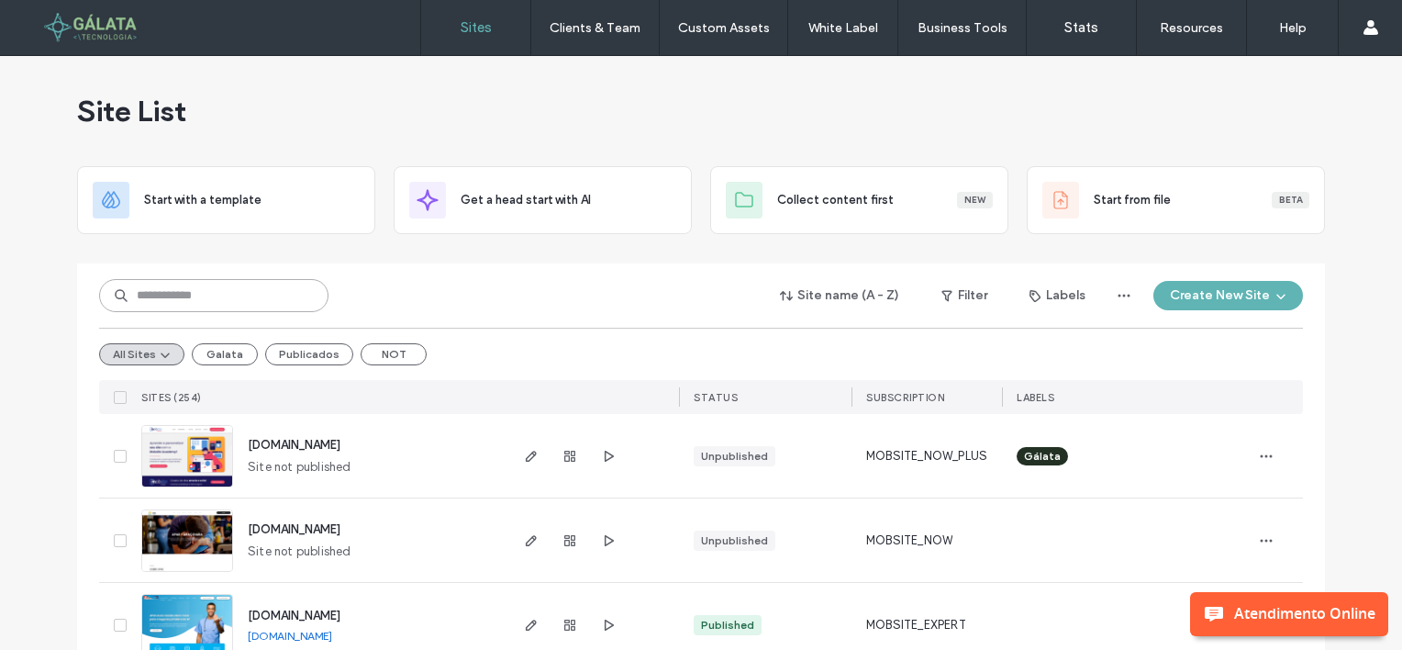
click at [165, 291] on input at bounding box center [213, 295] width 229 height 33
paste input "**********"
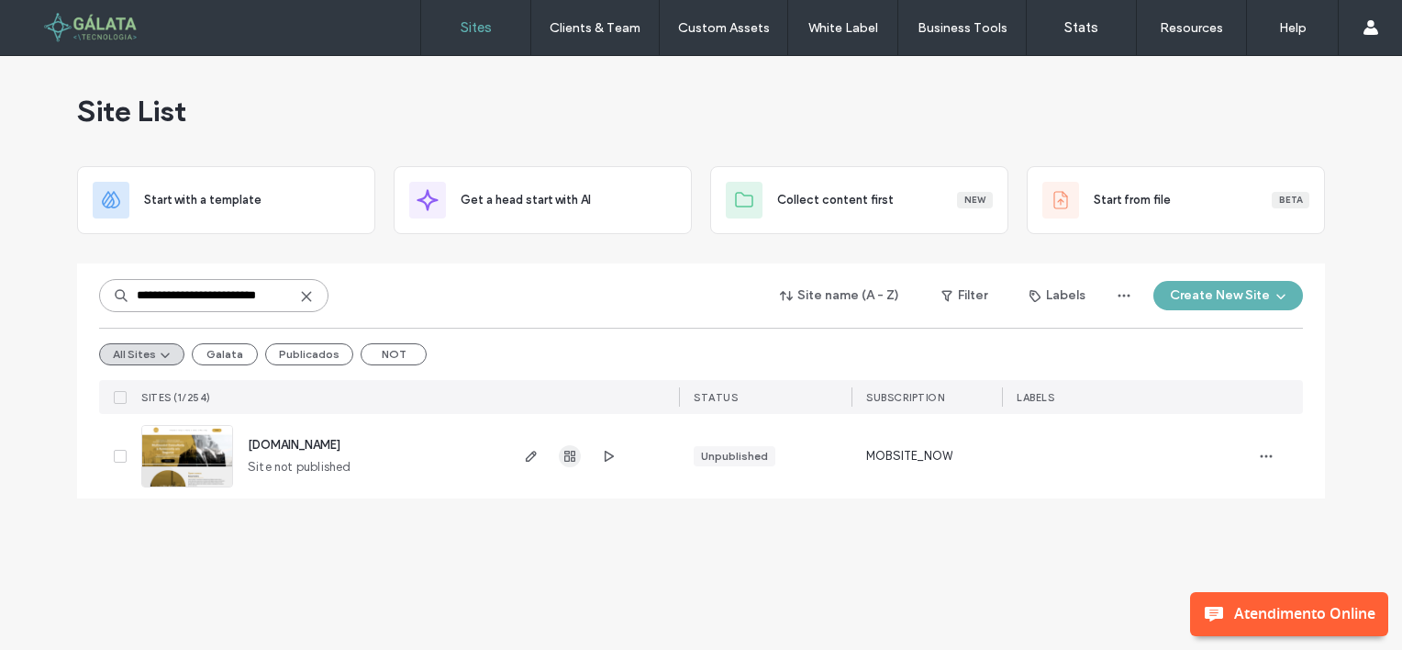
type input "**********"
click at [573, 457] on use "button" at bounding box center [569, 456] width 11 height 11
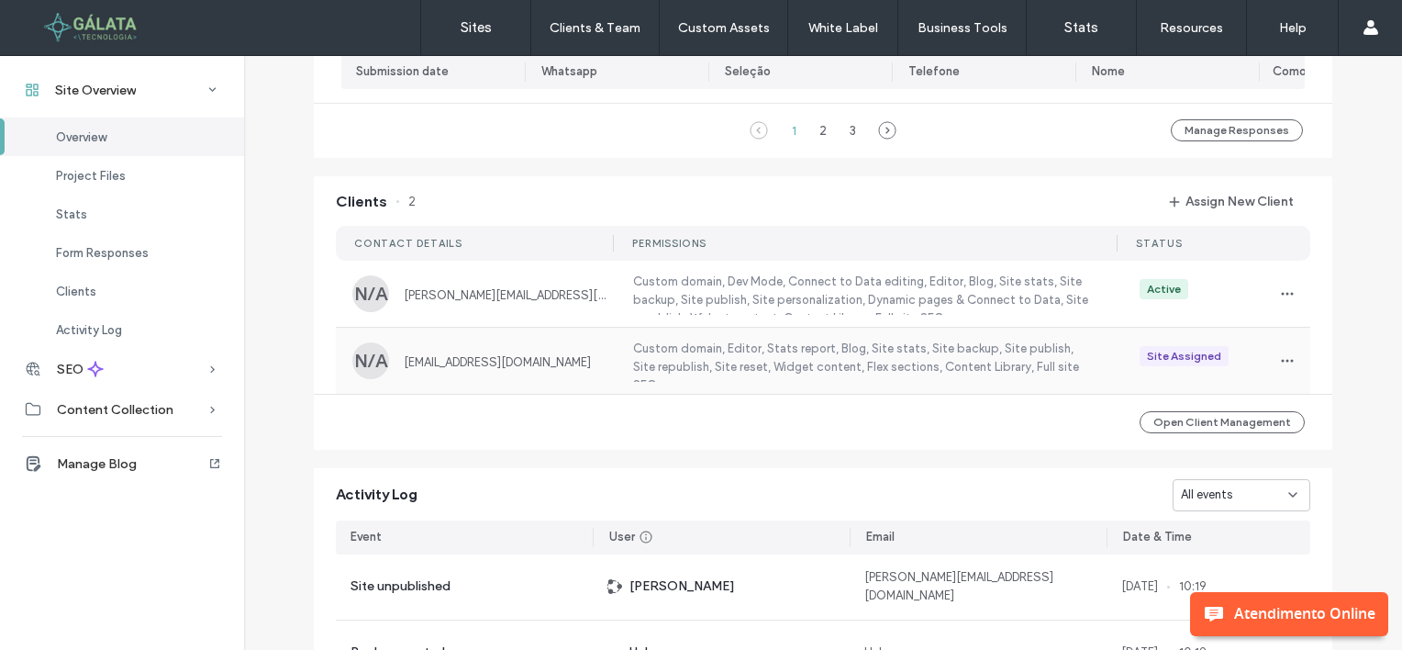
scroll to position [1560, 0]
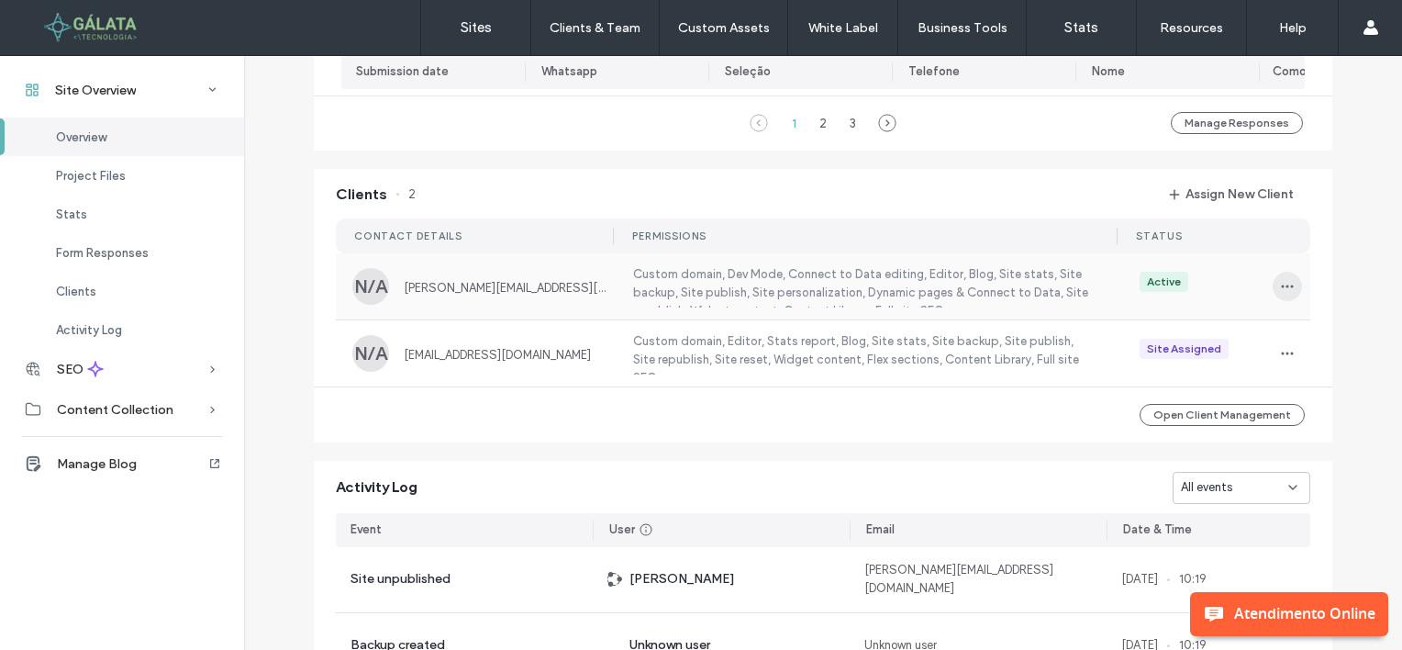
click at [1281, 294] on icon "button" at bounding box center [1287, 286] width 15 height 15
click at [1182, 437] on span "Unassign Client" at bounding box center [1210, 446] width 85 height 18
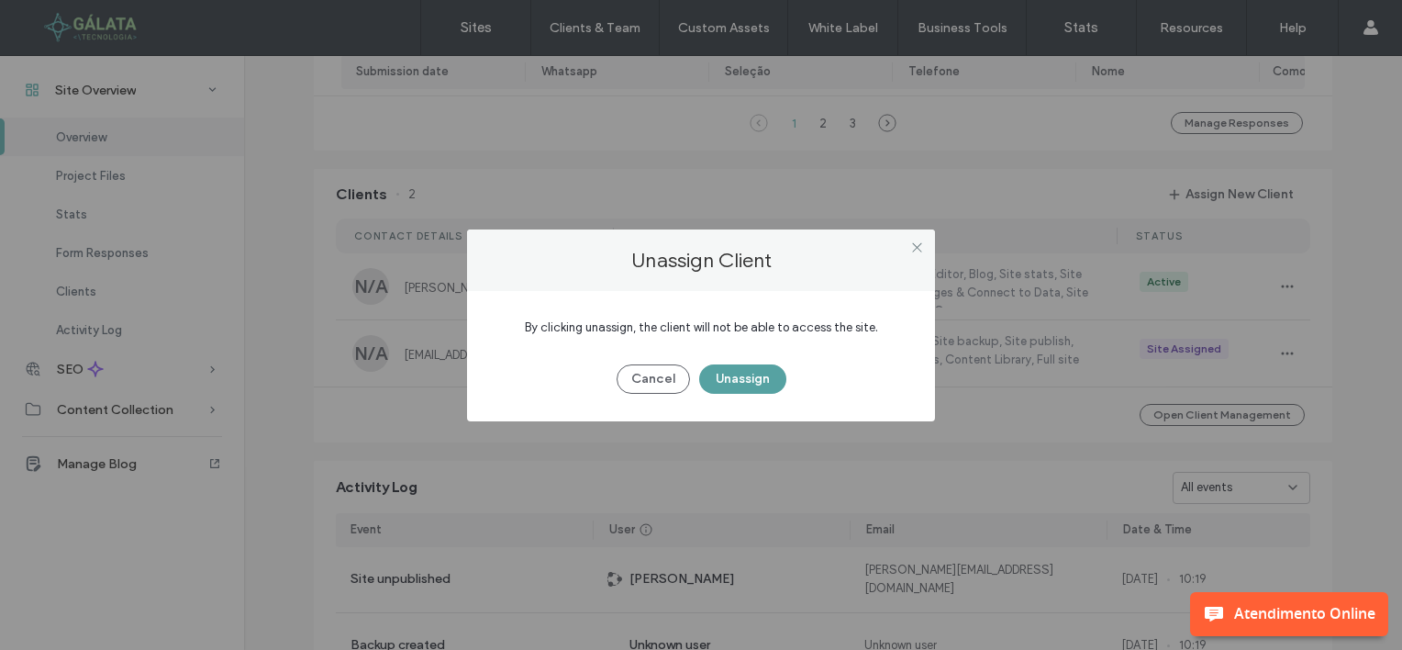
click at [750, 378] on button "Unassign" at bounding box center [742, 378] width 87 height 29
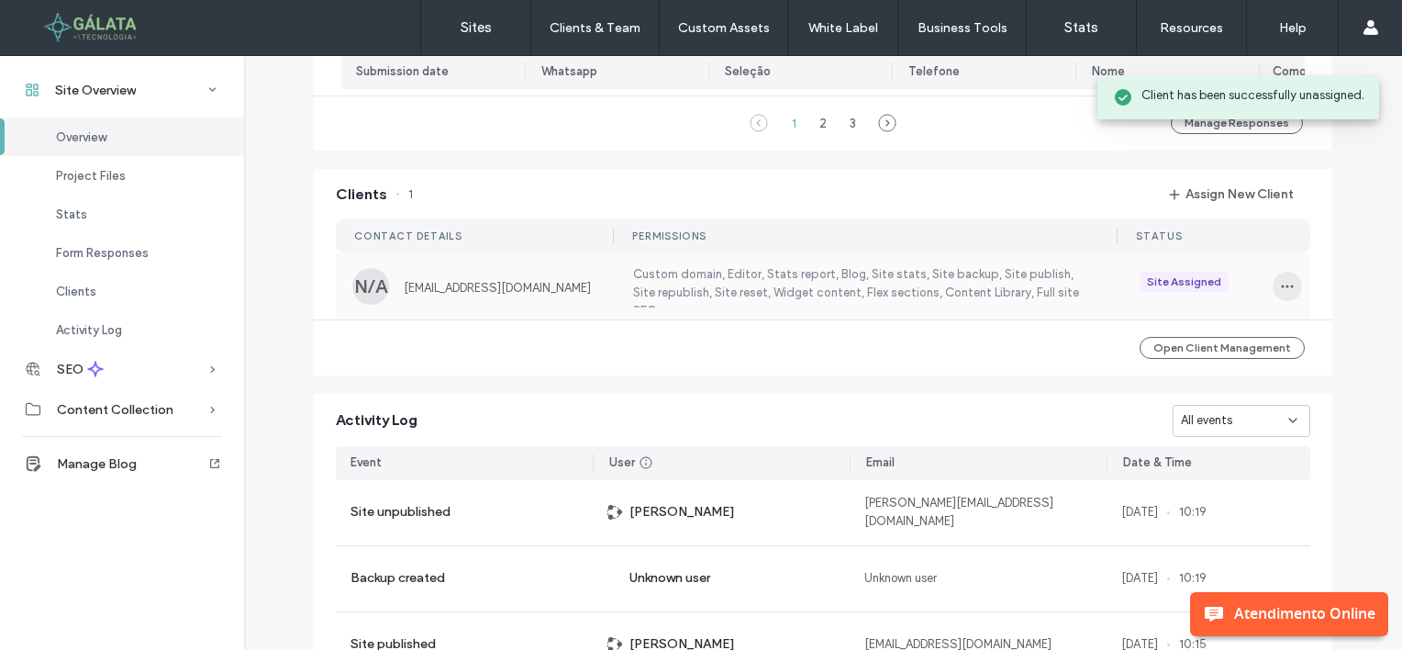
click at [1280, 291] on icon "button" at bounding box center [1287, 286] width 15 height 15
click at [1166, 440] on span at bounding box center [1157, 446] width 22 height 20
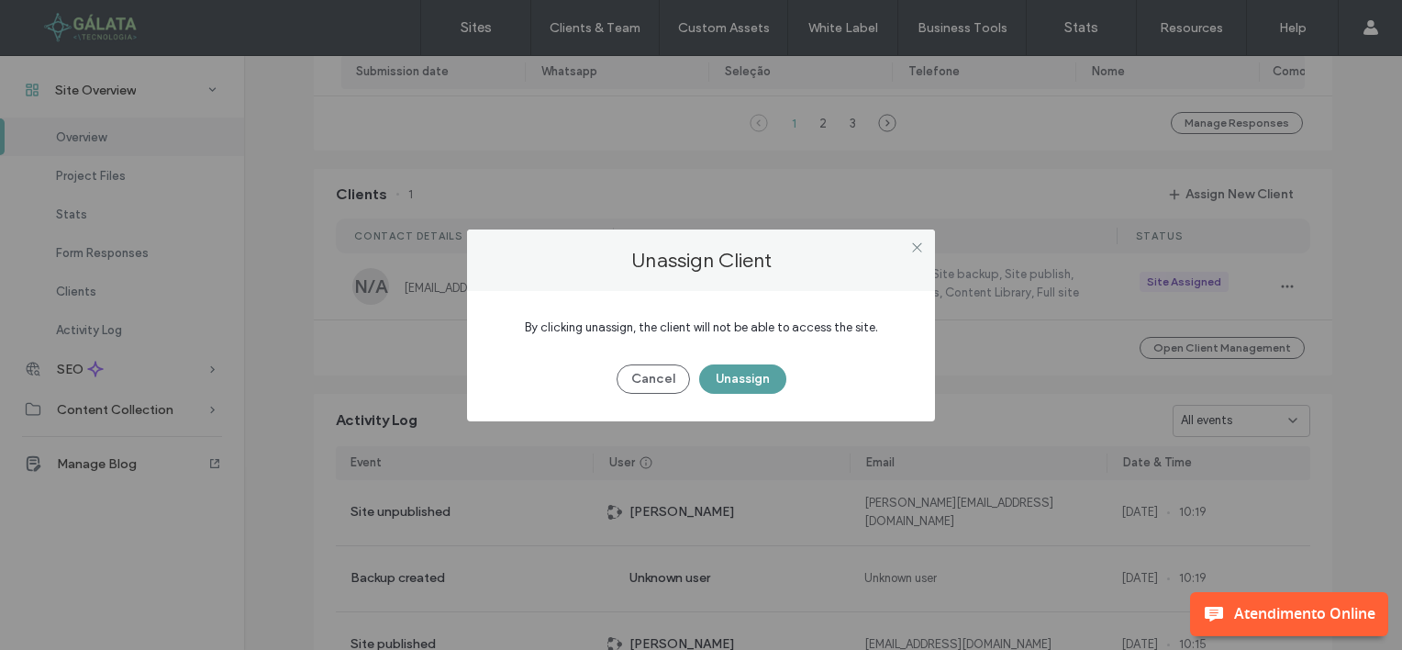
click at [742, 383] on button "Unassign" at bounding box center [742, 378] width 87 height 29
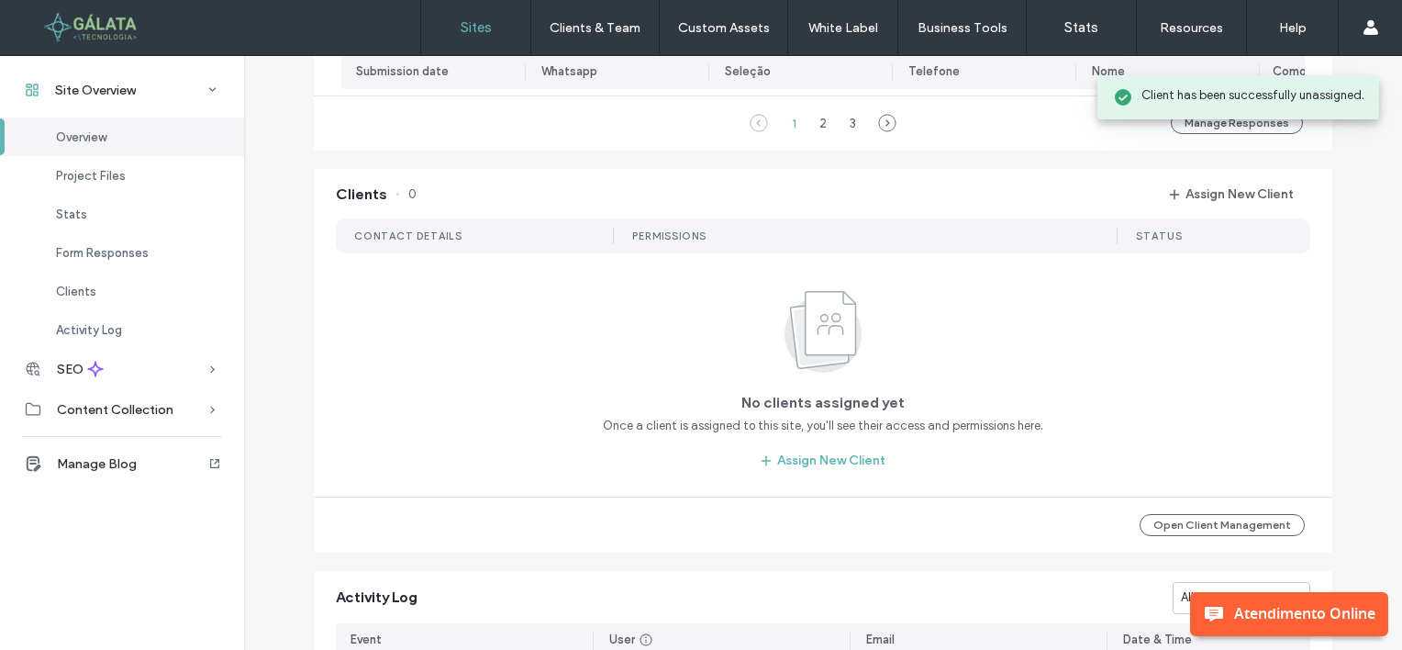
click at [467, 28] on label "Sites" at bounding box center [476, 27] width 31 height 17
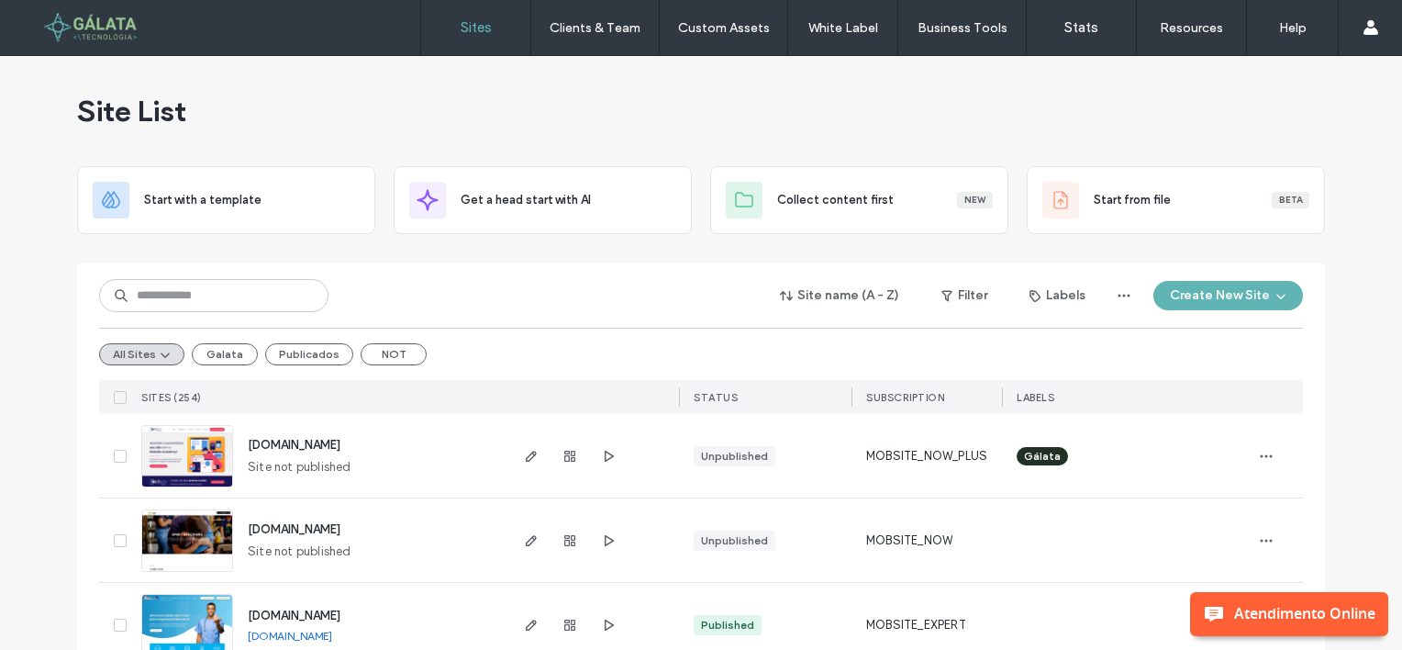
click at [164, 291] on input at bounding box center [213, 295] width 229 height 33
paste input "**********"
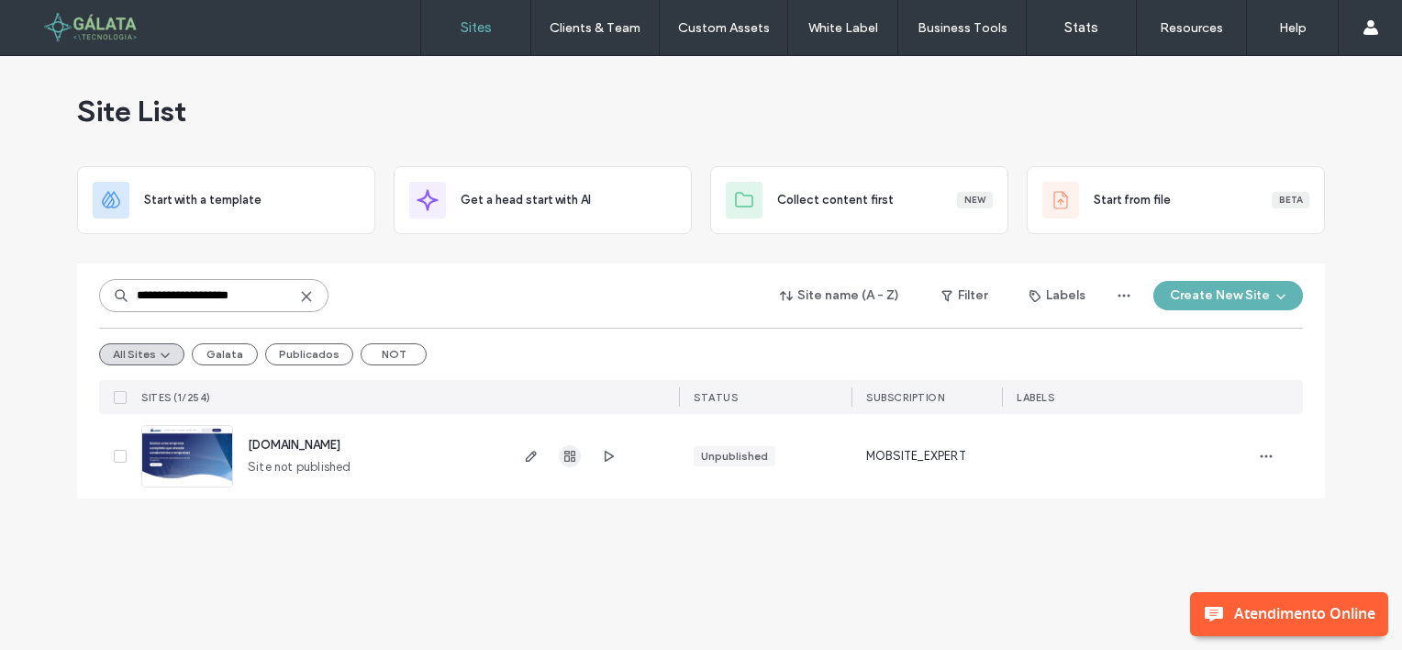
type input "**********"
click at [577, 453] on span "button" at bounding box center [570, 456] width 22 height 22
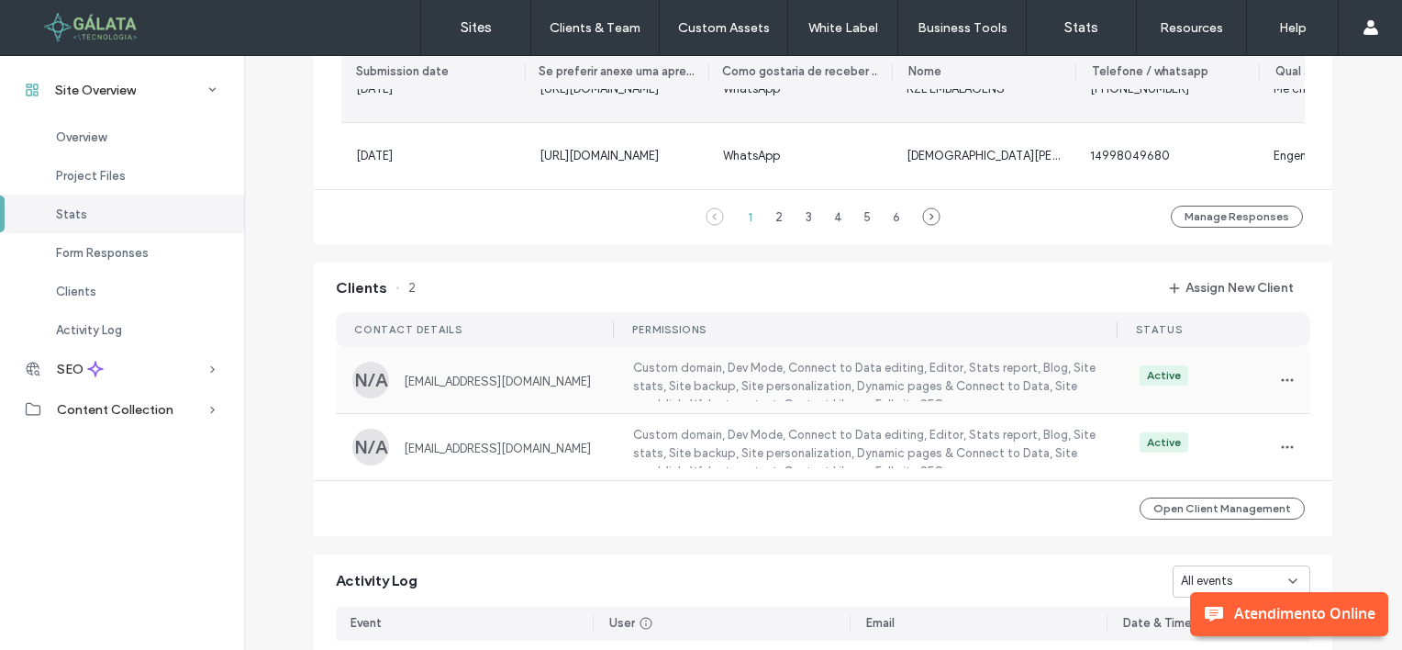
scroll to position [1468, 0]
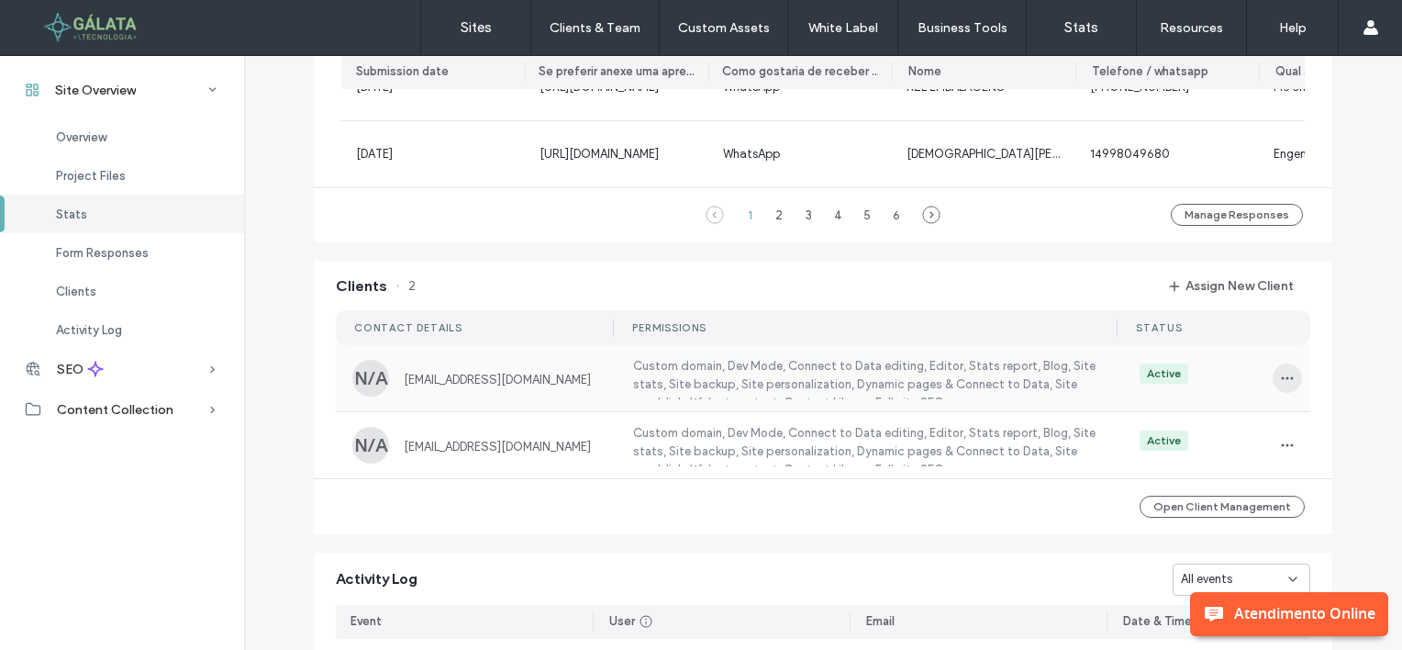
click at [1281, 384] on icon "button" at bounding box center [1287, 378] width 15 height 15
click at [1186, 537] on span "Unassign Client" at bounding box center [1210, 538] width 85 height 18
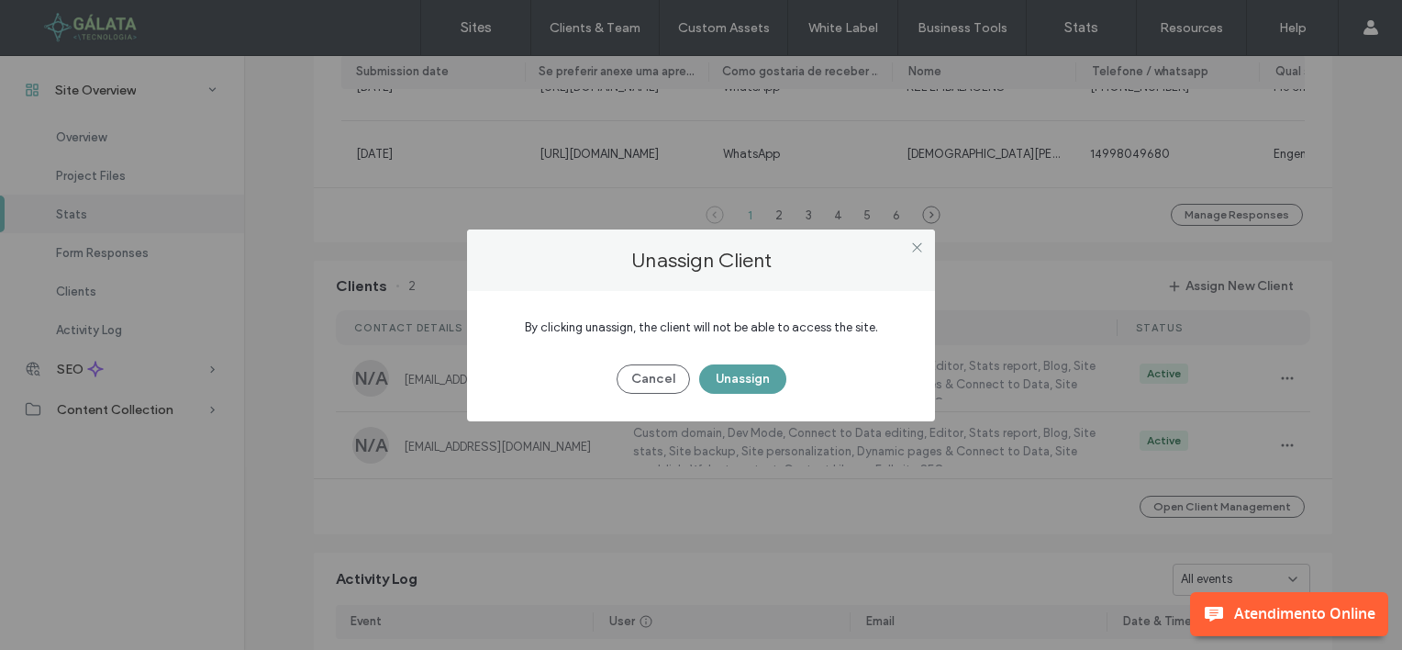
click at [752, 378] on button "Unassign" at bounding box center [742, 378] width 87 height 29
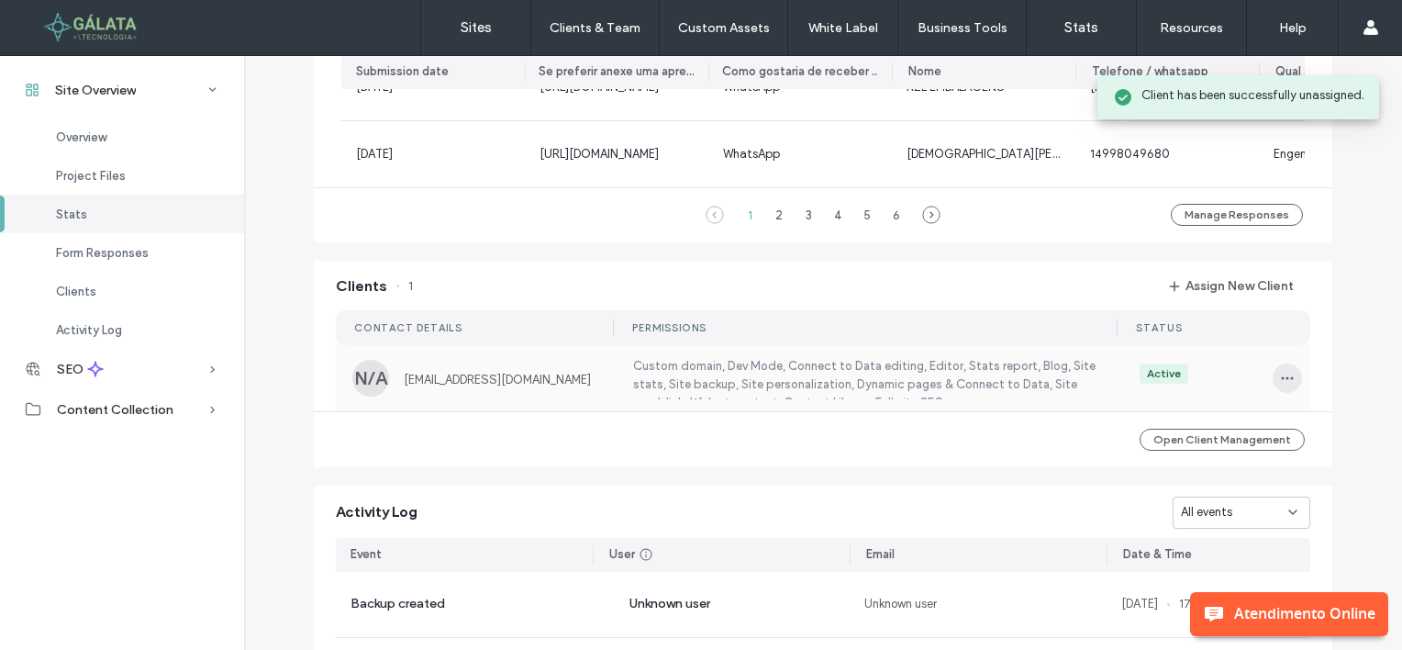
click at [1283, 385] on icon "button" at bounding box center [1287, 378] width 15 height 15
click at [1175, 535] on span "Unassign Client" at bounding box center [1210, 538] width 85 height 18
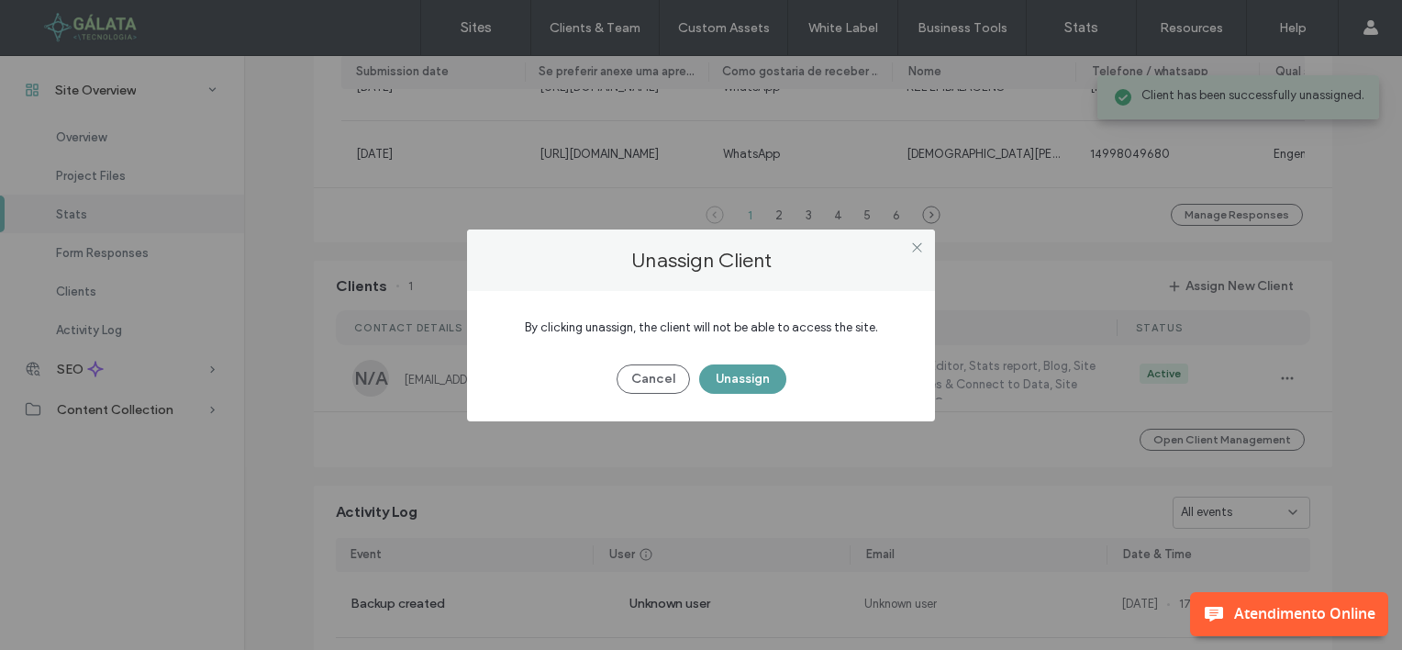
click at [756, 379] on button "Unassign" at bounding box center [742, 378] width 87 height 29
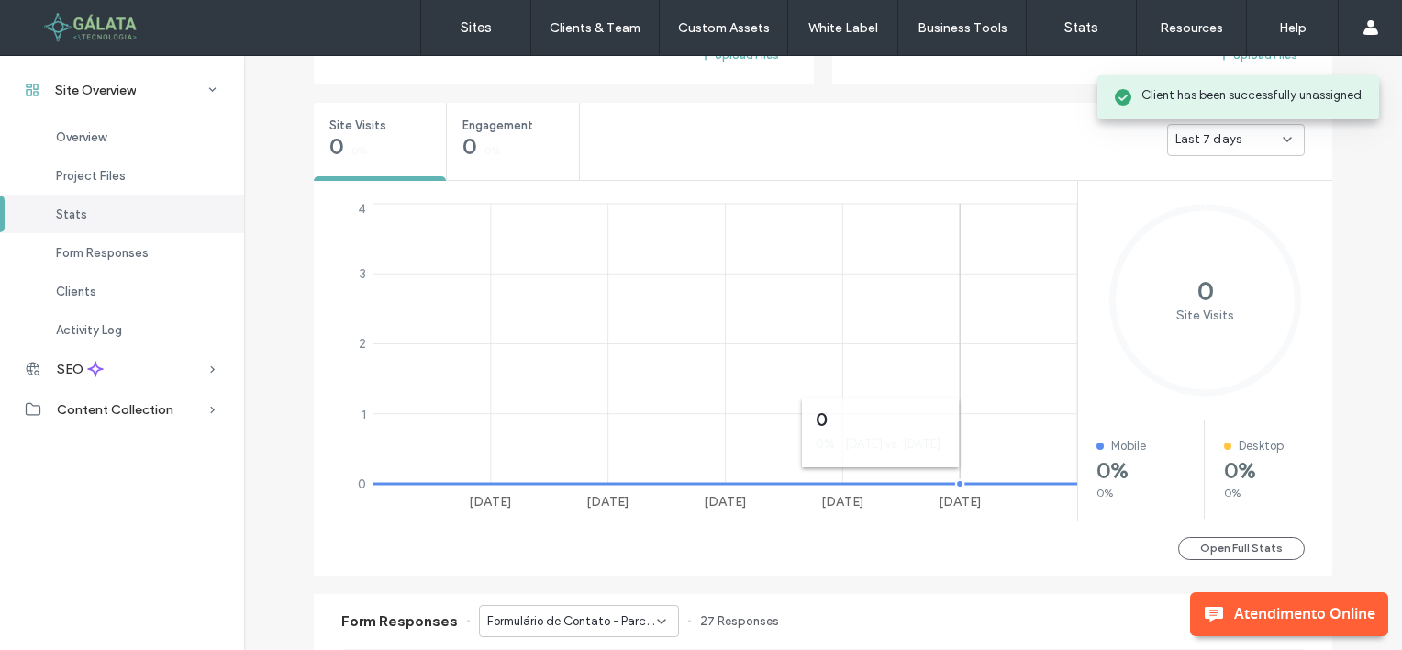
scroll to position [184, 0]
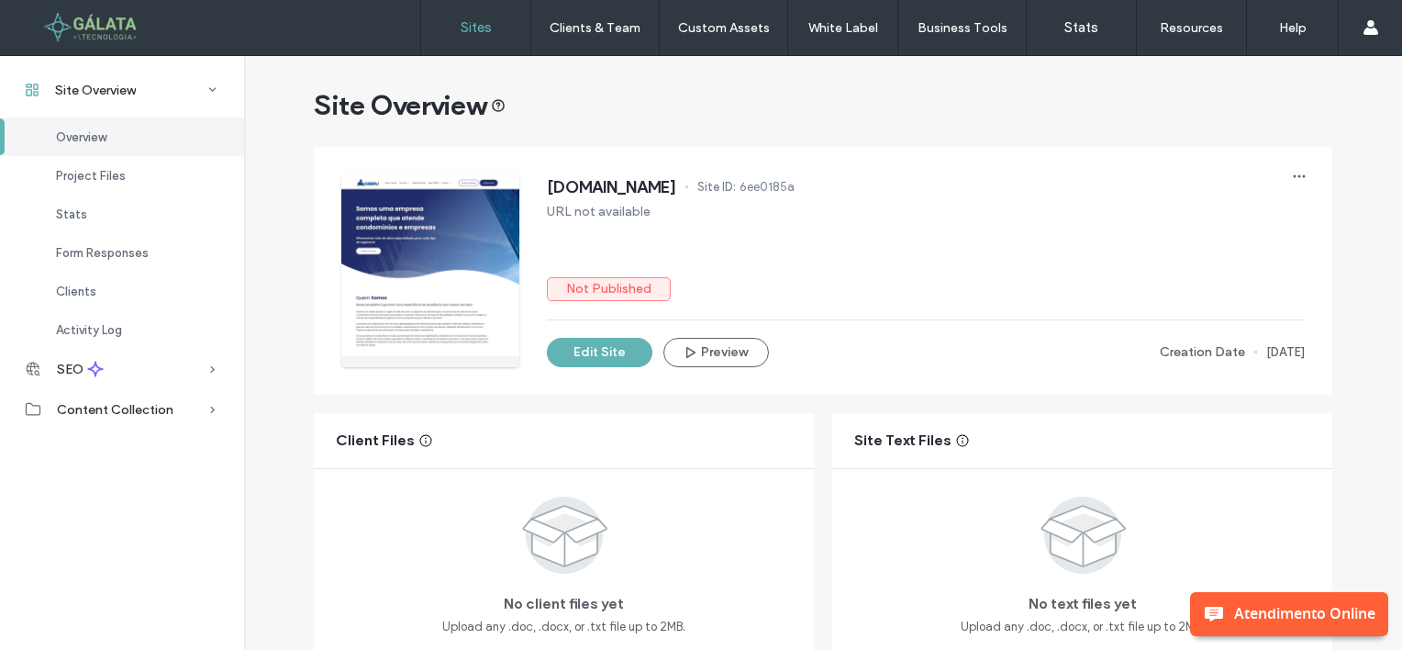
click at [470, 26] on label "Sites" at bounding box center [476, 27] width 31 height 17
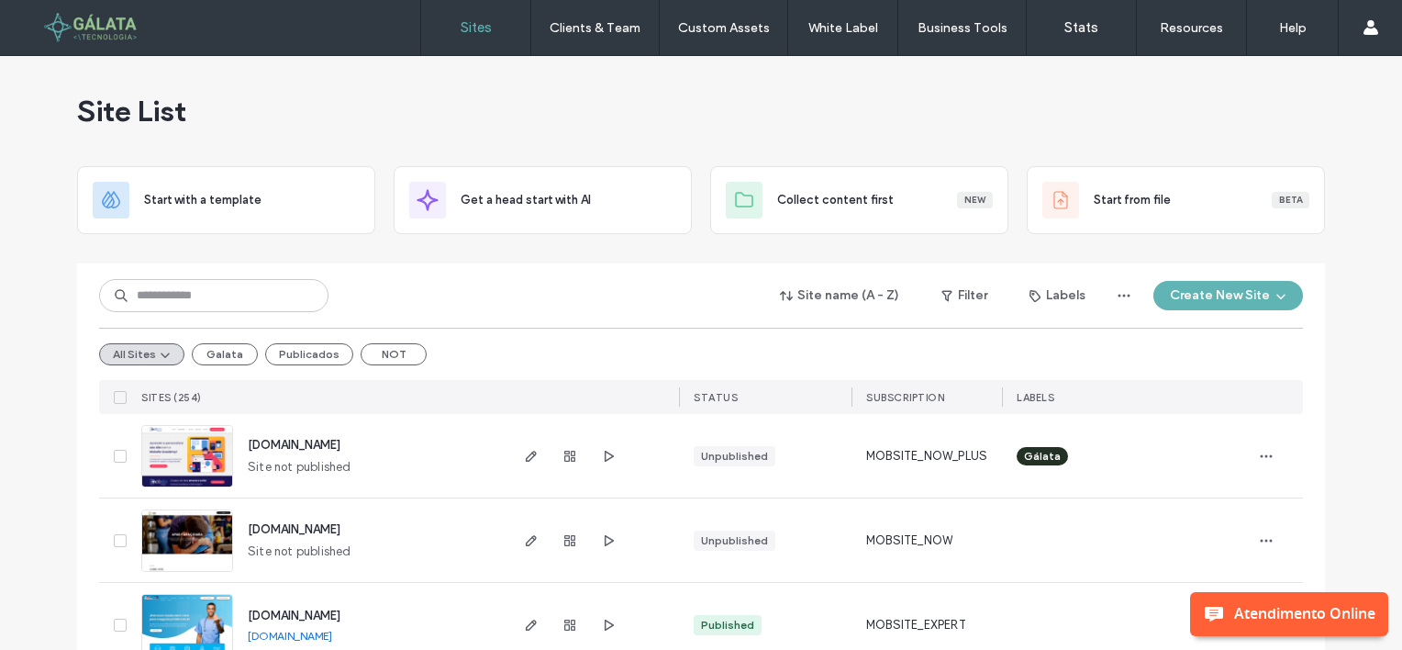
click at [940, 125] on div "Site List" at bounding box center [701, 111] width 1248 height 110
click at [173, 293] on input at bounding box center [213, 295] width 229 height 33
paste input "**********"
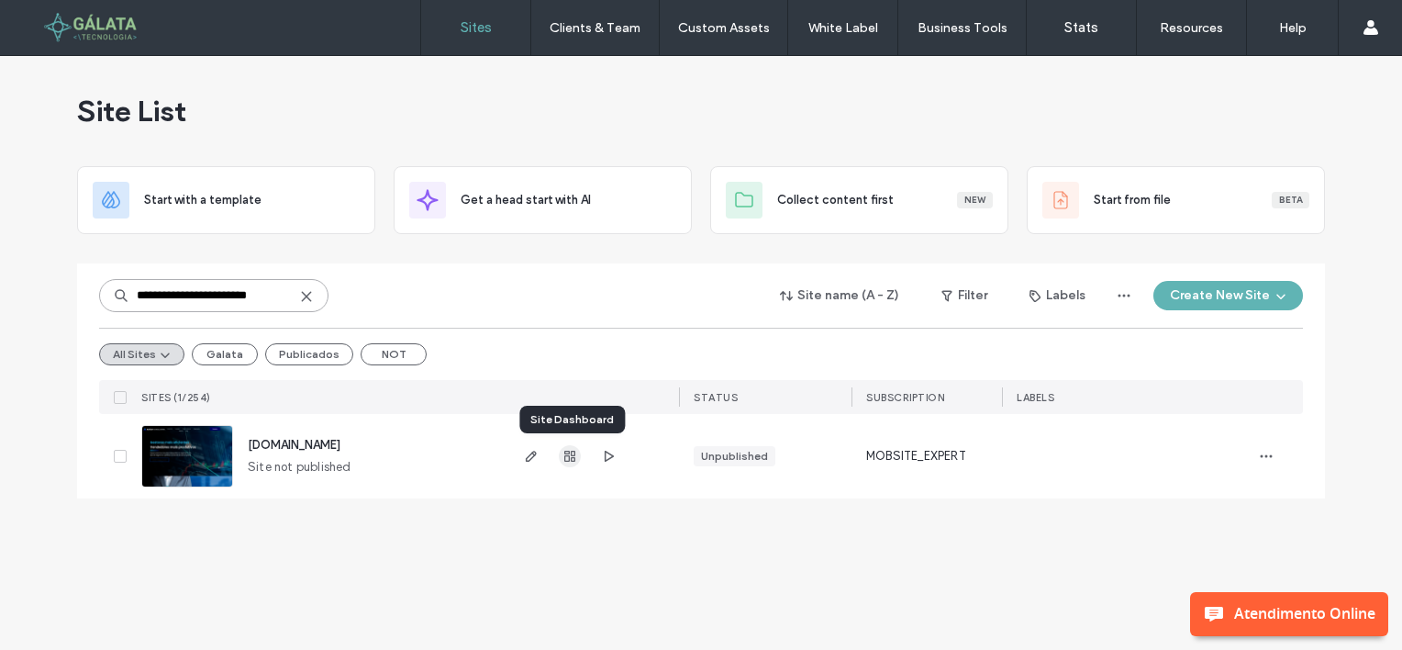
type input "**********"
click at [570, 455] on icon "button" at bounding box center [570, 456] width 15 height 15
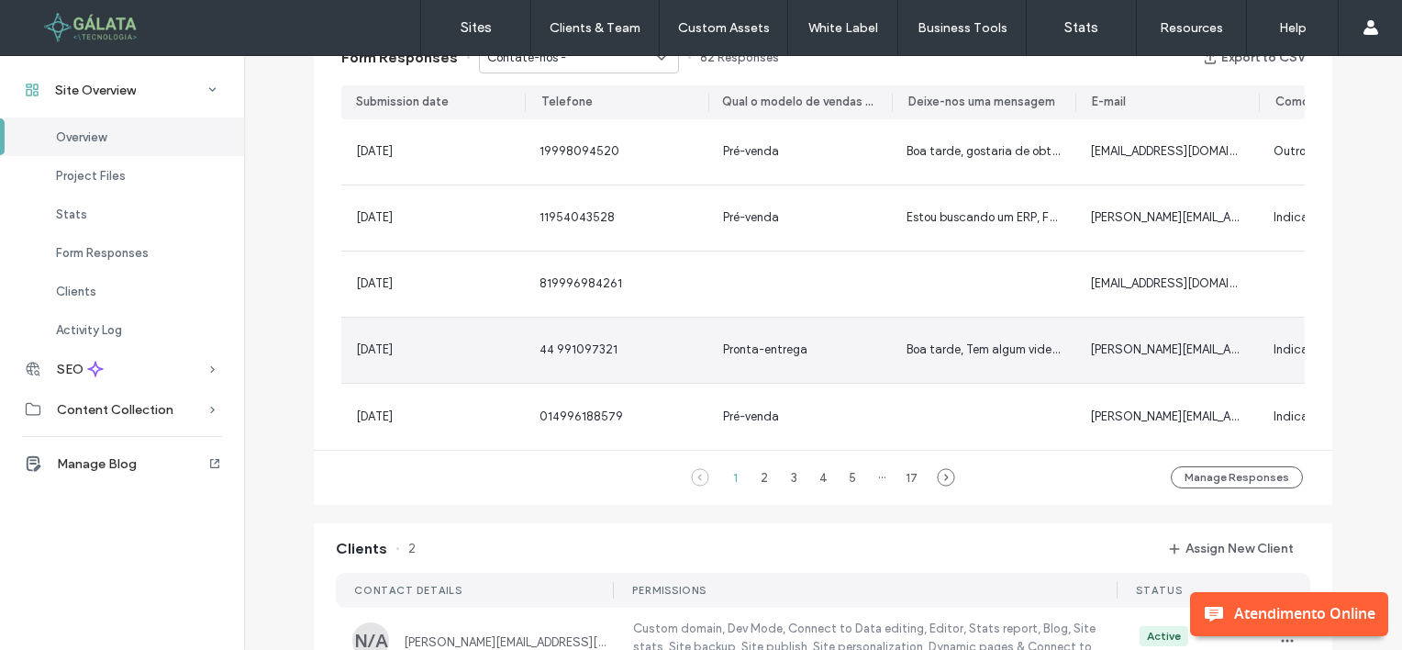
scroll to position [1468, 0]
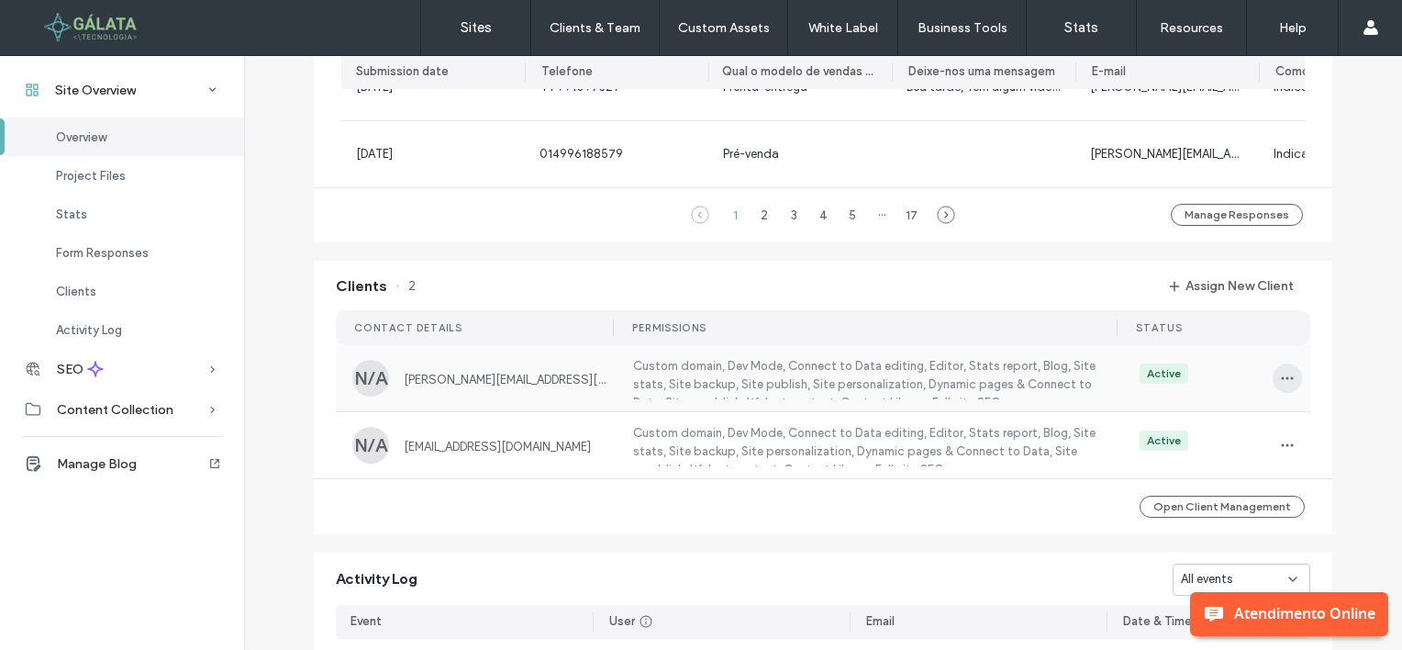
click at [1282, 385] on icon "button" at bounding box center [1287, 378] width 15 height 15
click at [1181, 537] on span "Unassign Client" at bounding box center [1210, 538] width 85 height 18
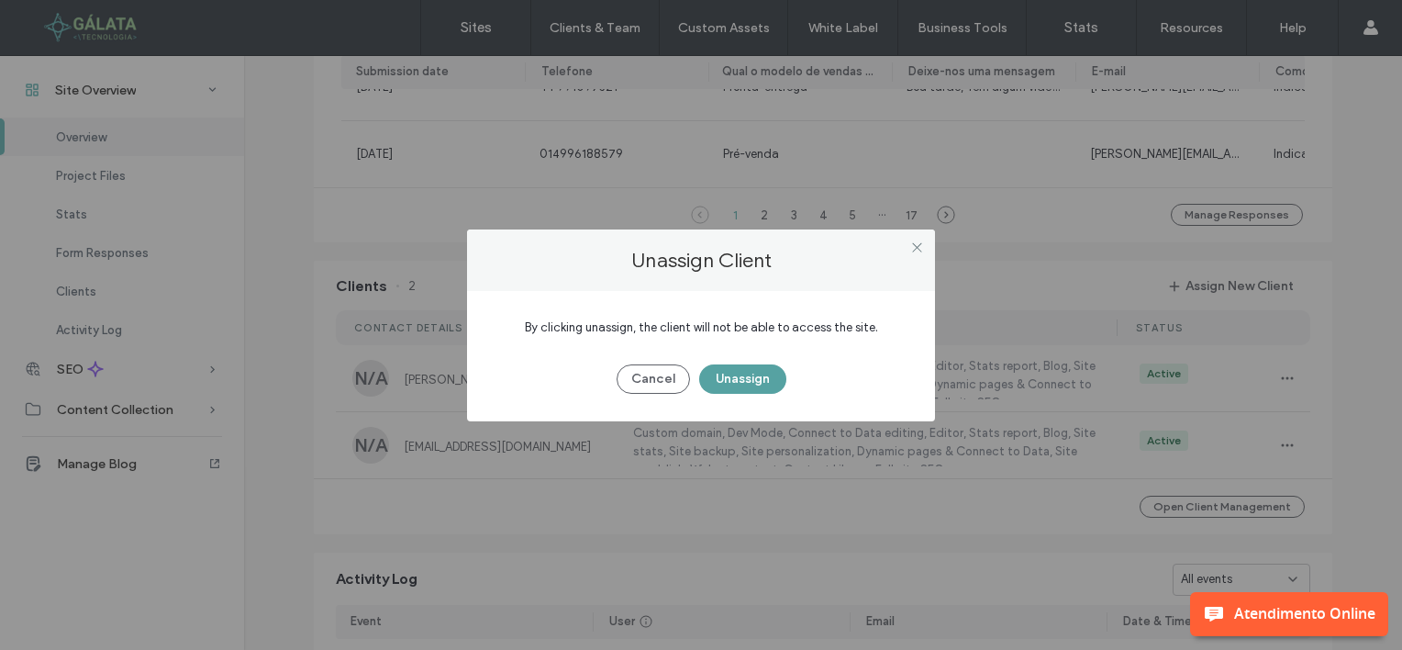
click at [744, 376] on button "Unassign" at bounding box center [742, 378] width 87 height 29
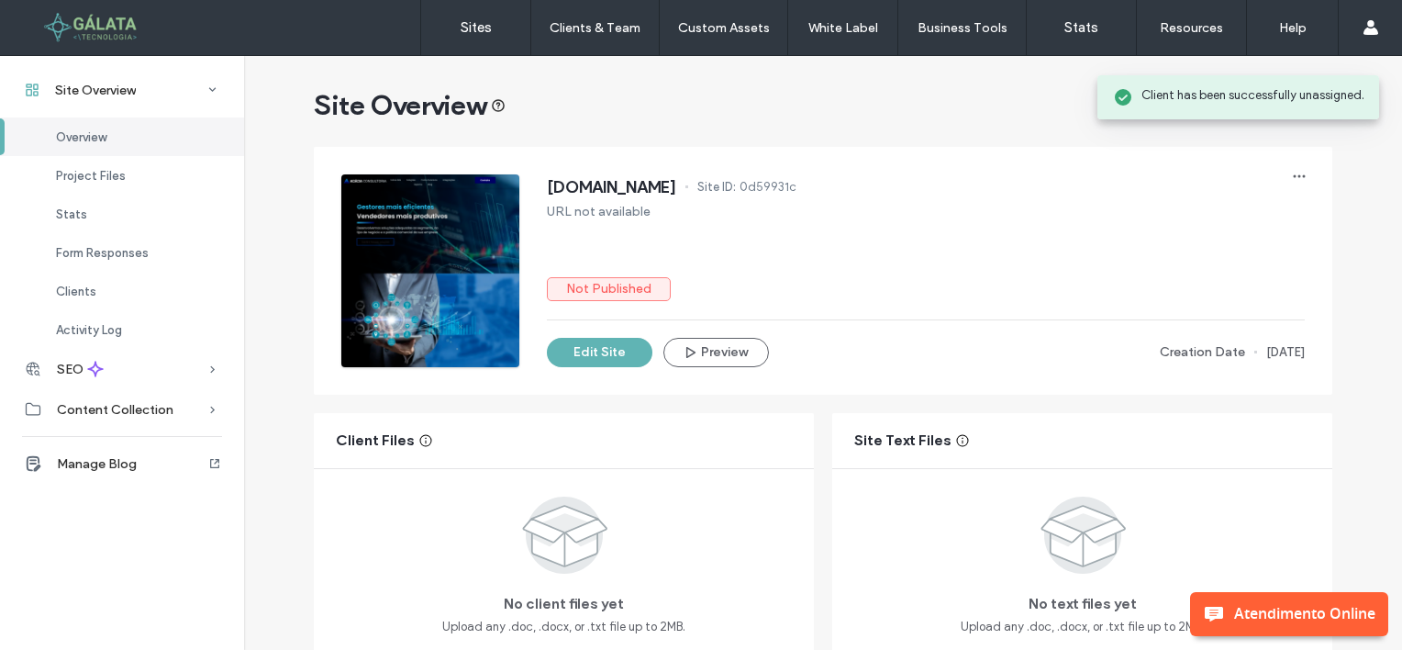
scroll to position [1468, 0]
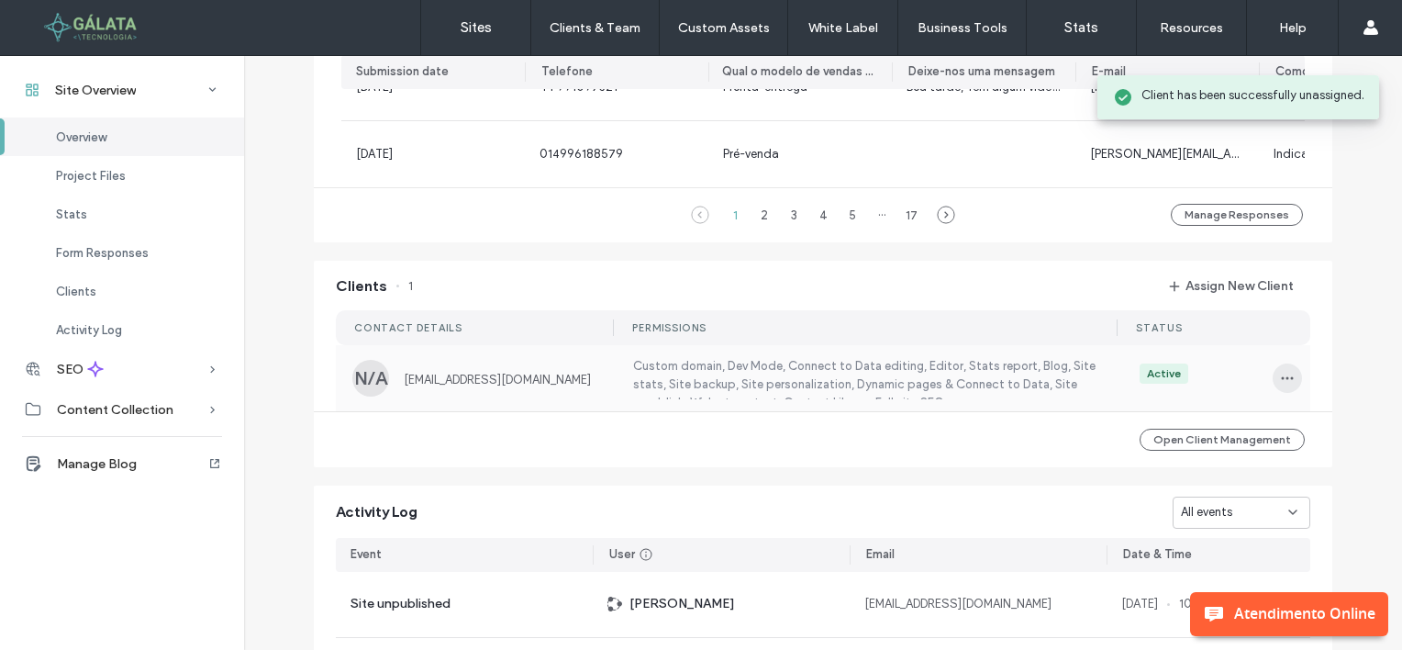
click at [1273, 389] on span "button" at bounding box center [1287, 377] width 29 height 29
click at [1169, 540] on span "Unassign Client" at bounding box center [1210, 538] width 85 height 18
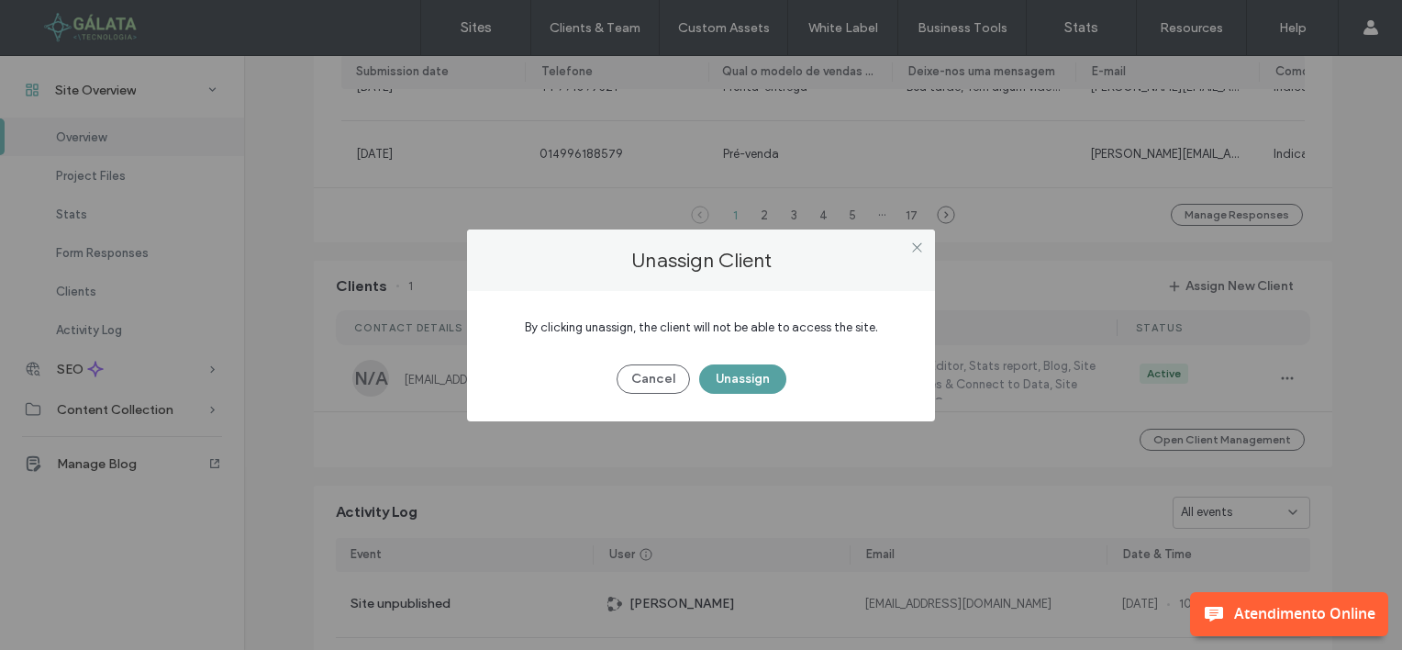
click at [737, 371] on button "Unassign" at bounding box center [742, 378] width 87 height 29
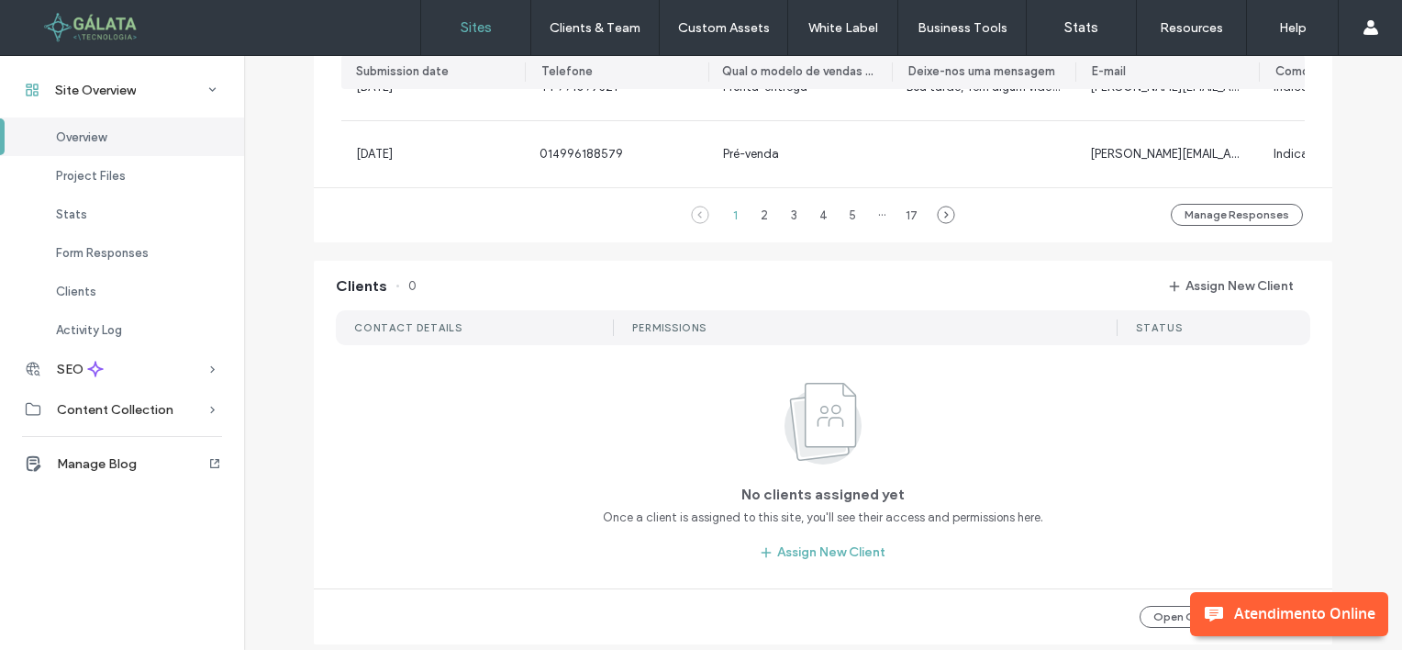
click at [473, 28] on label "Sites" at bounding box center [476, 27] width 31 height 17
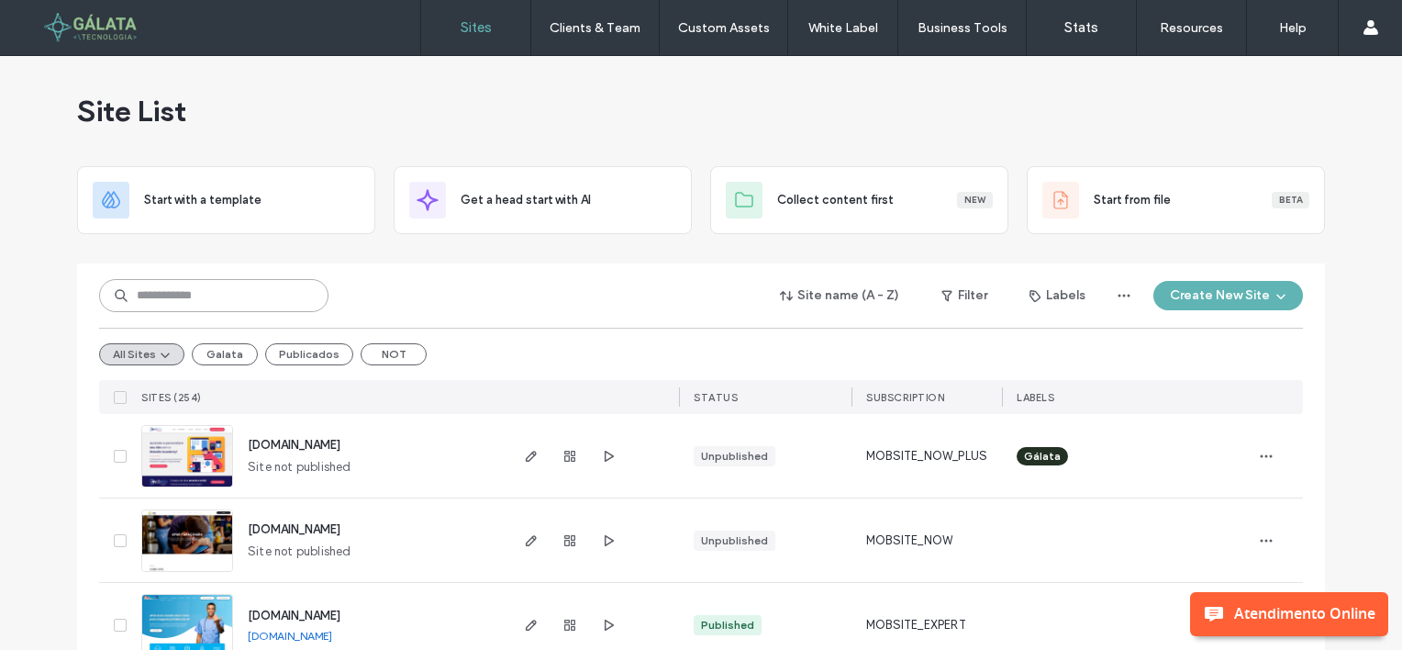
click at [202, 296] on input at bounding box center [213, 295] width 229 height 33
paste input "**********"
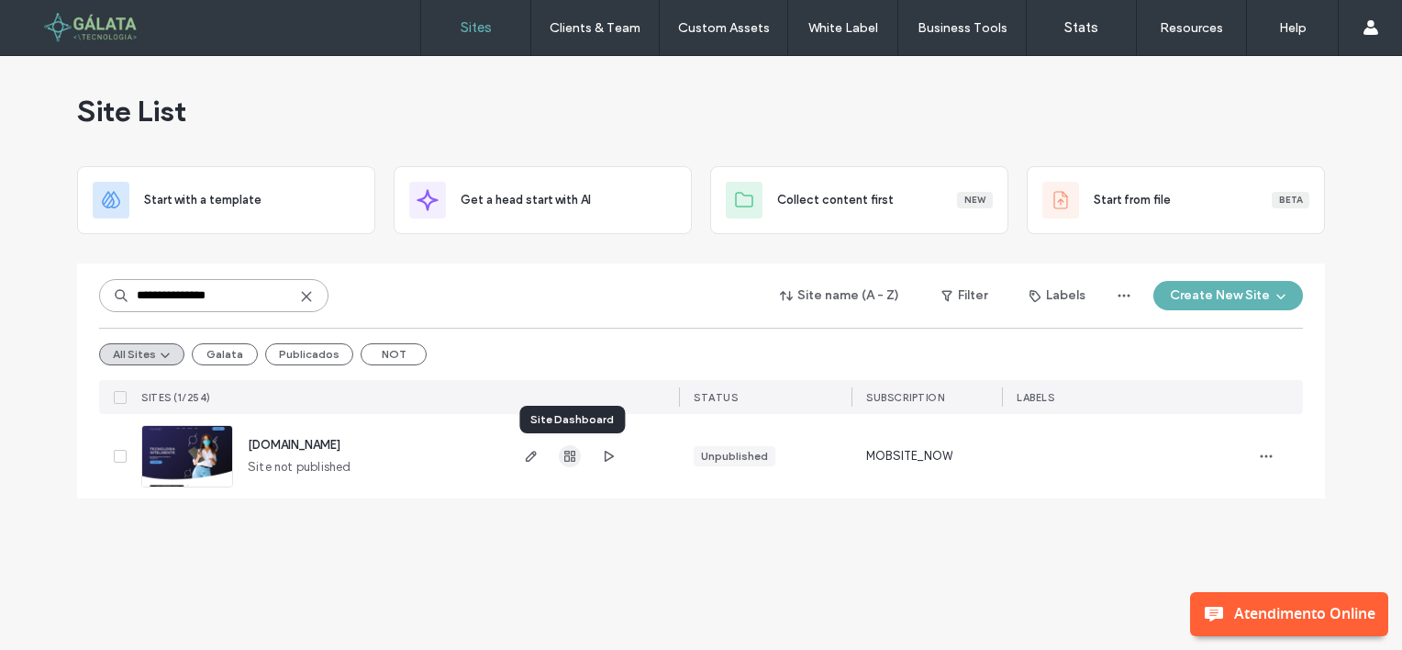
type input "**********"
click at [576, 459] on icon "button" at bounding box center [570, 456] width 15 height 15
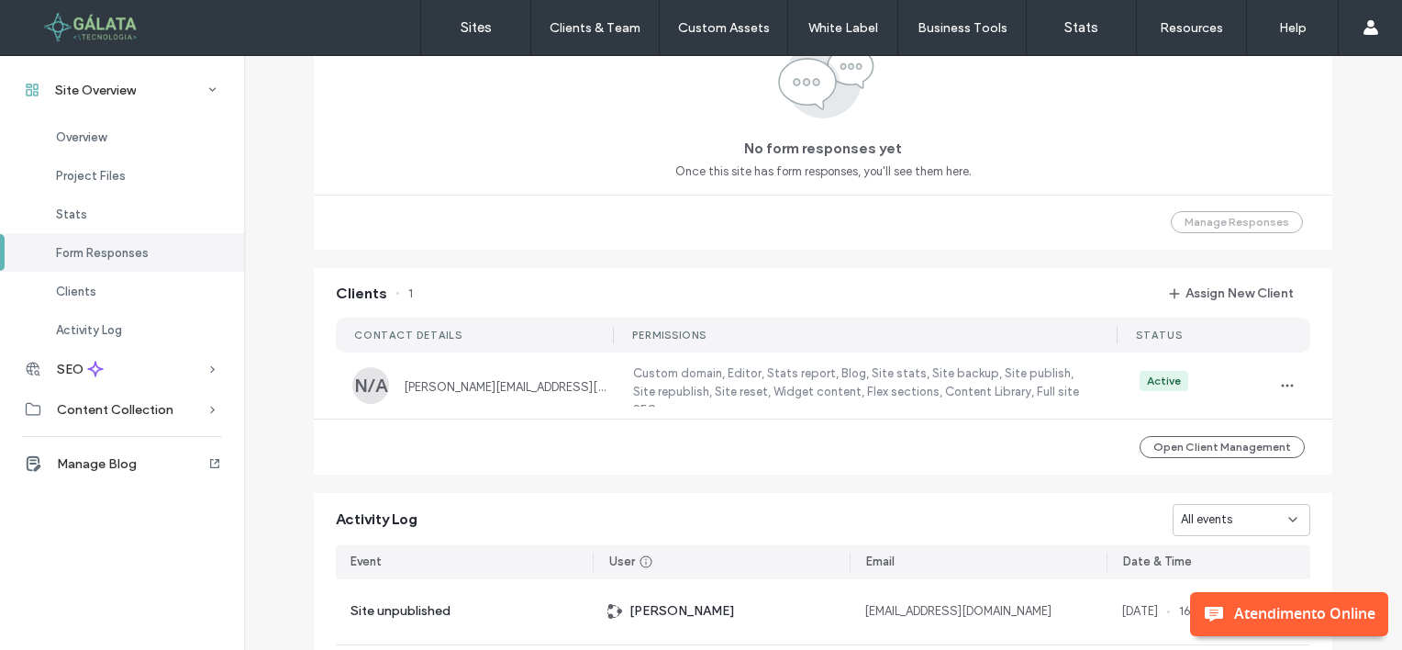
scroll to position [1285, 0]
click at [1281, 374] on span "button" at bounding box center [1287, 384] width 29 height 29
click at [1179, 530] on span "Unassign Client" at bounding box center [1210, 536] width 85 height 18
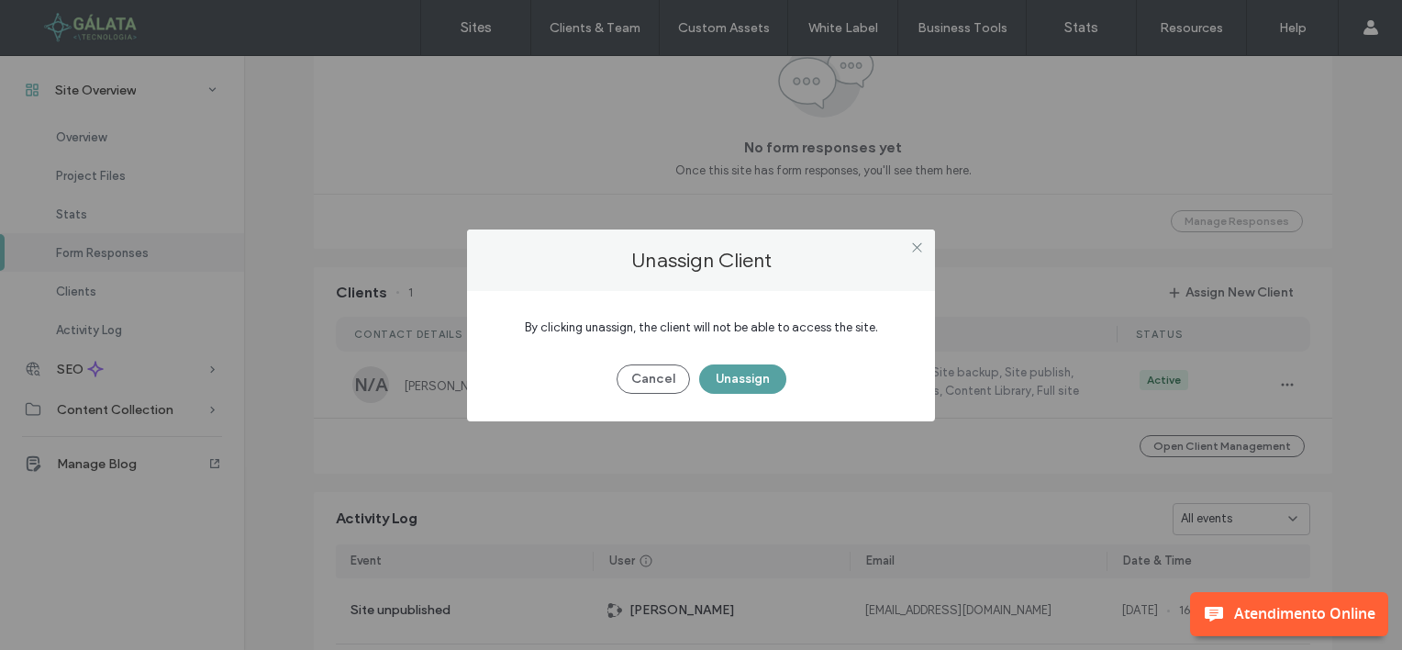
click at [731, 372] on button "Unassign" at bounding box center [742, 378] width 87 height 29
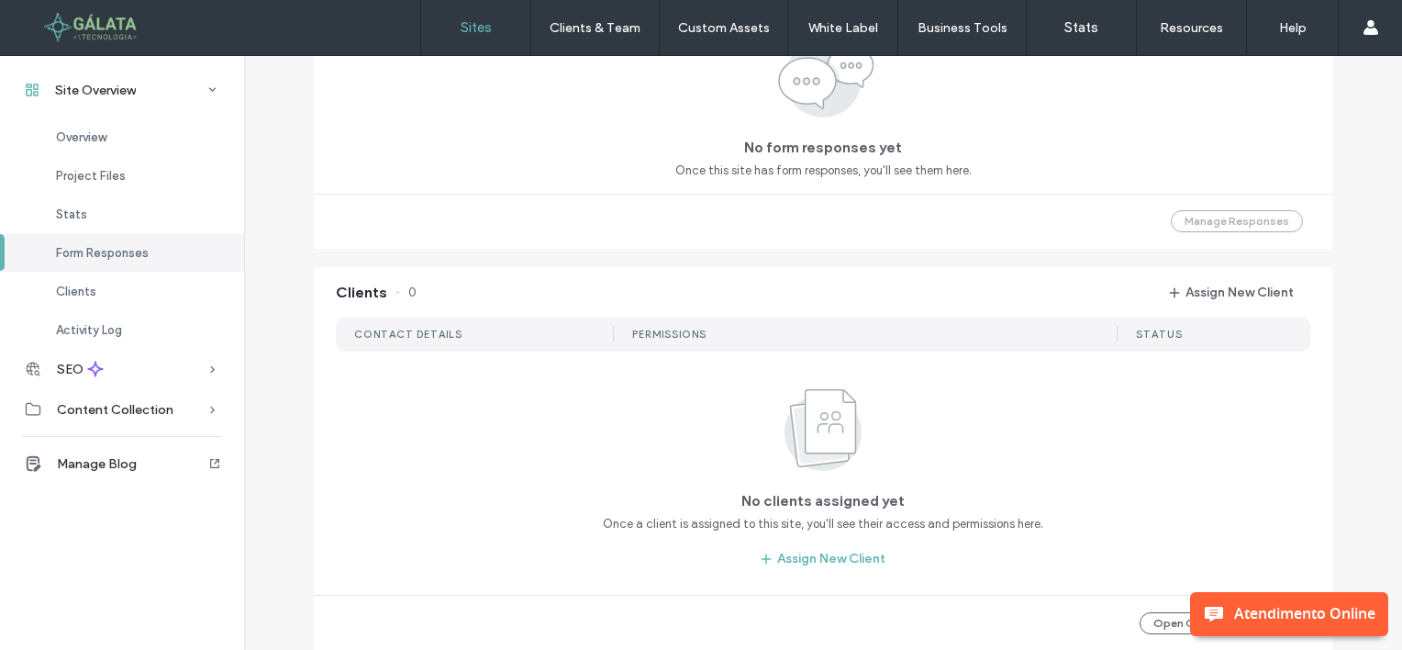
click at [461, 30] on label "Sites" at bounding box center [476, 27] width 31 height 17
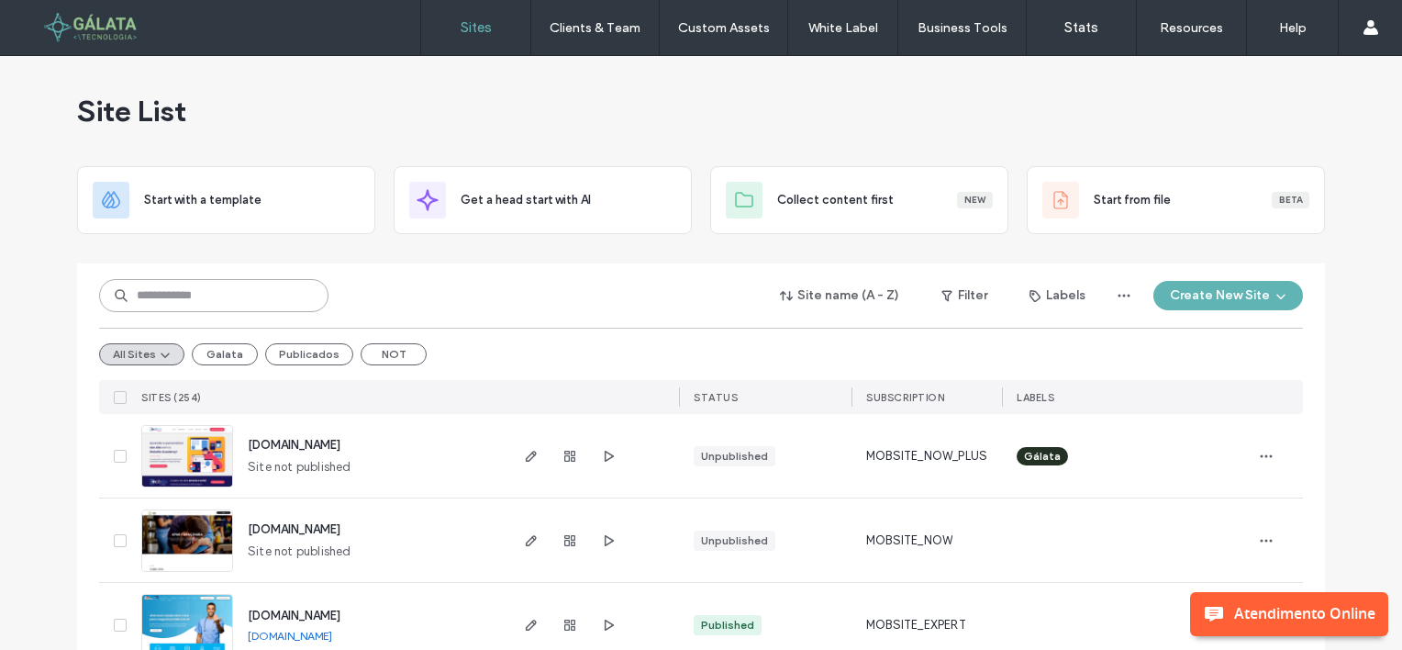
click at [168, 294] on input at bounding box center [213, 295] width 229 height 33
paste input "**********"
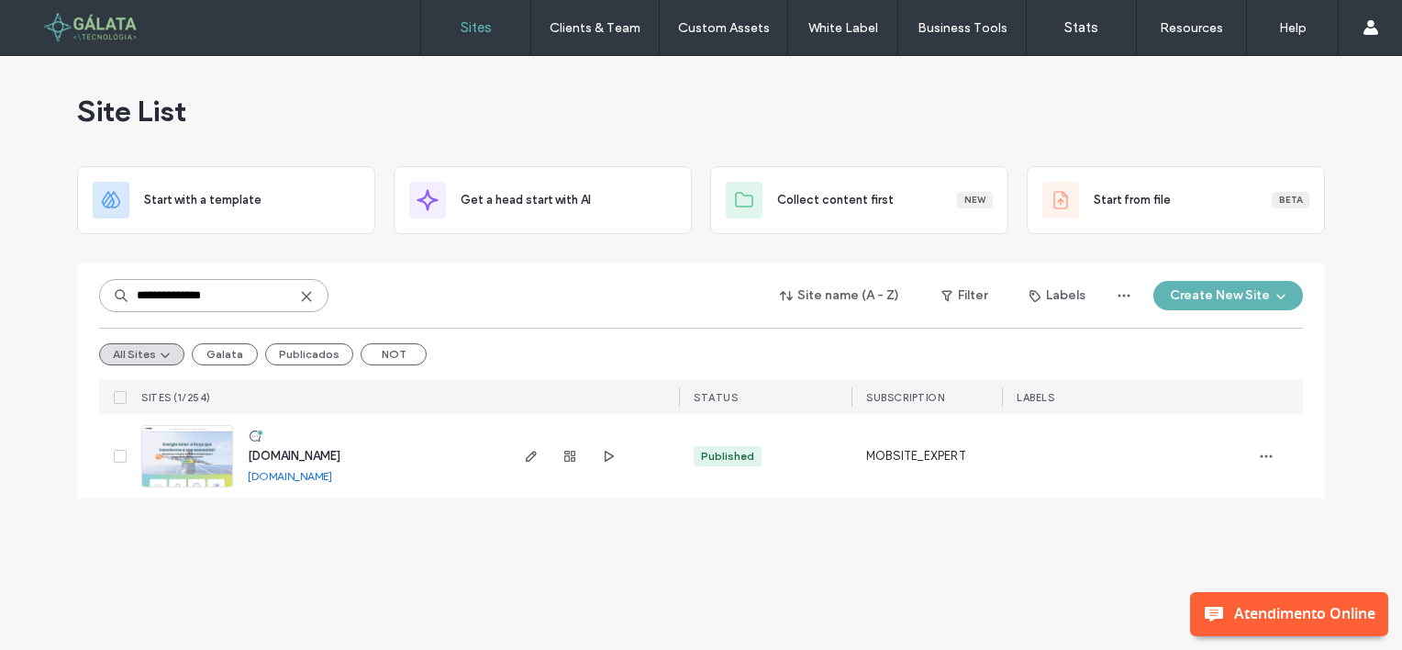
type input "**********"
click at [308, 295] on icon at bounding box center [306, 296] width 15 height 15
